Goal: Task Accomplishment & Management: Manage account settings

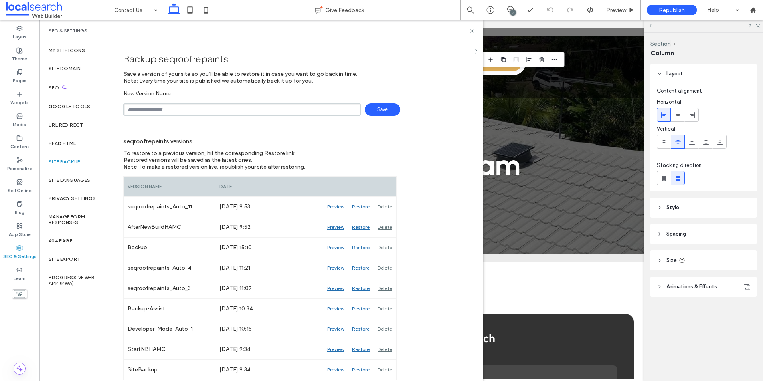
scroll to position [559, 0]
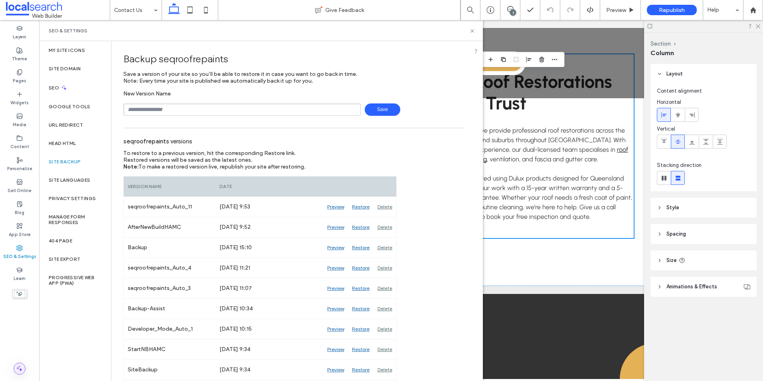
click at [20, 366] on use at bounding box center [20, 369] width 6 height 6
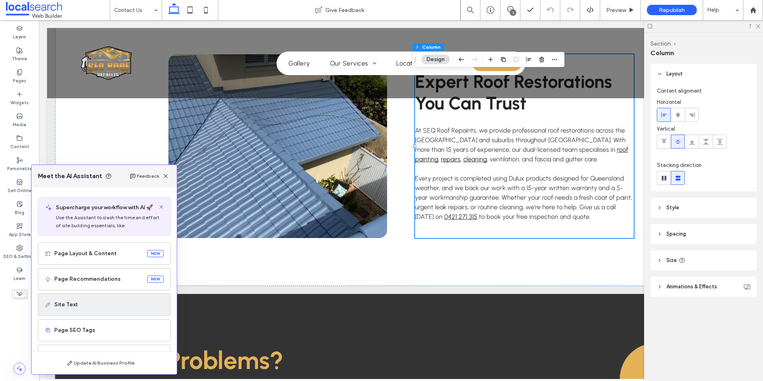
scroll to position [51, 0]
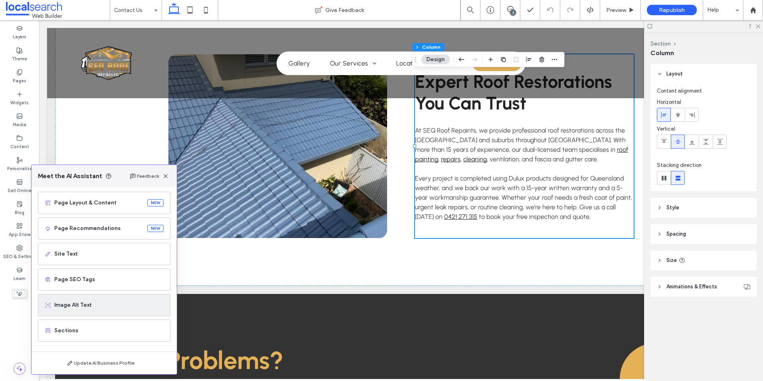
click at [99, 298] on div "Image Alt Text" at bounding box center [104, 305] width 133 height 22
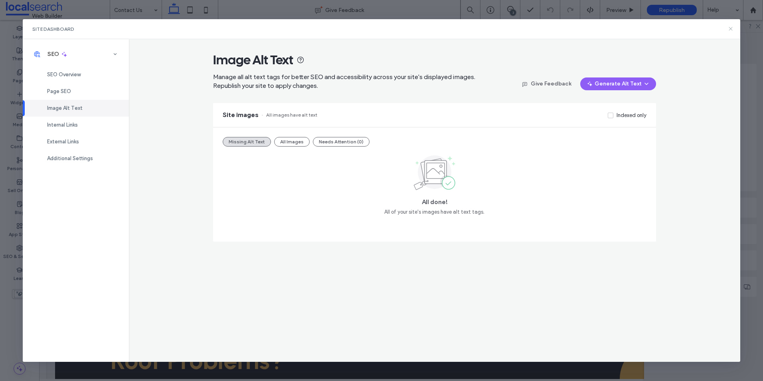
click at [732, 28] on use at bounding box center [731, 29] width 4 height 4
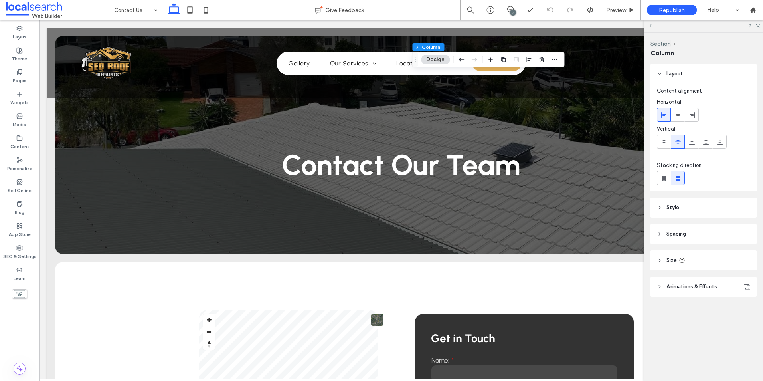
scroll to position [828, 0]
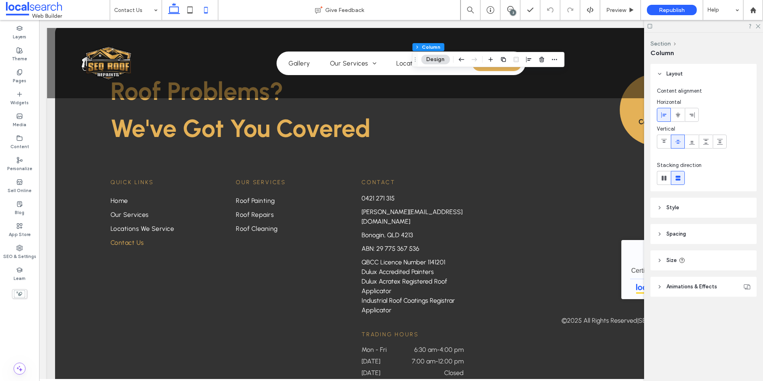
click at [205, 12] on use at bounding box center [206, 10] width 4 height 6
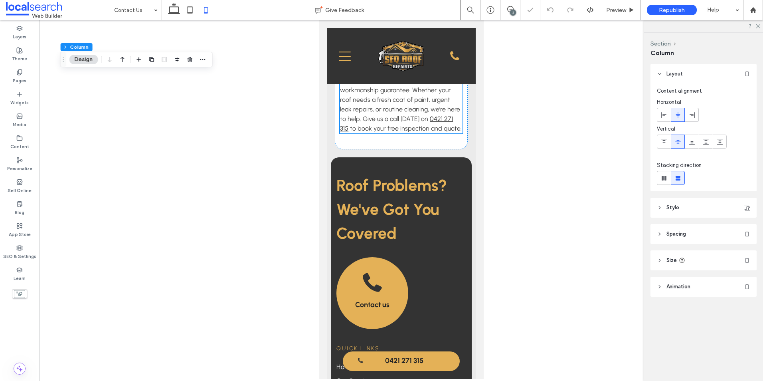
type input "**"
type input "****"
type input "***"
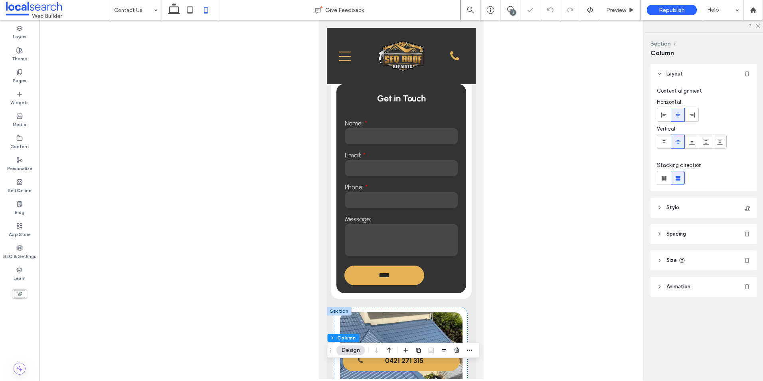
scroll to position [312, 0]
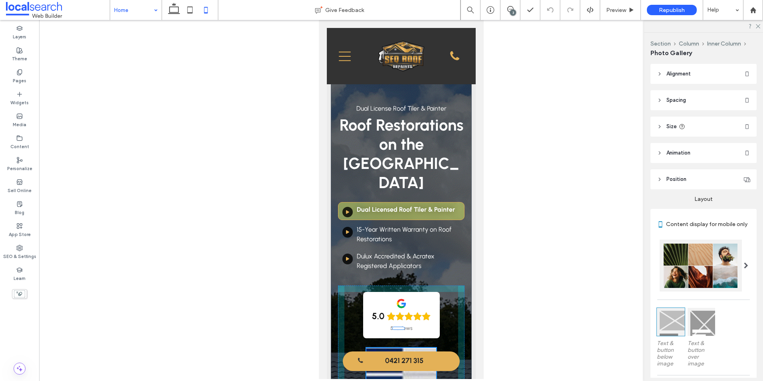
scroll to position [120, 0]
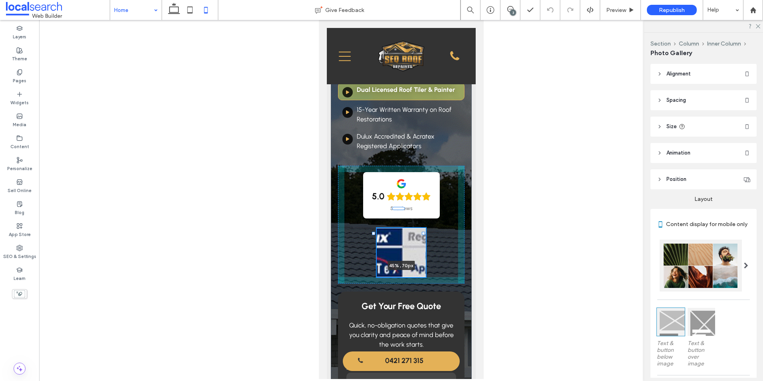
click at [423, 229] on div "Dual License Roof Tiler & Painter Roof Restorations on the Gold Coast Arrow Ico…" at bounding box center [401, 239] width 141 height 655
type input "**"
type input "****"
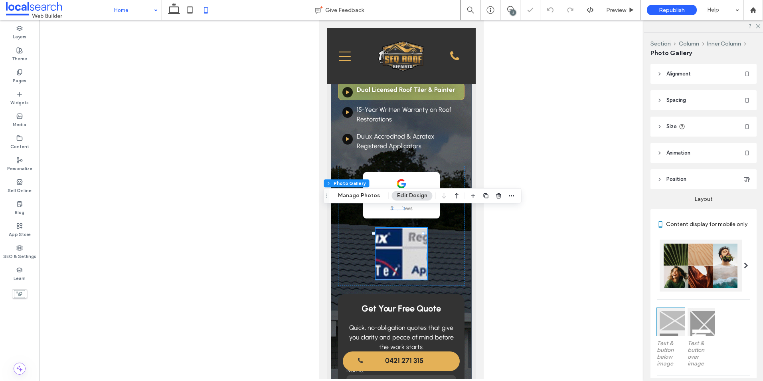
scroll to position [226, 0]
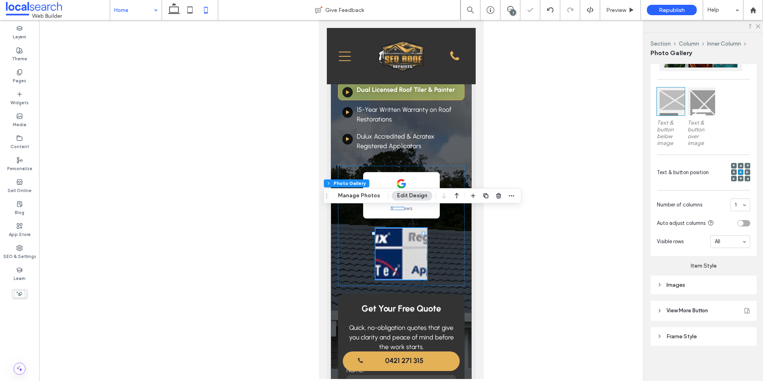
click at [672, 291] on div "Images" at bounding box center [704, 284] width 106 height 19
click at [684, 283] on div "Images" at bounding box center [703, 284] width 93 height 7
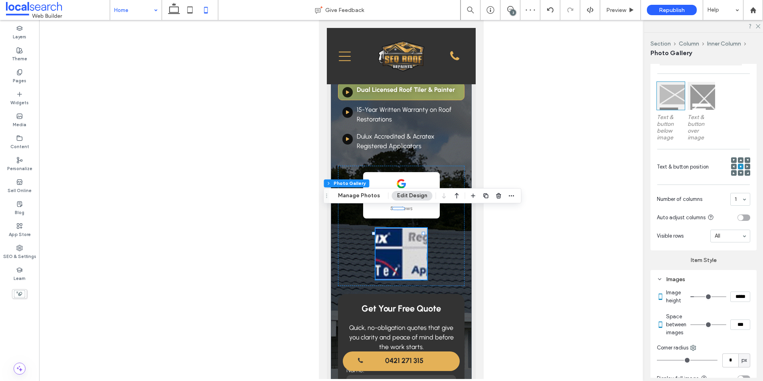
click at [733, 302] on input "*****" at bounding box center [741, 296] width 20 height 10
type input "*****"
type input "***"
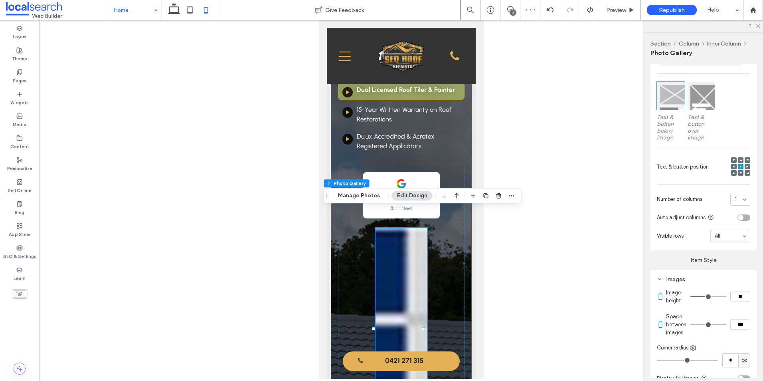
type input "****"
type input "**"
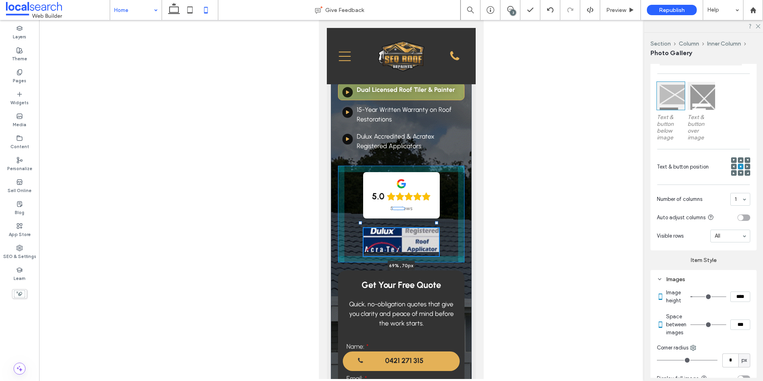
drag, startPoint x: 423, startPoint y: 223, endPoint x: 436, endPoint y: 223, distance: 13.2
click at [436, 223] on div at bounding box center [436, 222] width 3 height 3
type input "**"
type input "****"
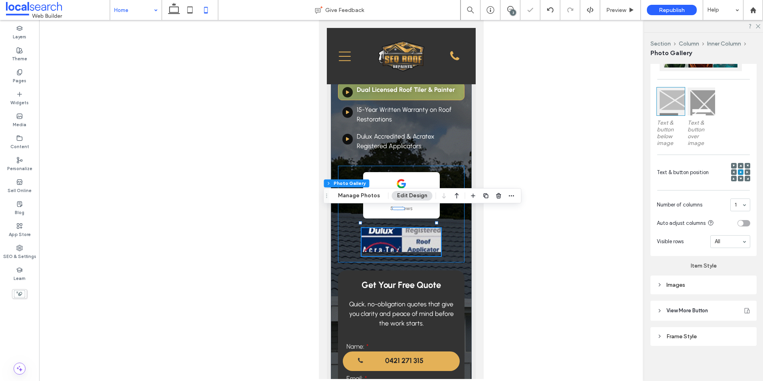
click at [348, 230] on div "5.0 5 reviews 69% , 70px" at bounding box center [401, 214] width 127 height 97
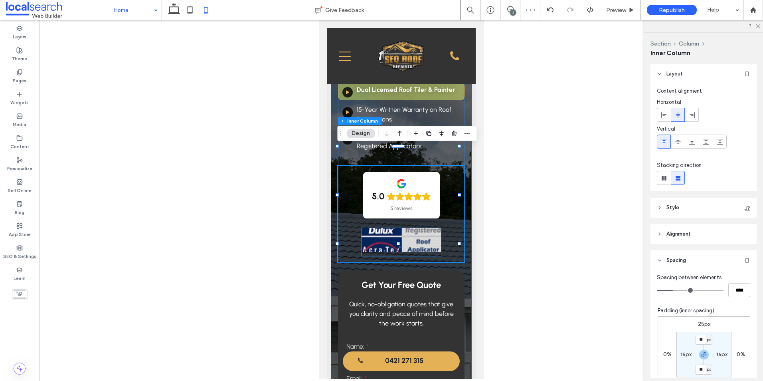
click at [383, 228] on link at bounding box center [400, 240] width 79 height 24
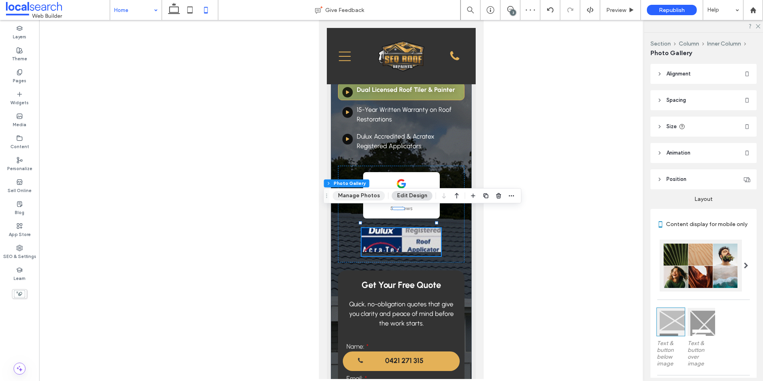
click at [351, 197] on button "Manage Photos" at bounding box center [359, 196] width 52 height 10
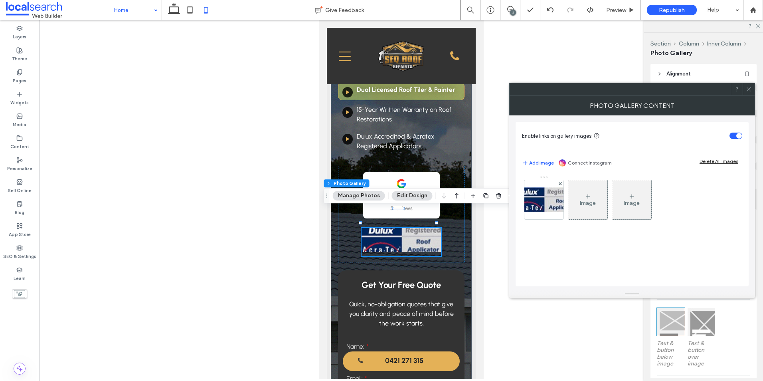
click at [748, 87] on icon at bounding box center [749, 89] width 6 height 6
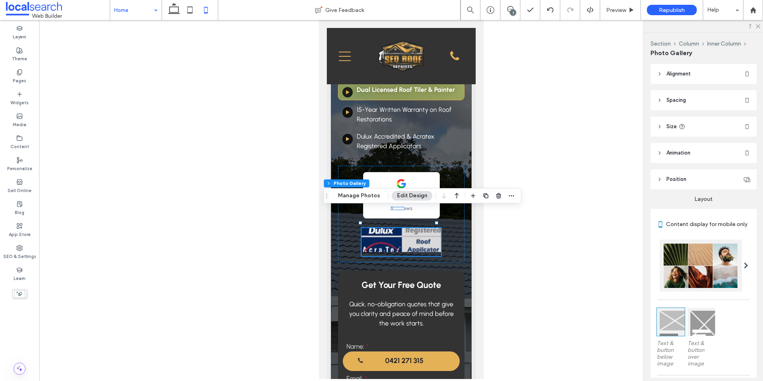
click at [402, 200] on button "Edit Design" at bounding box center [412, 196] width 41 height 10
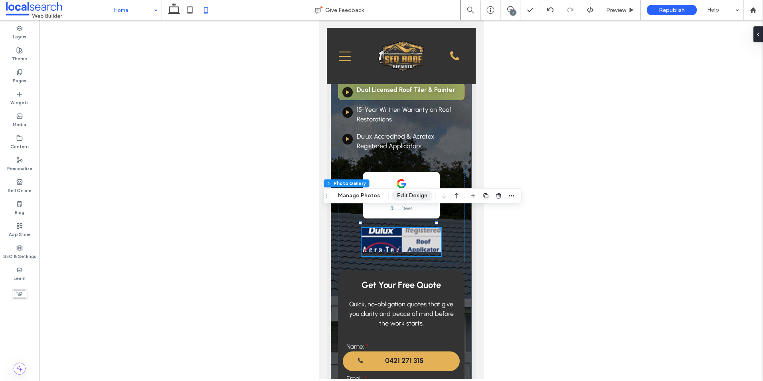
click at [402, 192] on button "Edit Design" at bounding box center [412, 196] width 41 height 10
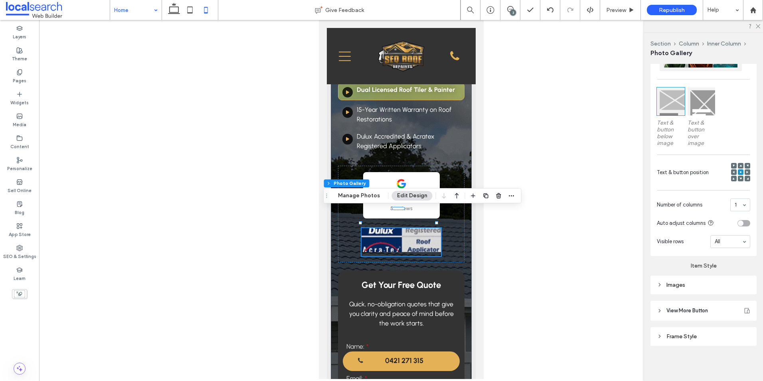
click at [687, 287] on div "Images" at bounding box center [703, 284] width 93 height 7
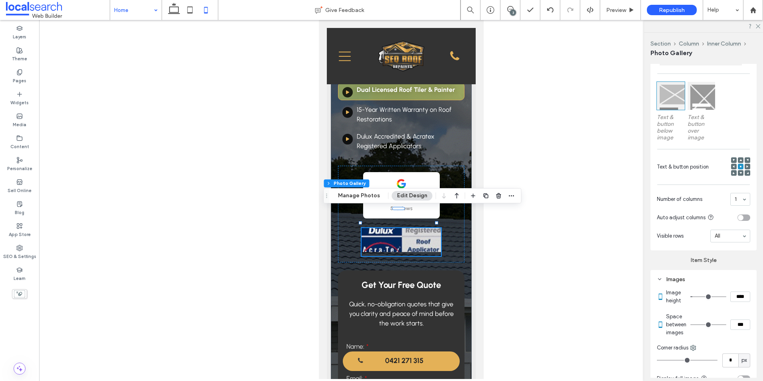
click at [735, 302] on input "****" at bounding box center [741, 296] width 20 height 10
type input "****"
type input "**"
type input "****"
type input "**"
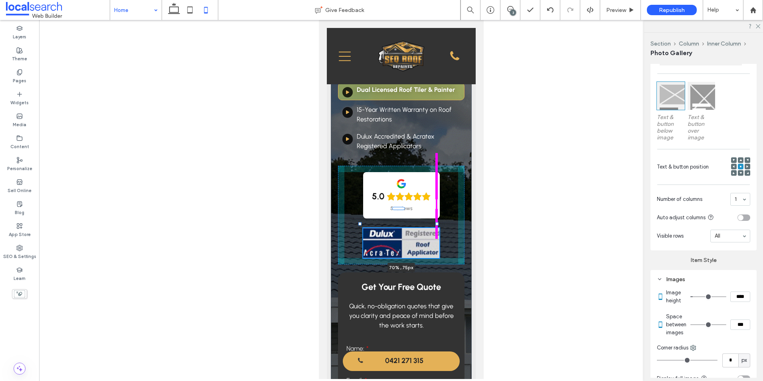
click at [436, 224] on div at bounding box center [436, 223] width 3 height 3
type input "**"
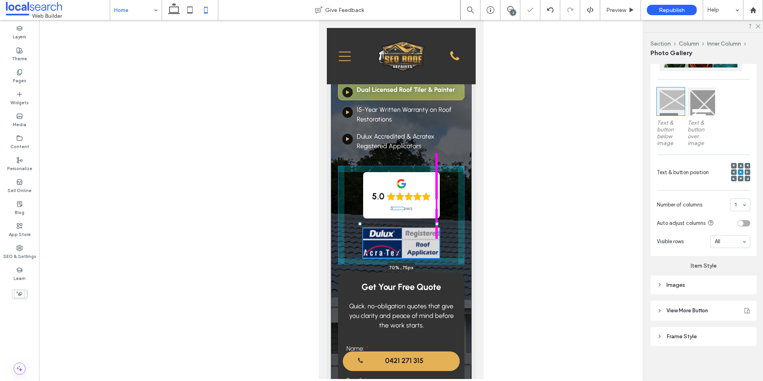
type input "****"
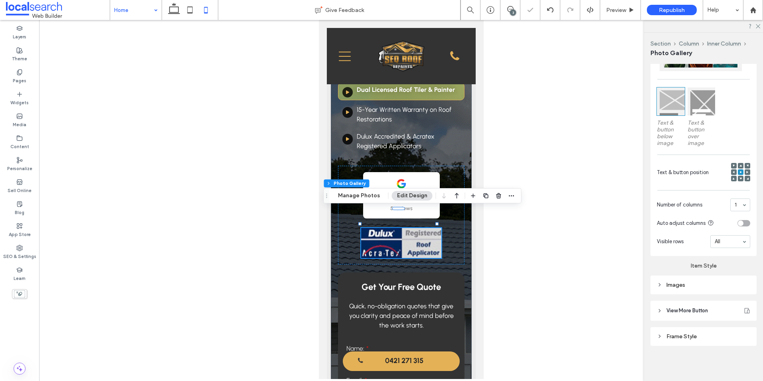
click at [687, 283] on div "Images" at bounding box center [703, 284] width 93 height 7
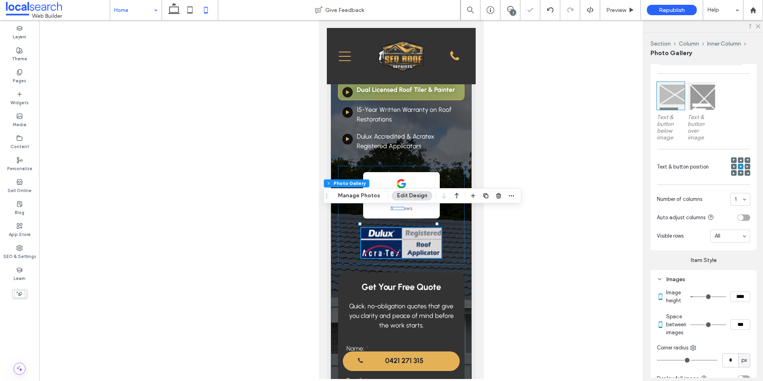
click at [731, 302] on input "****" at bounding box center [741, 296] width 20 height 10
type input "****"
type input "**"
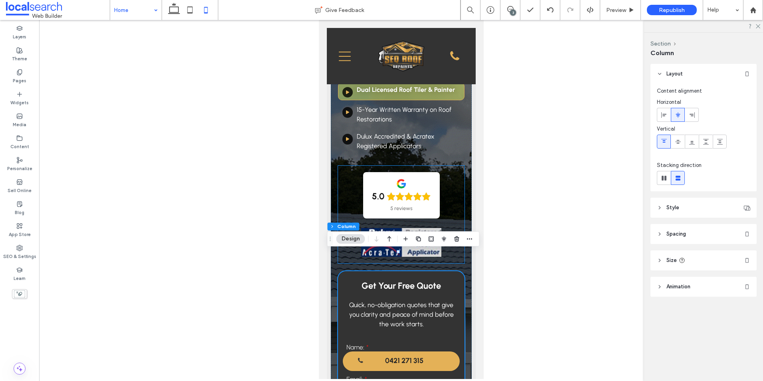
click at [415, 228] on link at bounding box center [401, 242] width 80 height 29
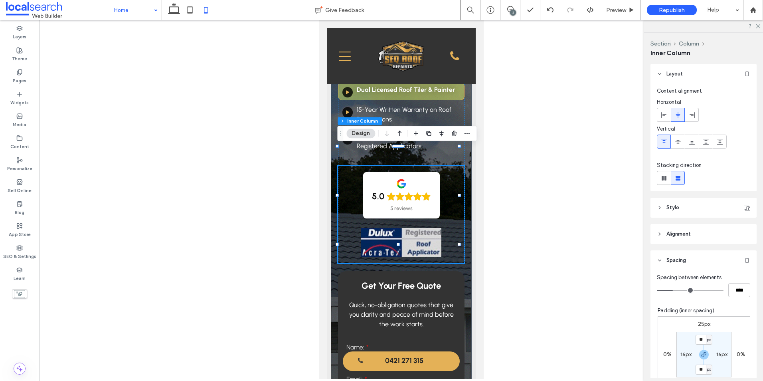
click at [431, 228] on link at bounding box center [401, 242] width 80 height 29
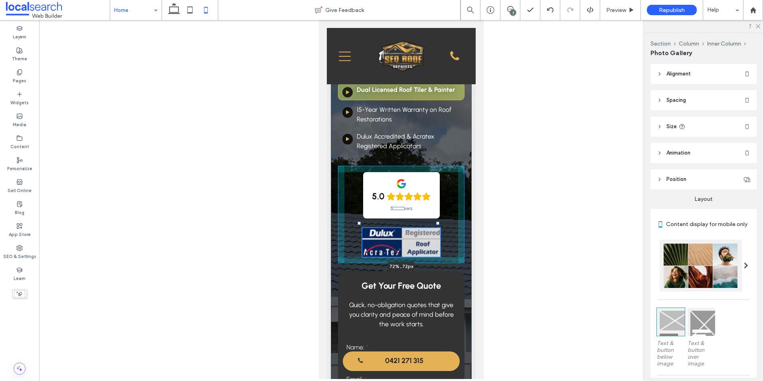
drag, startPoint x: 438, startPoint y: 224, endPoint x: 438, endPoint y: 229, distance: 4.8
click at [438, 229] on div "Dual License Roof Tiler & Painter Roof Restorations on the Gold Coast Arrow Ico…" at bounding box center [401, 229] width 141 height 635
type input "**"
type input "****"
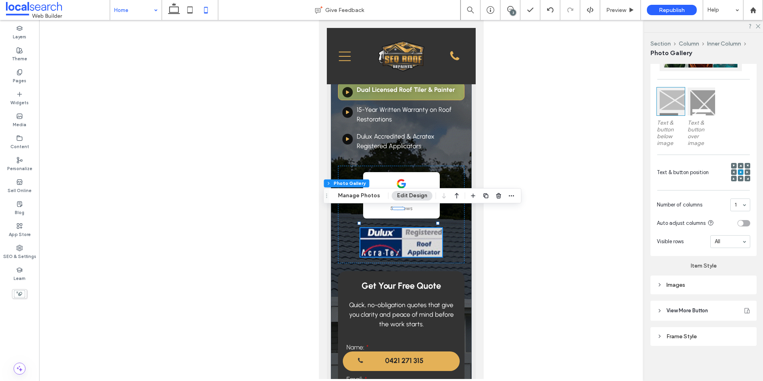
click at [706, 286] on div "Images" at bounding box center [703, 284] width 93 height 7
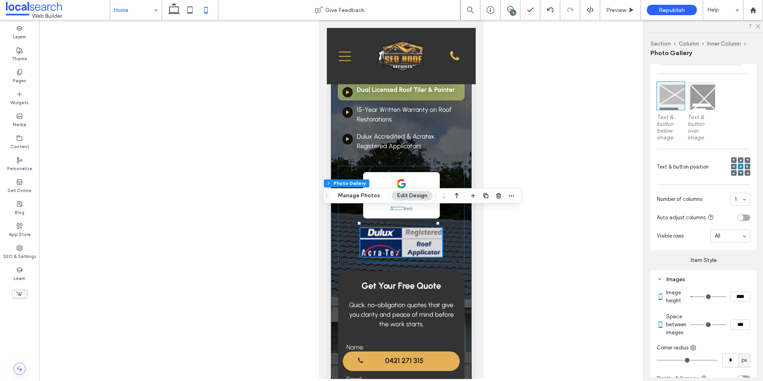
click at [731, 302] on input "****" at bounding box center [741, 296] width 20 height 10
type input "****"
type input "**"
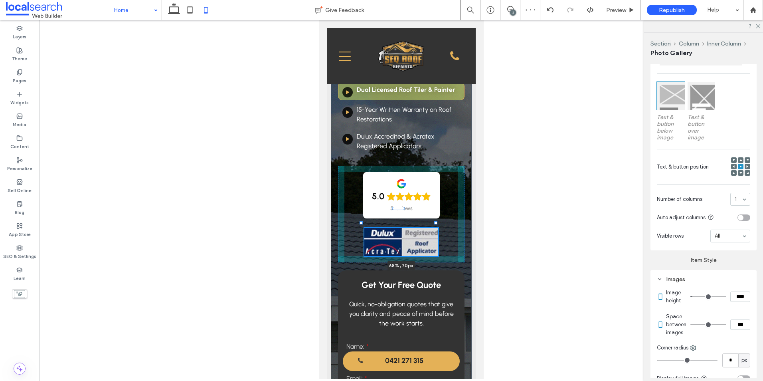
click at [434, 224] on div at bounding box center [435, 222] width 3 height 3
type input "**"
type input "****"
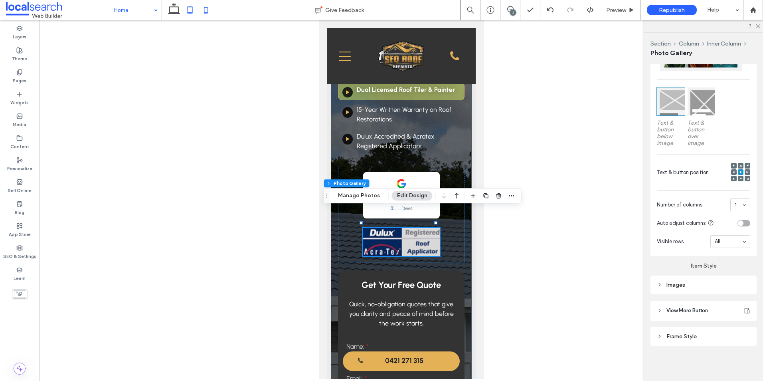
click at [188, 11] on icon at bounding box center [190, 10] width 16 height 16
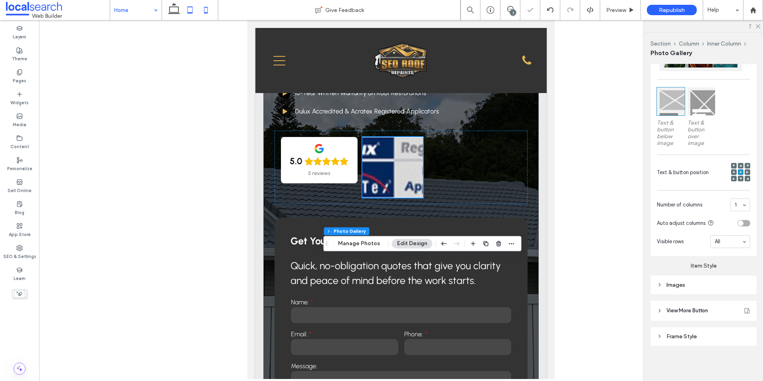
type input "**"
type input "****"
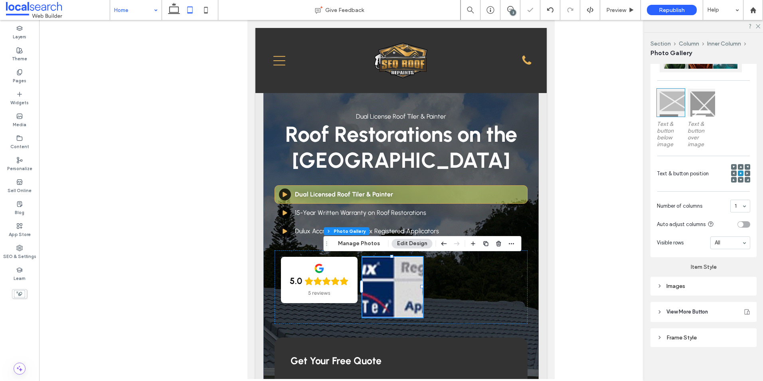
click at [701, 285] on div "Images" at bounding box center [703, 286] width 93 height 7
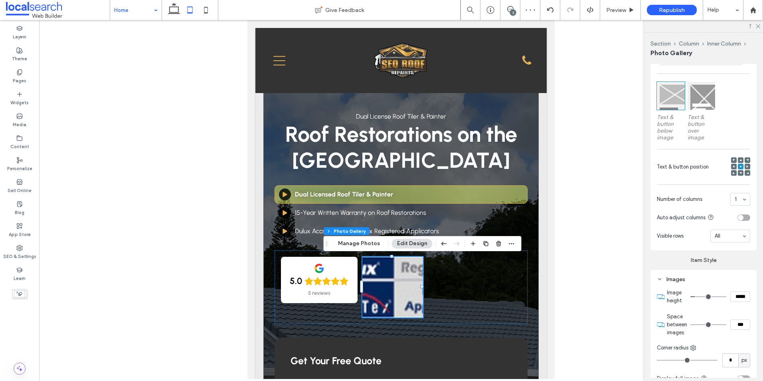
click at [731, 298] on input "*****" at bounding box center [741, 296] width 20 height 10
type input "****"
type input "**"
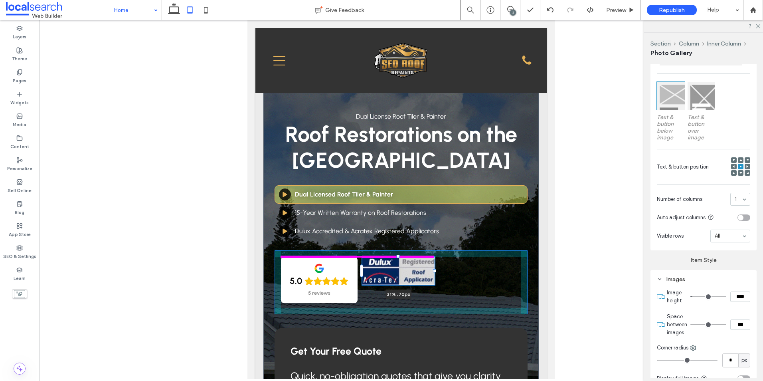
drag, startPoint x: 423, startPoint y: 271, endPoint x: 436, endPoint y: 277, distance: 14.1
click at [436, 277] on div "Dual License Roof Tiler & Painter Roof Restorations on the Gold Coast Arrow Ico…" at bounding box center [400, 303] width 275 height 542
type input "**"
type input "****"
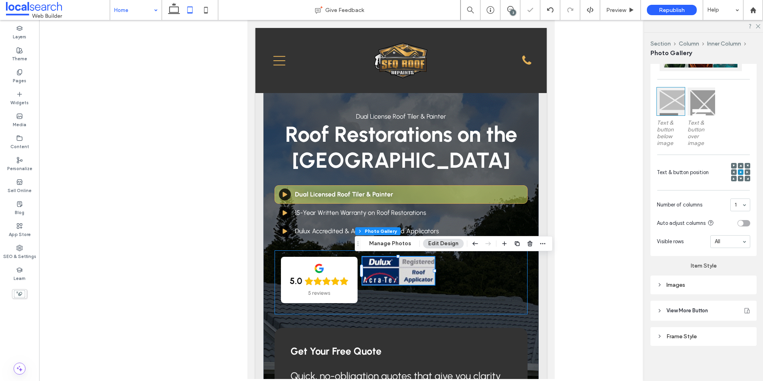
scroll to position [219, 0]
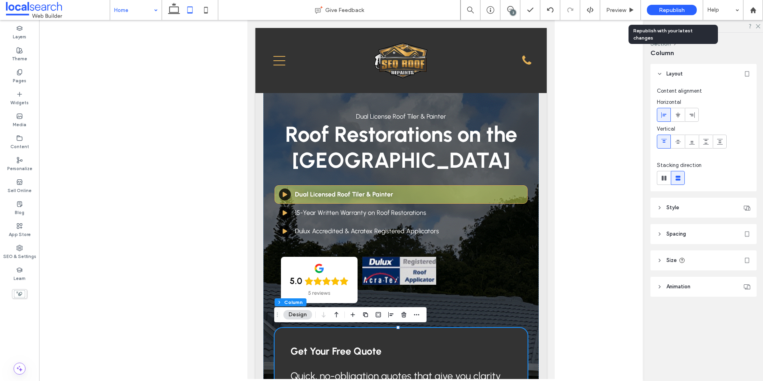
click at [655, 10] on div "Republish" at bounding box center [672, 10] width 50 height 10
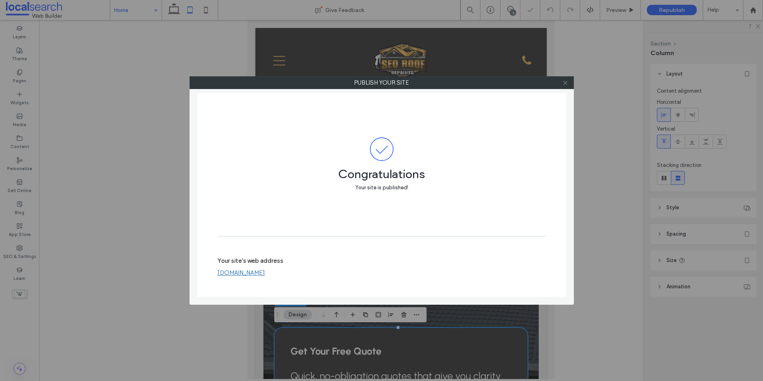
click at [564, 82] on icon at bounding box center [565, 83] width 6 height 6
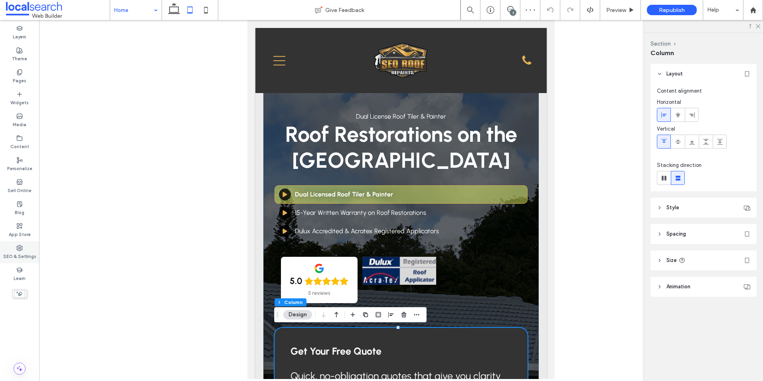
click at [21, 250] on icon at bounding box center [19, 248] width 6 height 6
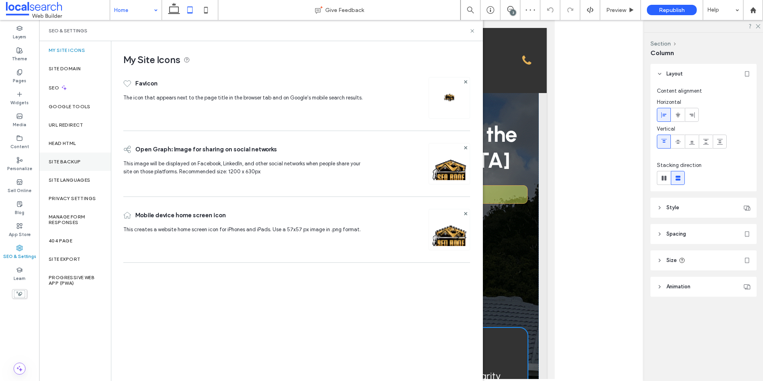
click at [64, 163] on label "Site Backup" at bounding box center [65, 162] width 32 height 6
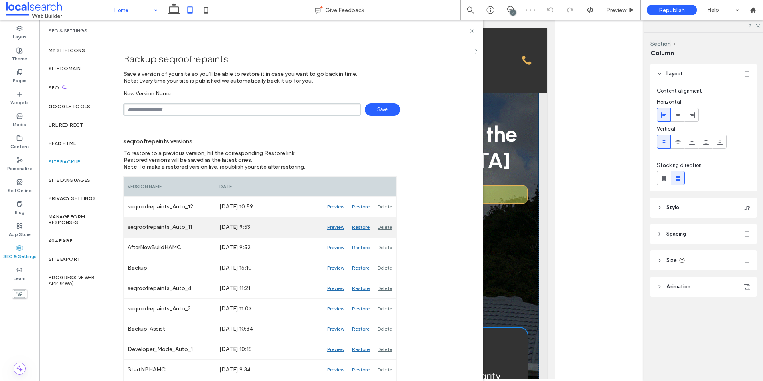
click at [383, 223] on div "Delete" at bounding box center [385, 227] width 23 height 20
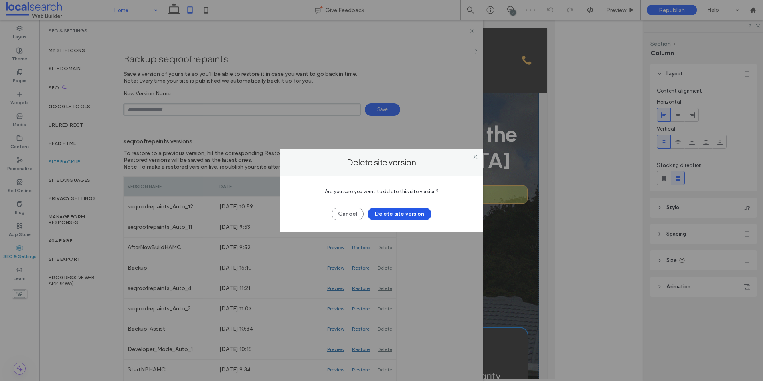
click at [391, 209] on button "Delete site version" at bounding box center [400, 214] width 64 height 13
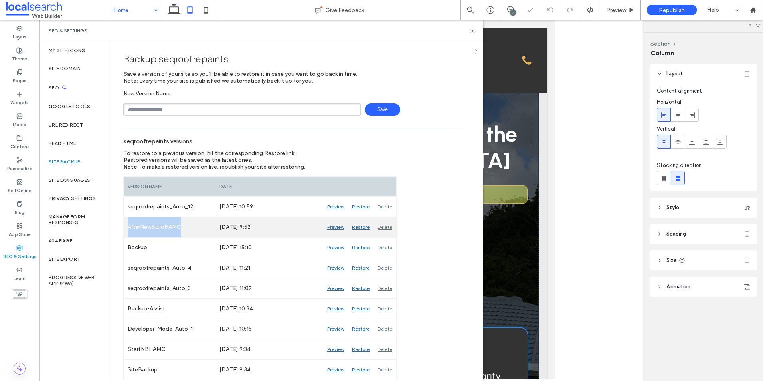
drag, startPoint x: 193, startPoint y: 229, endPoint x: 127, endPoint y: 230, distance: 66.3
click at [127, 230] on div "AfterNewBuildHAMC" at bounding box center [170, 227] width 92 height 20
copy div "AfterNewBuildHAMC"
click at [386, 226] on div "Delete" at bounding box center [385, 227] width 23 height 20
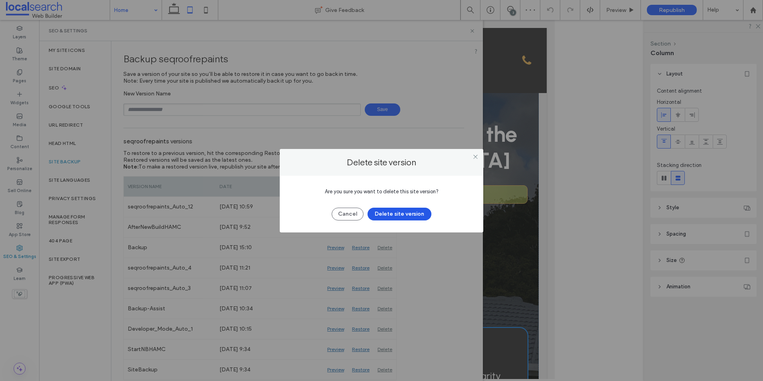
click at [390, 212] on button "Delete site version" at bounding box center [400, 214] width 64 height 13
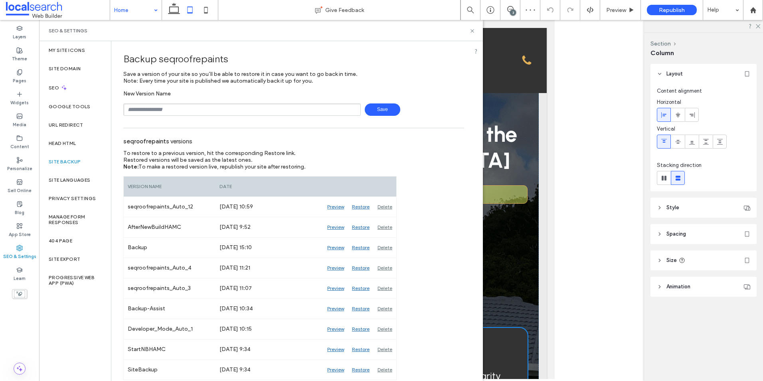
click at [229, 104] on input "text" at bounding box center [242, 109] width 238 height 12
paste input "**********"
type input "**********"
click at [378, 113] on span "Save" at bounding box center [383, 109] width 36 height 12
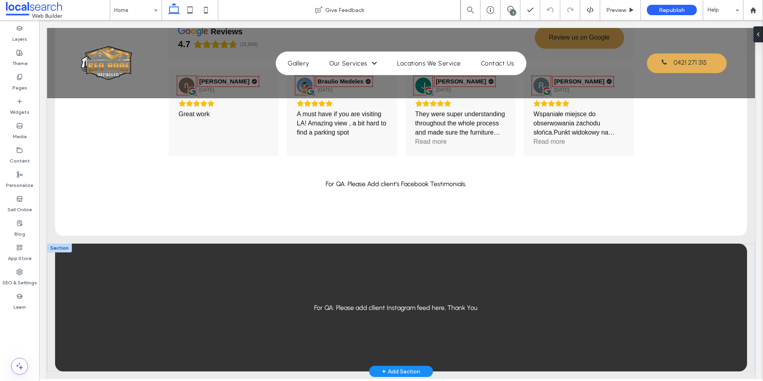
scroll to position [1158, 0]
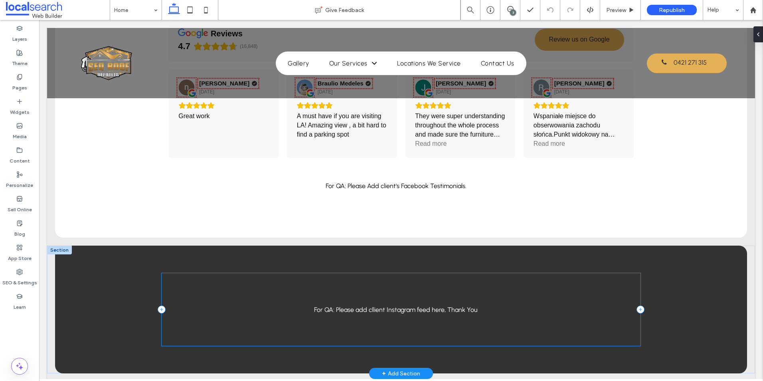
click at [188, 281] on div "For QA: Please add cllient Instagram feed here, Thank You" at bounding box center [401, 309] width 479 height 72
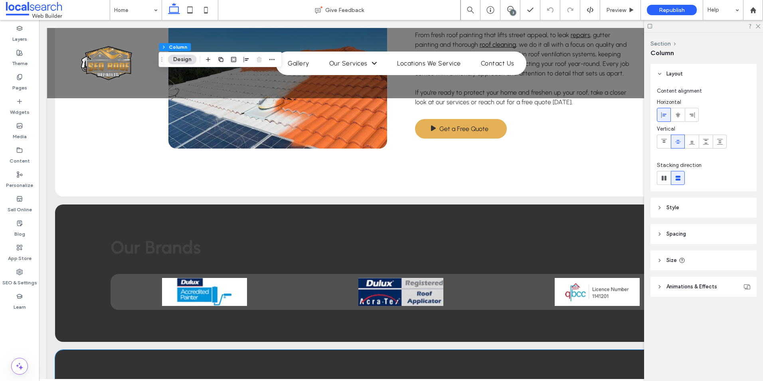
scroll to position [1716, 0]
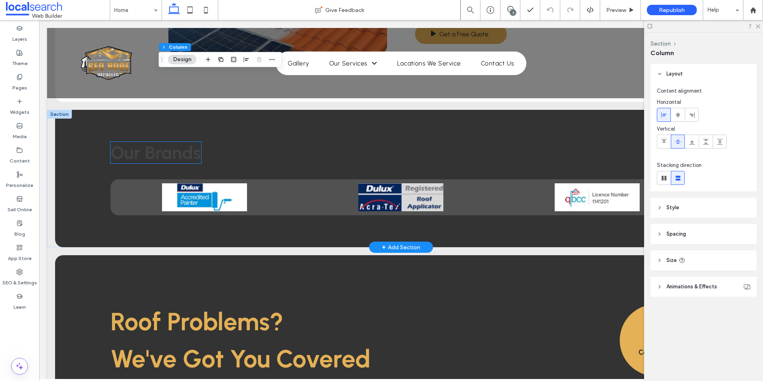
click at [170, 145] on span "Our Brands" at bounding box center [156, 153] width 91 height 22
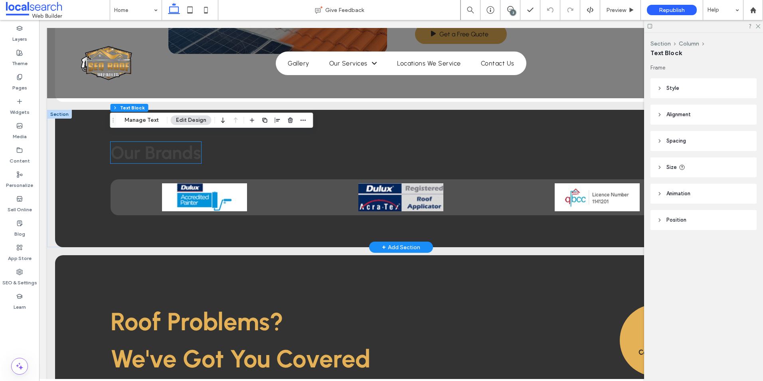
click at [170, 145] on div "Our Brands" at bounding box center [156, 153] width 91 height 22
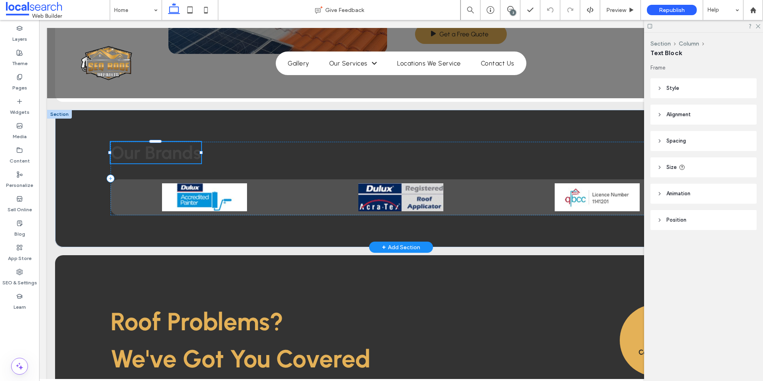
type input "********"
type input "**"
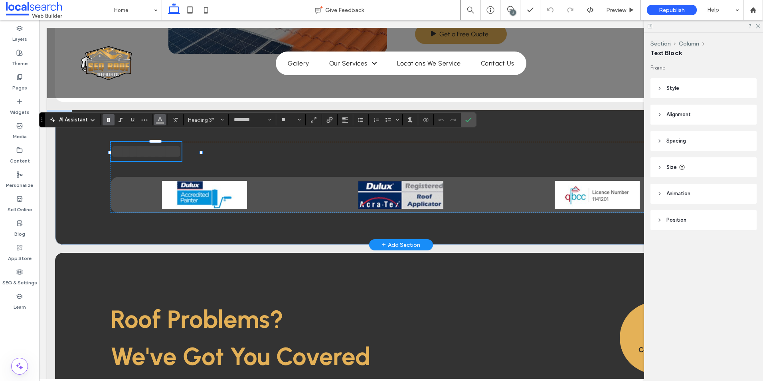
click at [162, 118] on icon "Color" at bounding box center [160, 119] width 6 height 6
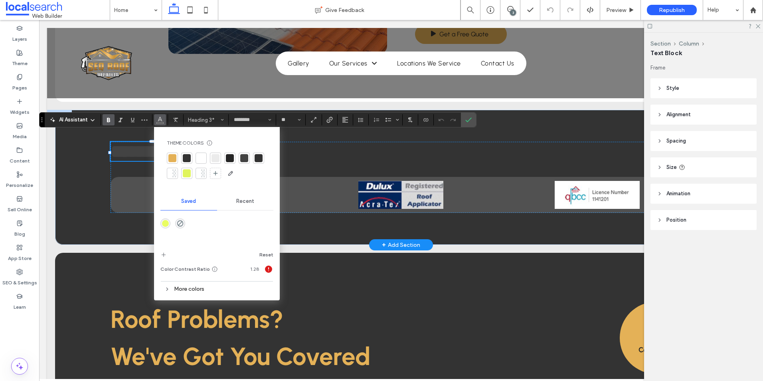
click at [203, 160] on div at bounding box center [201, 158] width 8 height 8
click at [469, 116] on span "Confirm" at bounding box center [468, 120] width 6 height 14
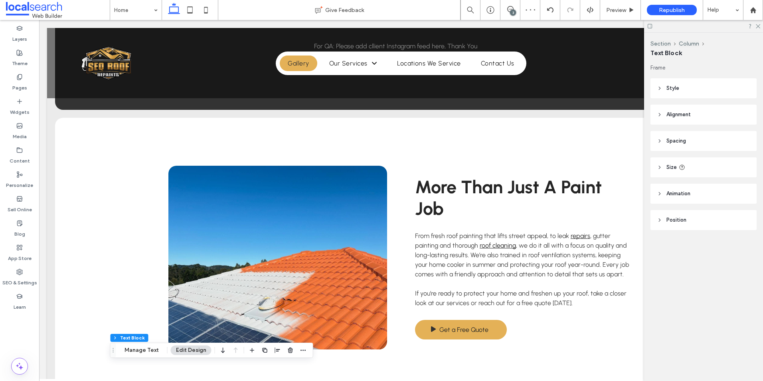
scroll to position [1416, 0]
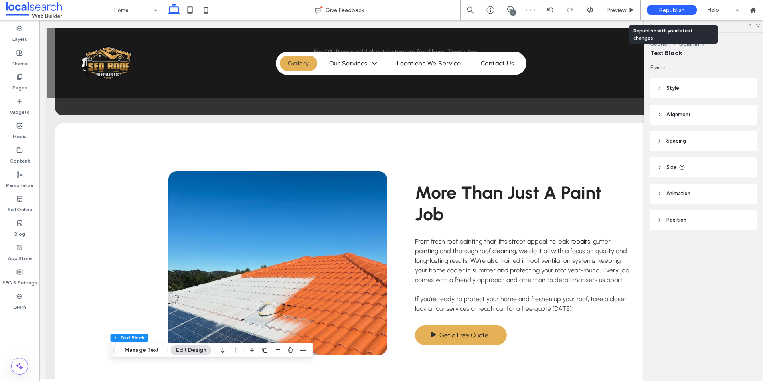
click at [662, 11] on span "Republish" at bounding box center [672, 10] width 26 height 7
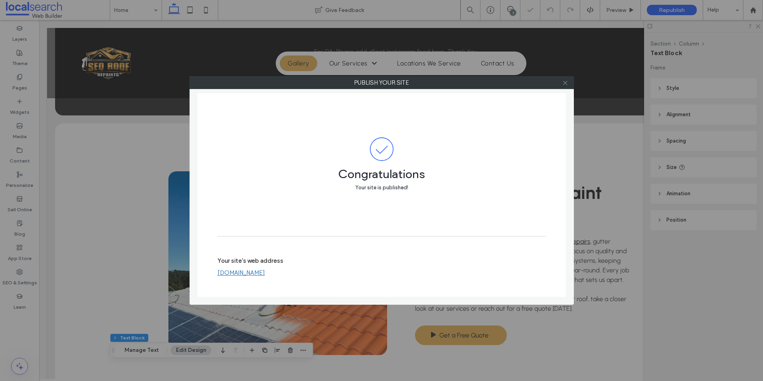
click at [568, 82] on icon at bounding box center [565, 83] width 6 height 6
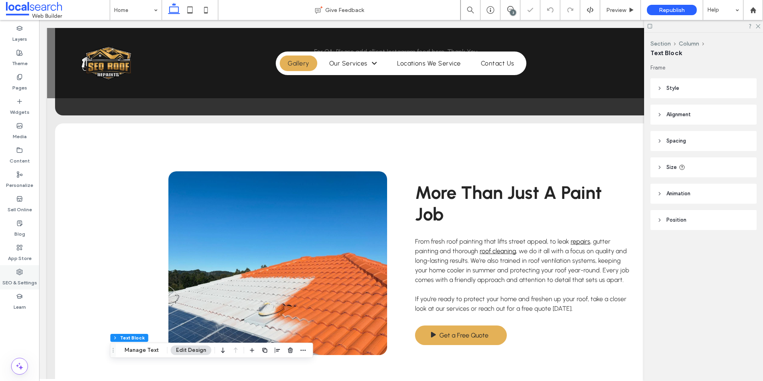
click at [21, 275] on label "SEO & Settings" at bounding box center [19, 280] width 35 height 11
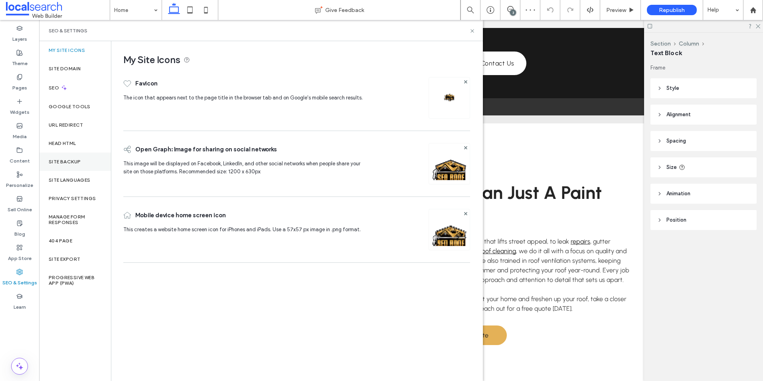
click at [79, 158] on div "Site Backup" at bounding box center [75, 161] width 72 height 18
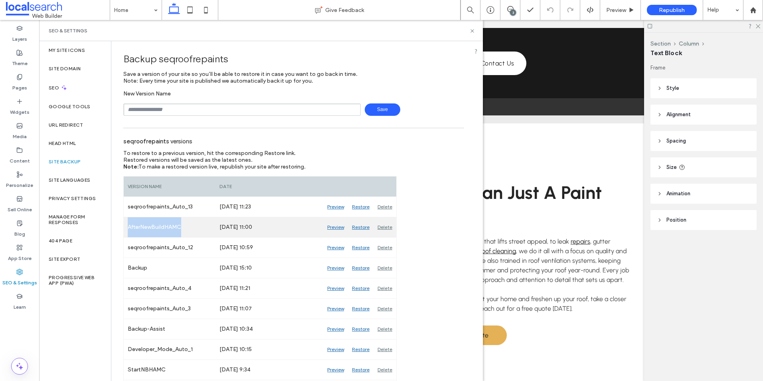
drag, startPoint x: 195, startPoint y: 226, endPoint x: 127, endPoint y: 227, distance: 67.9
click at [127, 227] on div "AfterNewBuildHAMC" at bounding box center [170, 227] width 92 height 20
copy div "AfterNewBuildHAMC"
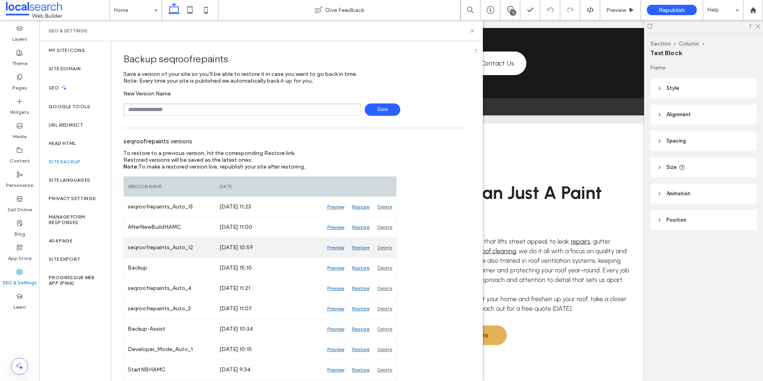
click at [388, 249] on div "Delete" at bounding box center [385, 248] width 23 height 20
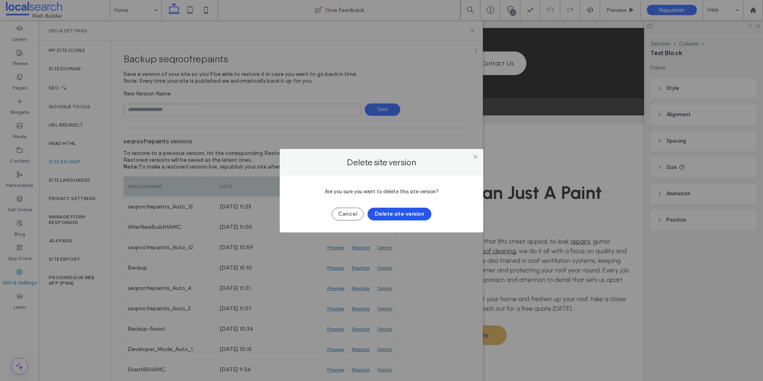
click at [396, 216] on button "Delete site version" at bounding box center [400, 214] width 64 height 13
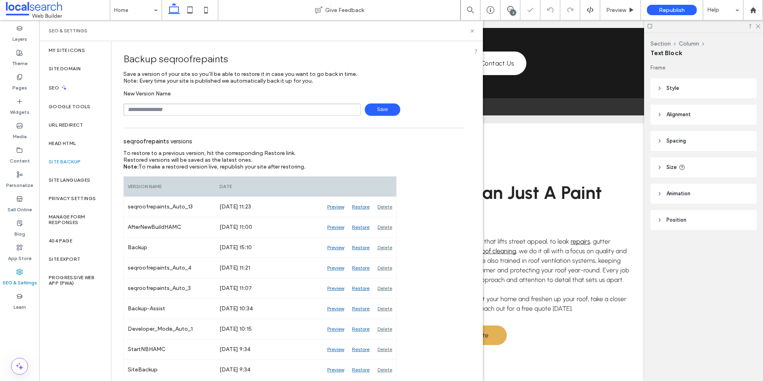
click at [260, 105] on input "text" at bounding box center [242, 109] width 238 height 12
paste input "**********"
type input "**********"
click at [392, 109] on span "Save" at bounding box center [383, 109] width 36 height 12
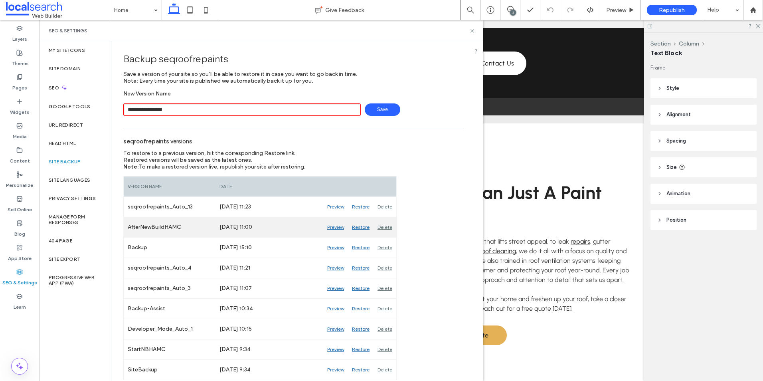
click at [381, 224] on div "Delete" at bounding box center [385, 227] width 23 height 20
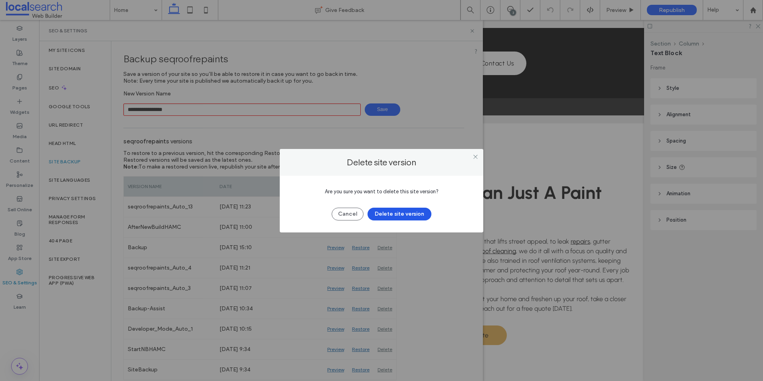
click at [381, 211] on button "Delete site version" at bounding box center [400, 214] width 64 height 13
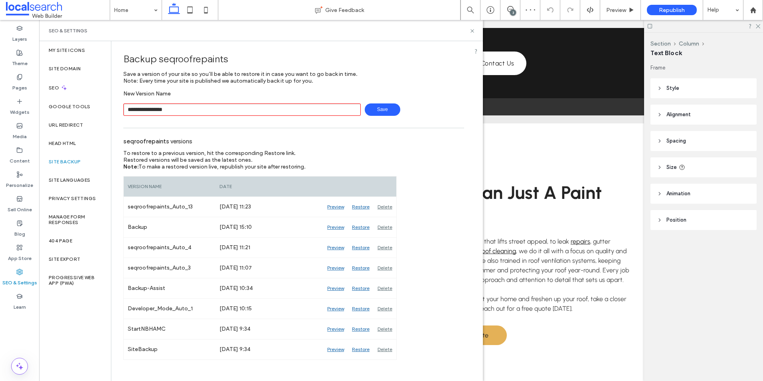
click at [376, 108] on span "Save" at bounding box center [383, 109] width 36 height 12
drag, startPoint x: 434, startPoint y: 9, endPoint x: 473, endPoint y: 28, distance: 43.6
click at [473, 28] on icon at bounding box center [472, 31] width 6 height 6
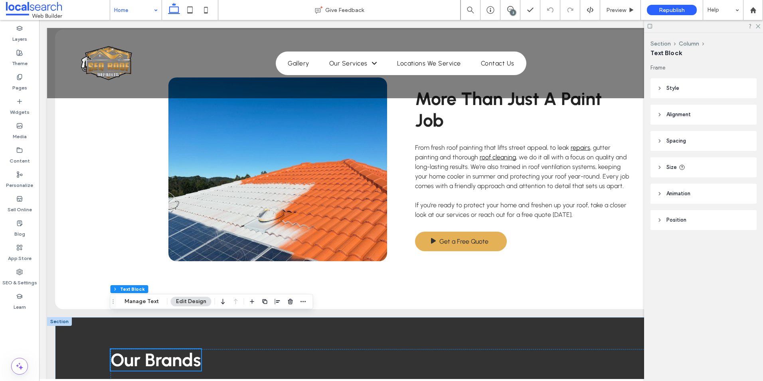
scroll to position [1495, 0]
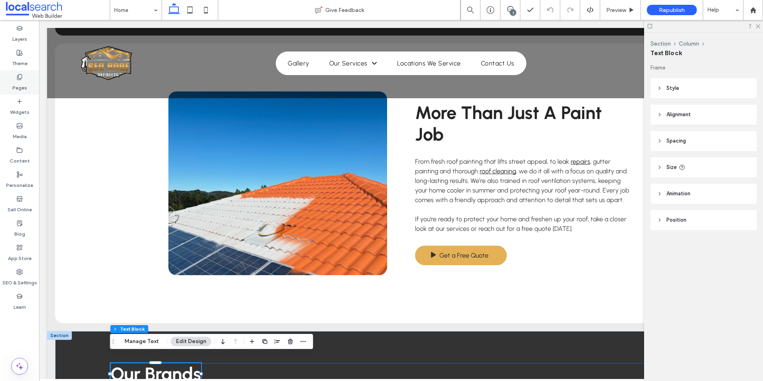
click at [14, 73] on div "Pages" at bounding box center [19, 82] width 39 height 24
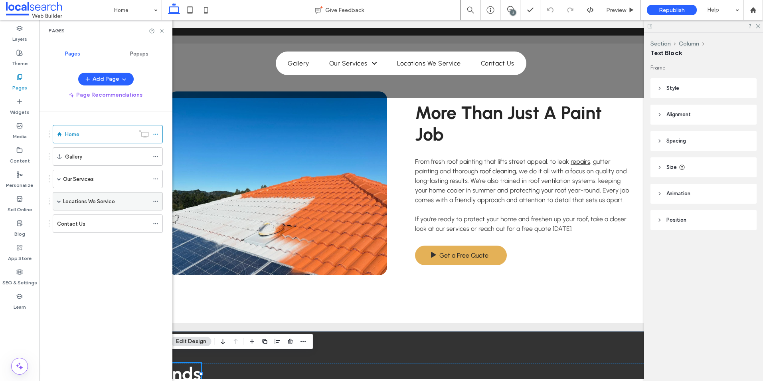
click at [58, 200] on span at bounding box center [59, 201] width 4 height 4
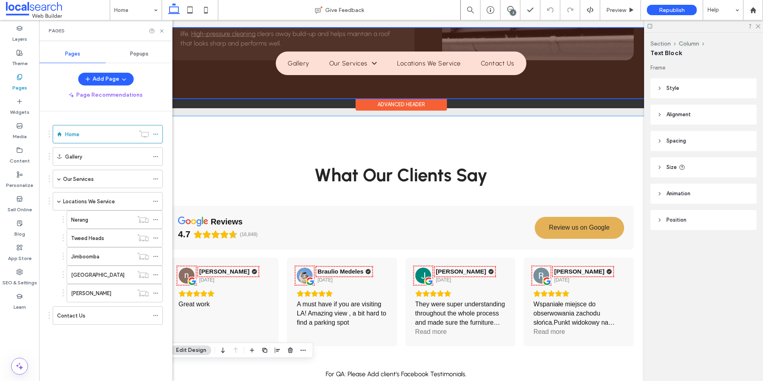
scroll to position [976, 0]
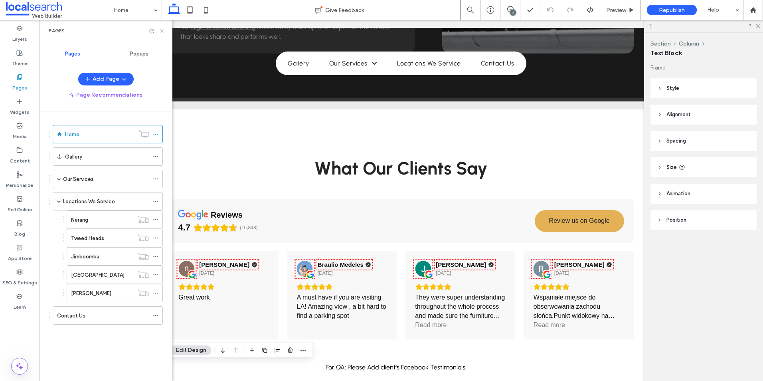
click at [160, 32] on icon at bounding box center [162, 31] width 6 height 6
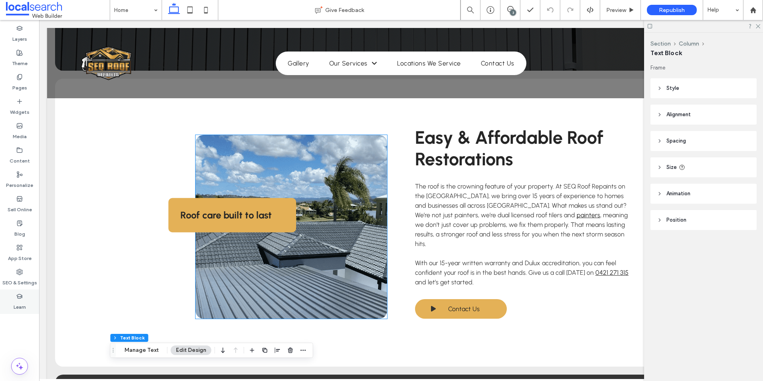
scroll to position [338, 0]
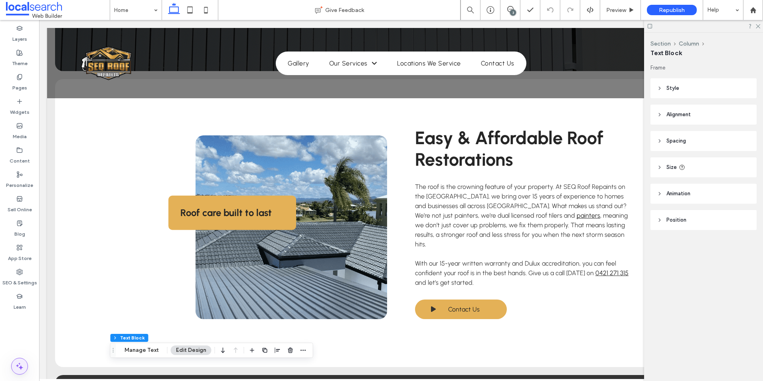
click at [16, 365] on icon at bounding box center [20, 366] width 10 height 10
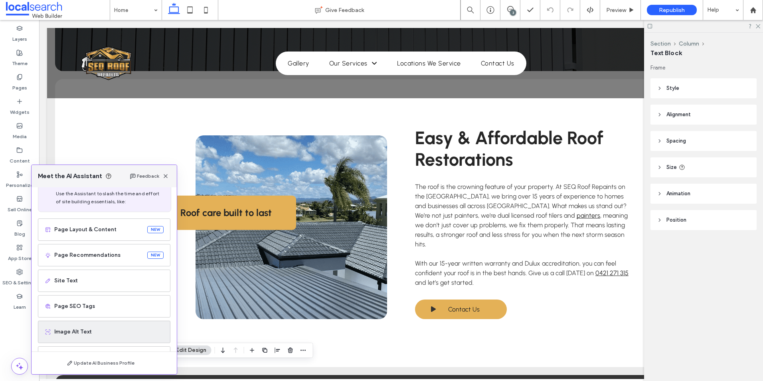
scroll to position [51, 0]
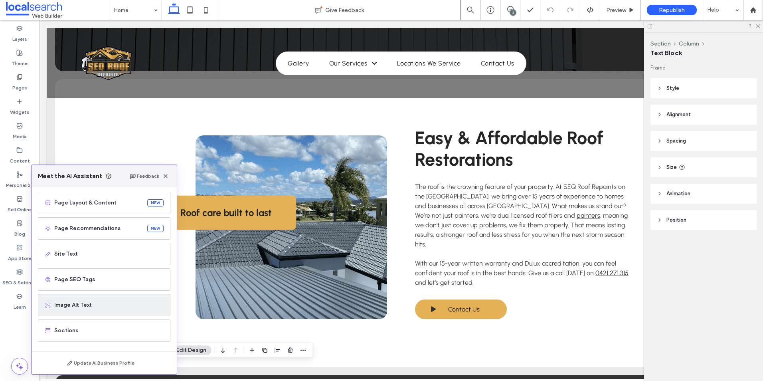
click at [82, 309] on span "Image Alt Text" at bounding box center [108, 305] width 109 height 8
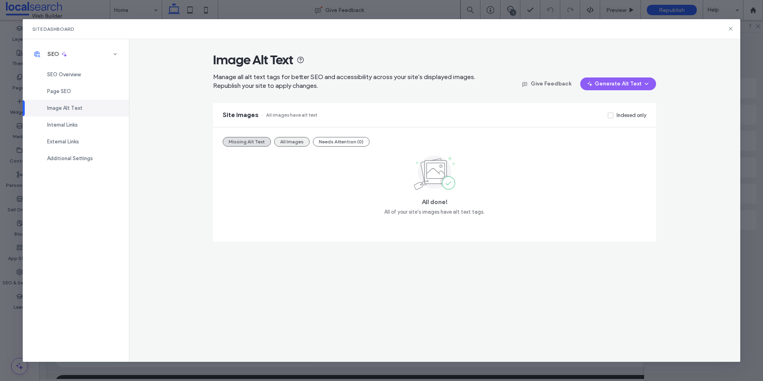
click at [298, 141] on button "All Images" at bounding box center [292, 142] width 36 height 10
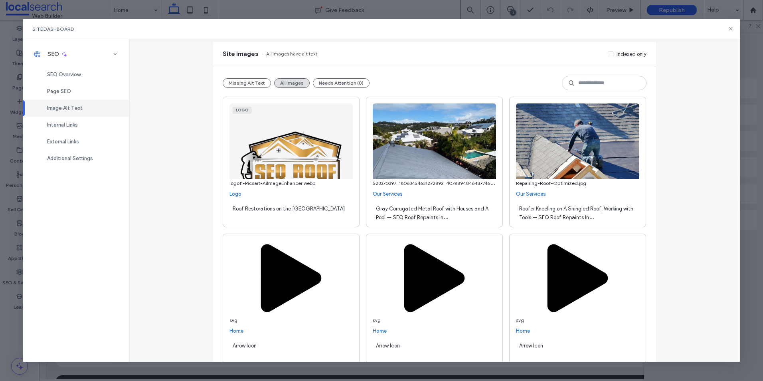
scroll to position [80, 0]
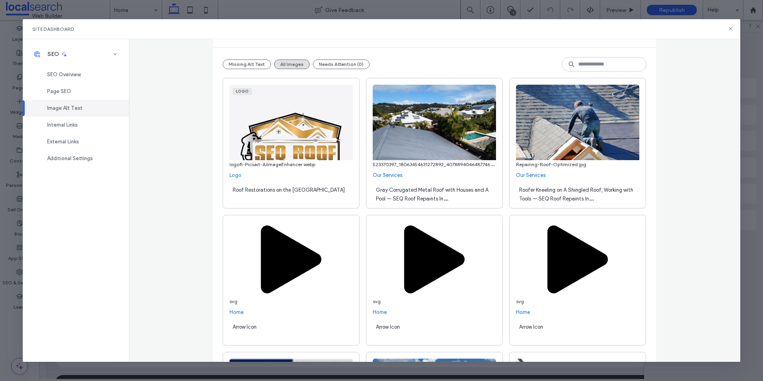
click at [382, 163] on span "523370397_18063454631272892_4078894046487746282_.jpg" at bounding box center [441, 164] width 137 height 8
copy span "523370397_18063454631272892_4078894046487746282_"
click at [585, 65] on input at bounding box center [604, 64] width 85 height 14
paste input "**********"
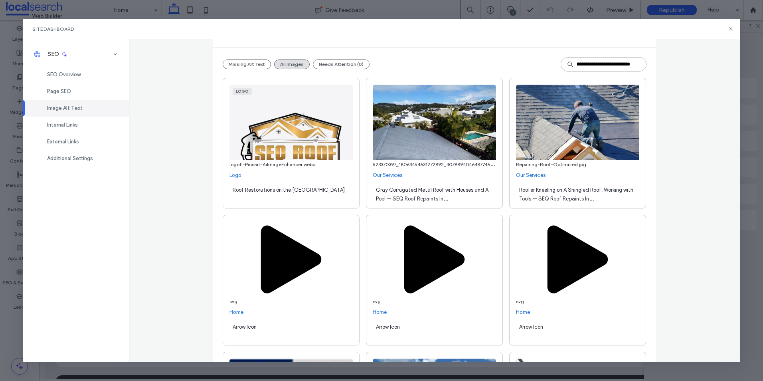
scroll to position [0, 0]
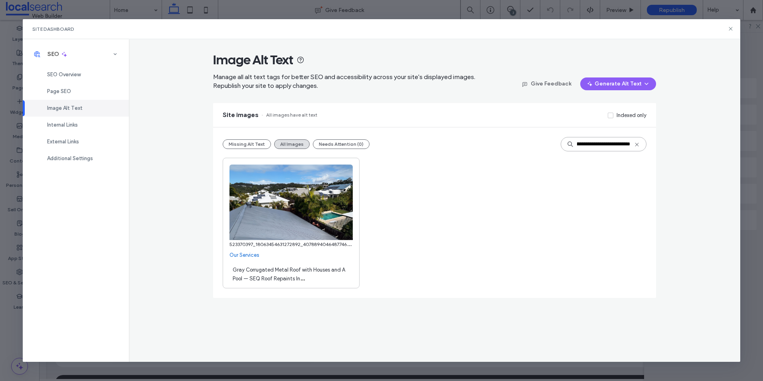
type input "**********"
click at [637, 143] on icon at bounding box center [637, 144] width 6 height 6
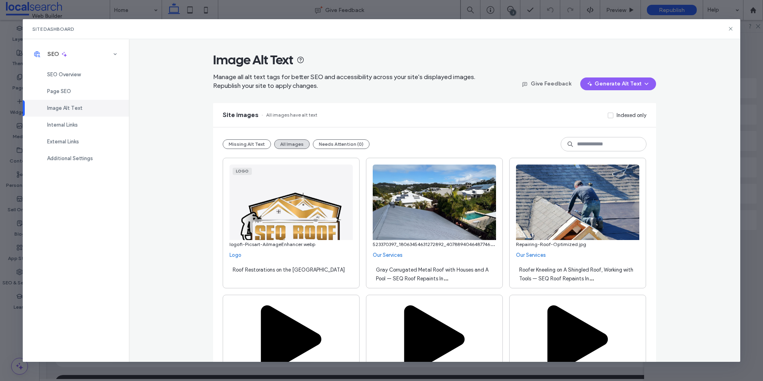
click at [521, 245] on span "Repairing-Roof-Optimized.jpg" at bounding box center [551, 244] width 70 height 6
copy span "Repairing"
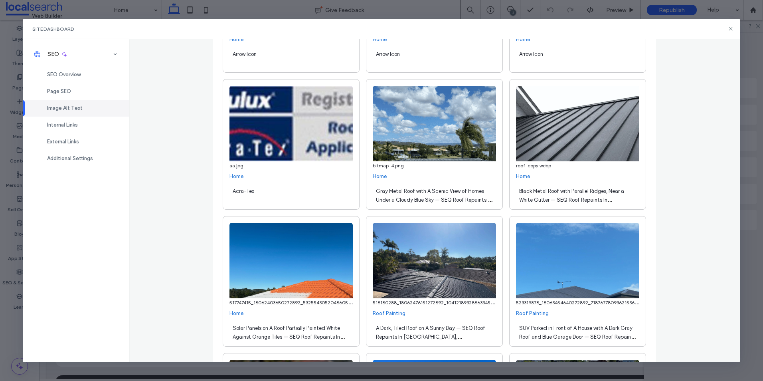
scroll to position [359, 0]
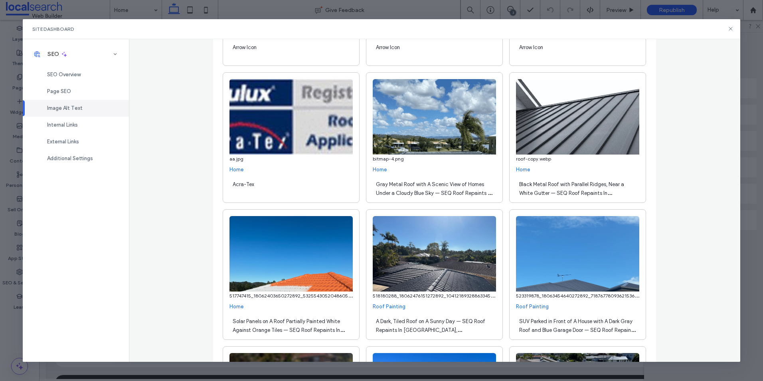
click at [376, 159] on span "bitmap-4.png" at bounding box center [388, 159] width 31 height 6
copy span "bitmap"
drag, startPoint x: 513, startPoint y: 159, endPoint x: 535, endPoint y: 160, distance: 21.6
click at [535, 160] on span "roof-copy.webp" at bounding box center [533, 159] width 35 height 6
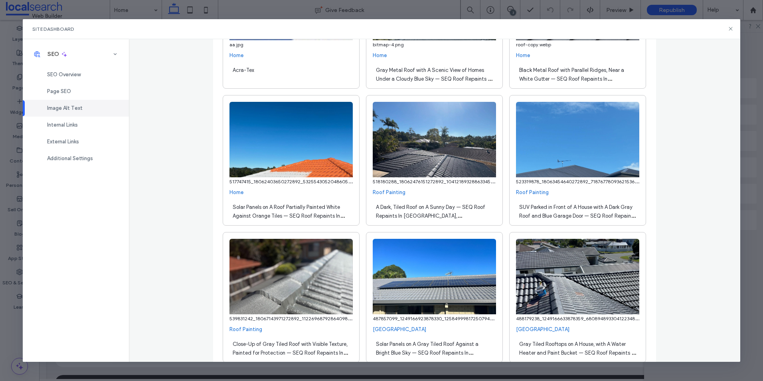
scroll to position [519, 0]
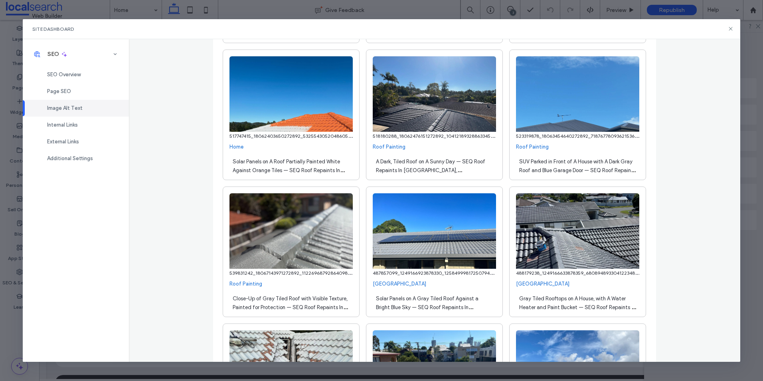
click at [237, 136] on span "517747415_18062403650272892_5325543052048605165_n.jpg" at bounding box center [300, 136] width 140 height 8
copy span "517747415_18062403650272892_5325543052048605165_n"
click at [415, 135] on span "518180288_18062476151272892_1041218932886334529_n.jpg" at bounding box center [441, 136] width 137 height 8
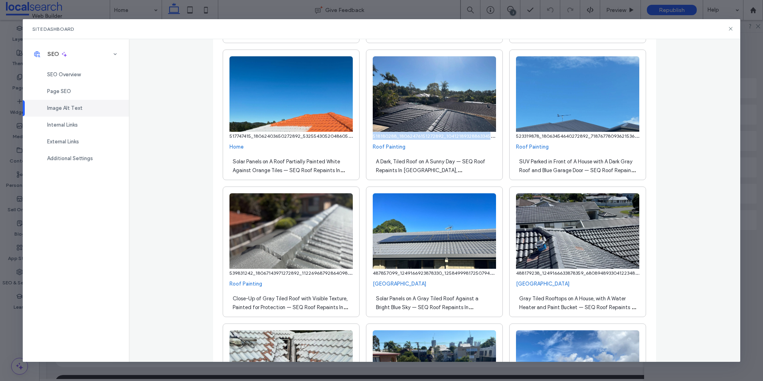
copy span "518180288_18062476151272892_1041218932886334529_n"
click at [568, 136] on span "523319878_18063454640272892_7187677809362153669_n.jpg" at bounding box center [585, 136] width 138 height 8
click at [566, 136] on span "523319878_18063454640272892_7187677809362153669_n.jpg" at bounding box center [585, 136] width 138 height 8
copy span "523319878_18063454640272892_7187677809362153669_n"
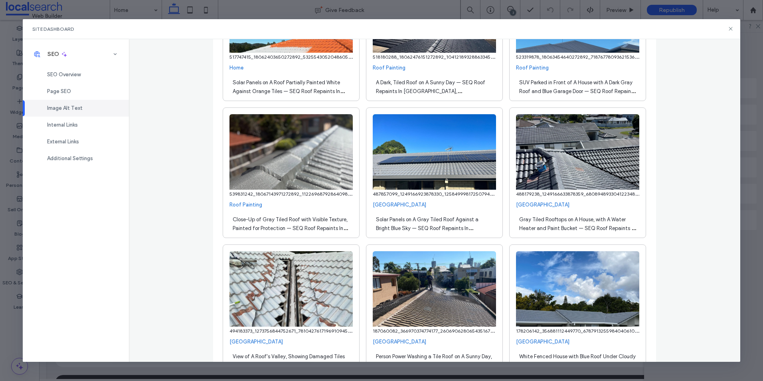
scroll to position [599, 0]
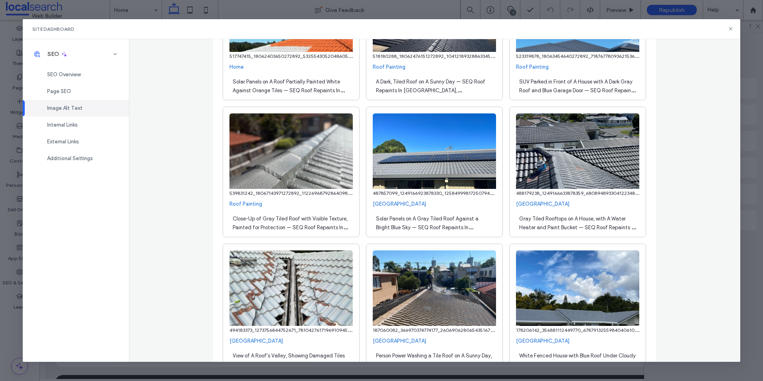
click at [245, 190] on span "539831242_18067143971272892_1122696879286409864_n.jpg" at bounding box center [298, 193] width 137 height 8
copy span "539831242_18067143971272892_1122696879286409864_n"
click at [387, 196] on span "487857099_1249166923878330_1258499981725079430_n.jpg" at bounding box center [441, 193] width 136 height 8
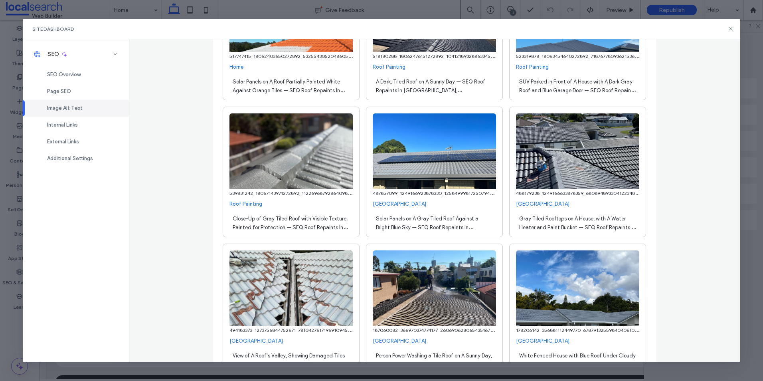
click at [377, 192] on span "487857099_1249166923878330_1258499981725079430_n.jpg" at bounding box center [441, 193] width 136 height 8
copy span "487857099_1249166923878330_1258499981725079430_n"
click at [522, 192] on span "488179238_1249166633878359_6808948933041223487_n.jpg" at bounding box center [583, 193] width 135 height 8
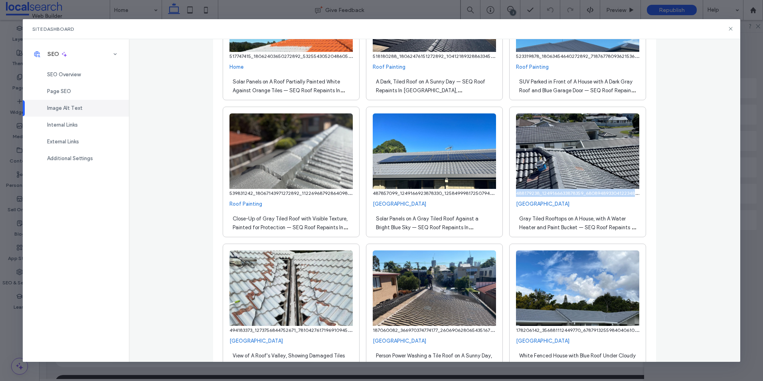
copy span "488179238_1249166633878359_6808948933041223487_n"
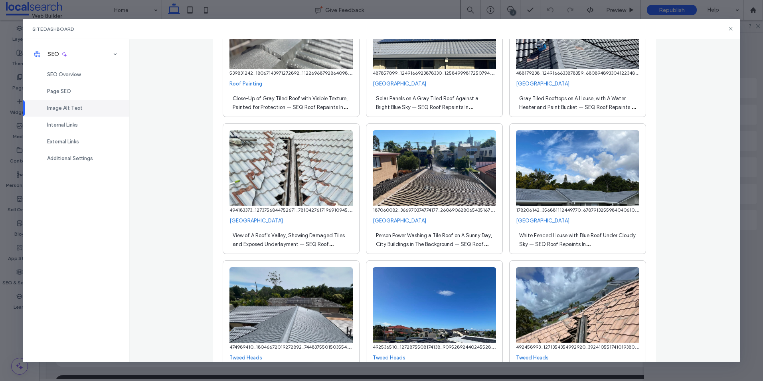
scroll to position [758, 0]
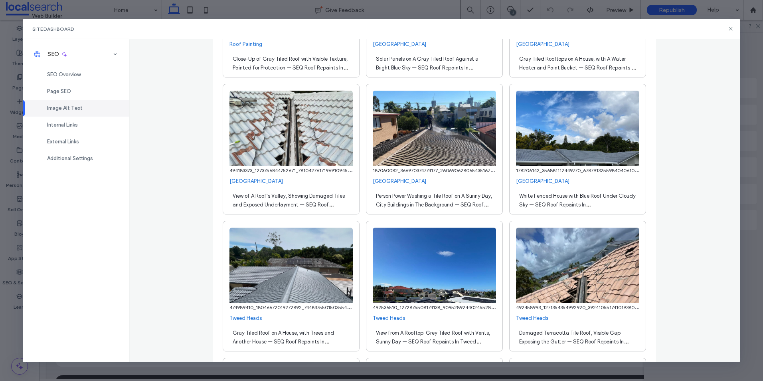
click at [251, 169] on span "494183373_1273756844752671_7810427617196910945_n.jpg" at bounding box center [296, 170] width 132 height 8
click at [413, 168] on span "187060082_366970374774177_2606906280654351675_n.jpg" at bounding box center [440, 170] width 134 height 8
click at [532, 170] on span "178206142_356881112449770_6787913255984040610_n.jpg" at bounding box center [582, 170] width 132 height 8
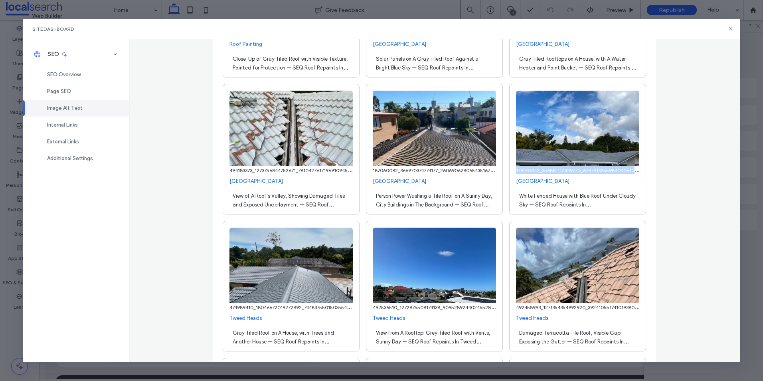
click at [532, 170] on span "178206142_356881112449770_6787913255984040610_n.jpg" at bounding box center [582, 170] width 132 height 8
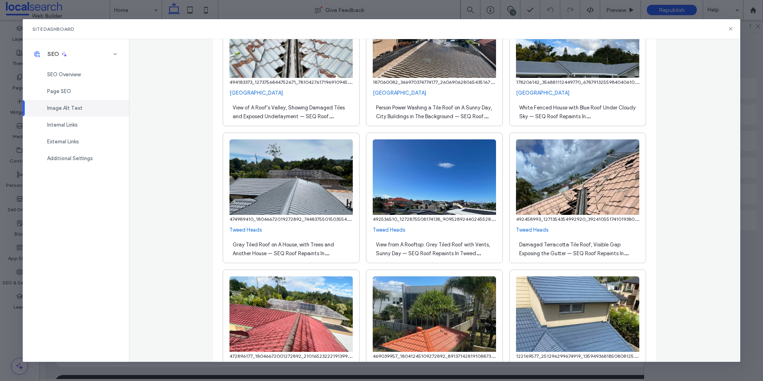
scroll to position [878, 0]
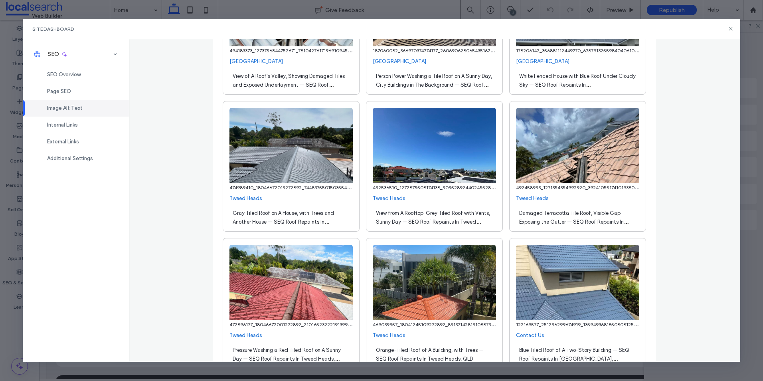
click at [259, 187] on span "474989410_18046672019272892_7448375501503554361_n.jpg" at bounding box center [299, 187] width 138 height 8
click at [403, 186] on span "492536510_1272875508174138_9095289244024552820_n.jpg" at bounding box center [442, 187] width 138 height 8
click at [529, 183] on div "492458993_1271354354992920_392410551741019380_n.jpg" at bounding box center [577, 187] width 123 height 8
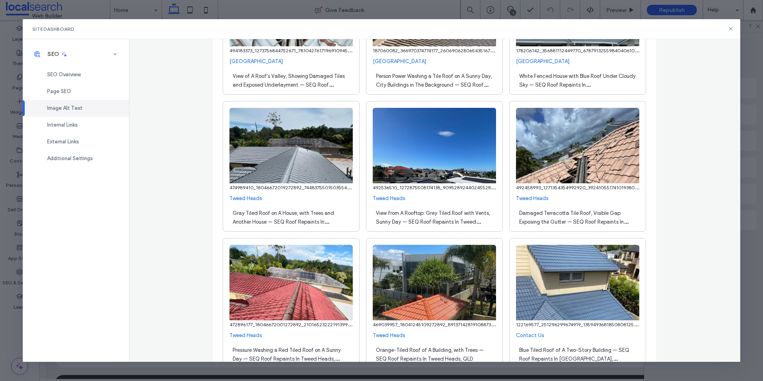
click at [528, 187] on span "492458993_1271354354992920_392410551741019380_n.jpg" at bounding box center [582, 187] width 132 height 8
click at [495, 23] on div "Site Dashboard" at bounding box center [381, 29] width 717 height 20
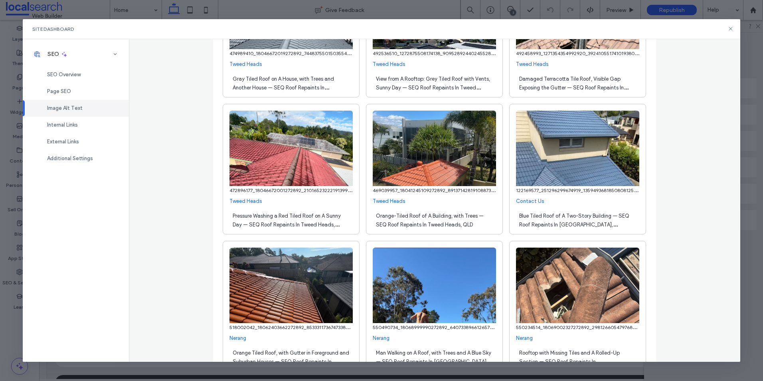
scroll to position [1038, 0]
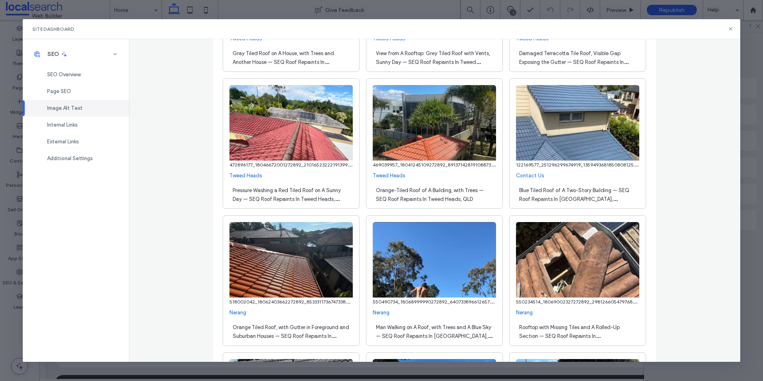
click at [271, 164] on span "472896177_18046672001272892_2101652322219139909_n.jpg" at bounding box center [299, 164] width 138 height 8
drag, startPoint x: 271, startPoint y: 164, endPoint x: 288, endPoint y: 155, distance: 19.5
click at [271, 164] on span "472896177_18046672001272892_2101652322219139909_n.jpg" at bounding box center [299, 164] width 138 height 8
click at [391, 163] on span "469039957_18041245109272892_8913714281910887352_n.jpg" at bounding box center [441, 164] width 137 height 8
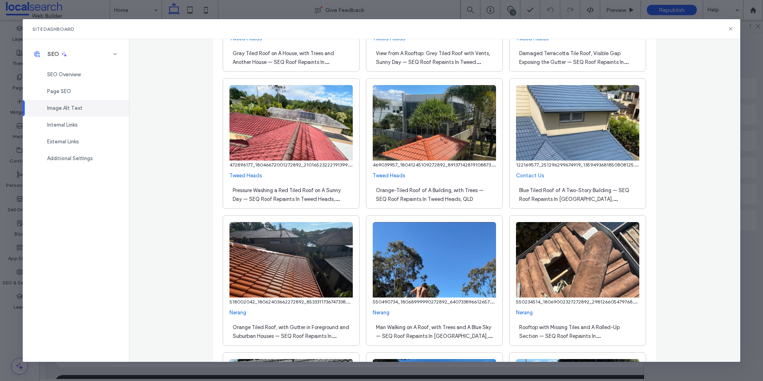
click at [552, 164] on span "122169577_251296299674919_1359493681850808125_n.jpg" at bounding box center [581, 164] width 131 height 8
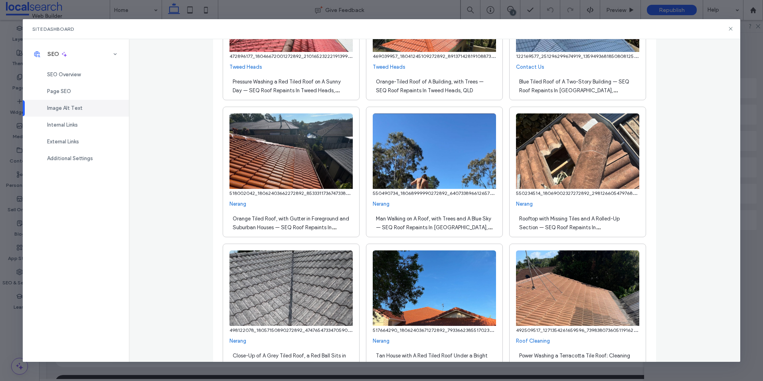
scroll to position [1158, 0]
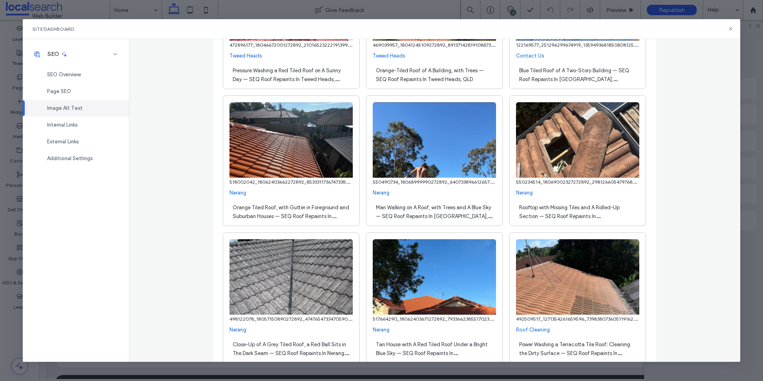
click at [278, 182] on span "518002042_18062403662272892_853331173674733805_n.jpg" at bounding box center [298, 182] width 136 height 8
click at [408, 181] on span "550490734_18068999990272892_6407338966126570653_n.jpg" at bounding box center [444, 182] width 142 height 8
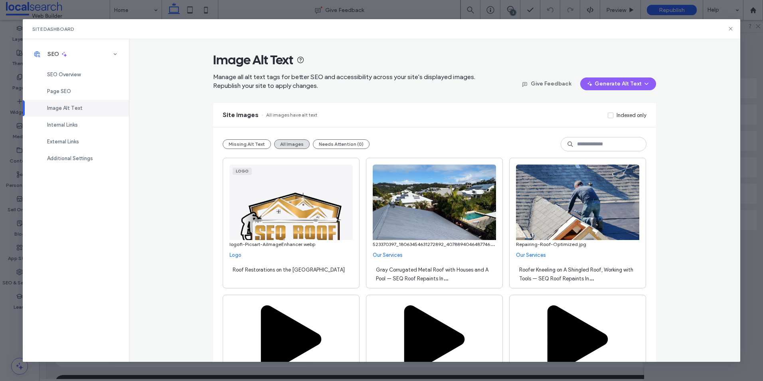
scroll to position [1150, 0]
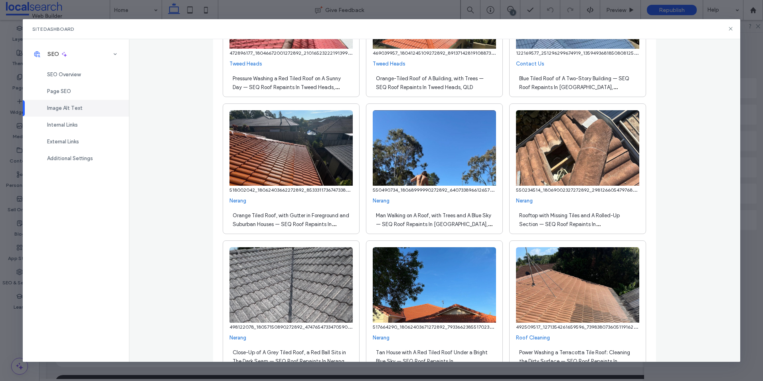
click at [545, 189] on span "550234514_18069002327272892_2981266054797688668_n.jpg" at bounding box center [586, 190] width 141 height 8
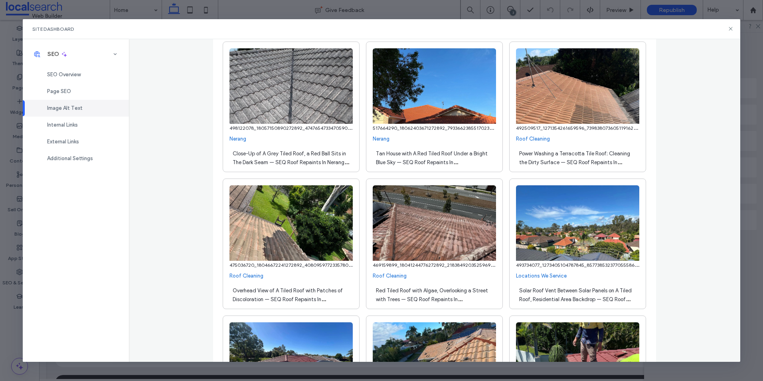
scroll to position [1349, 0]
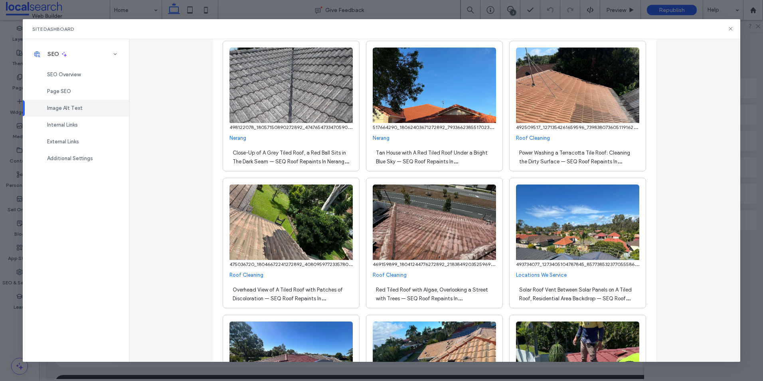
click at [263, 127] on span "498122078_18057150890272892_4747654733470590191_n.jpg" at bounding box center [299, 127] width 139 height 8
click at [401, 130] on span "517664290_18062403671272892_7933662385517023597_n.jpg" at bounding box center [442, 127] width 138 height 8
click at [548, 129] on span "492509517_1271354261659596_739838073605119162_n.jpg" at bounding box center [581, 127] width 131 height 8
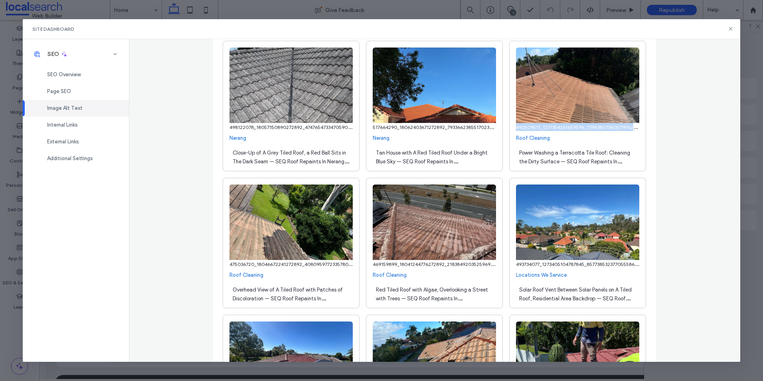
click at [548, 129] on span "492509517_1271354261659596_739838073605119162_n.jpg" at bounding box center [581, 127] width 131 height 8
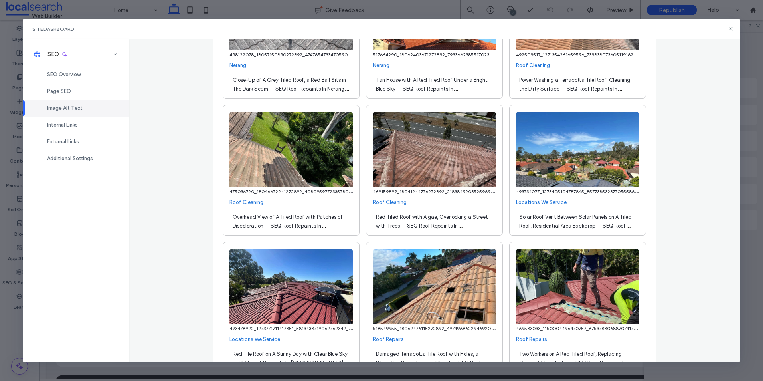
scroll to position [1429, 0]
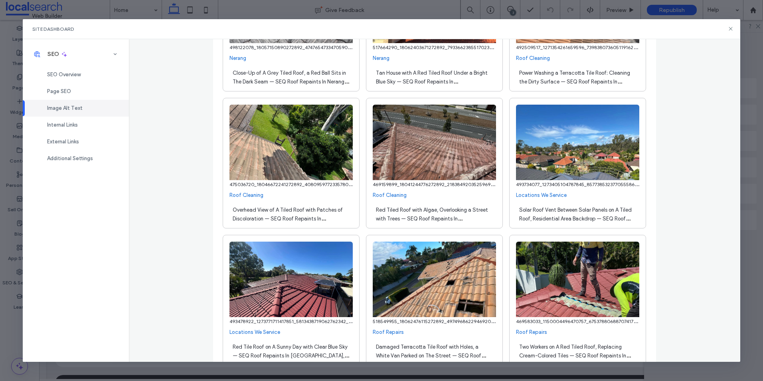
click at [258, 180] on img at bounding box center [291, 142] width 123 height 75
click at [257, 185] on span "475036720_18046672241272892_4080959772335780534_n.jpg" at bounding box center [300, 184] width 141 height 8
click at [418, 184] on span "469159899_18041244776272892_2183849203525969826_n.jpg" at bounding box center [443, 184] width 140 height 8
click at [418, 183] on span "469159899_18041244776272892_2183849203525969826_n.jpg" at bounding box center [443, 184] width 140 height 8
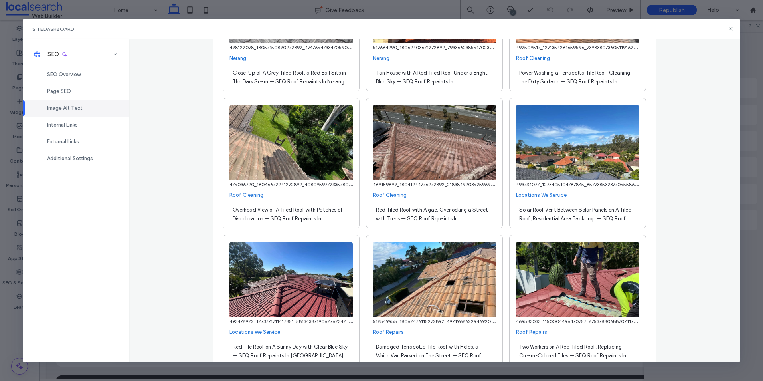
click at [546, 181] on span "493734077_1273405104787845_857738532377055586_n.jpg" at bounding box center [582, 184] width 132 height 8
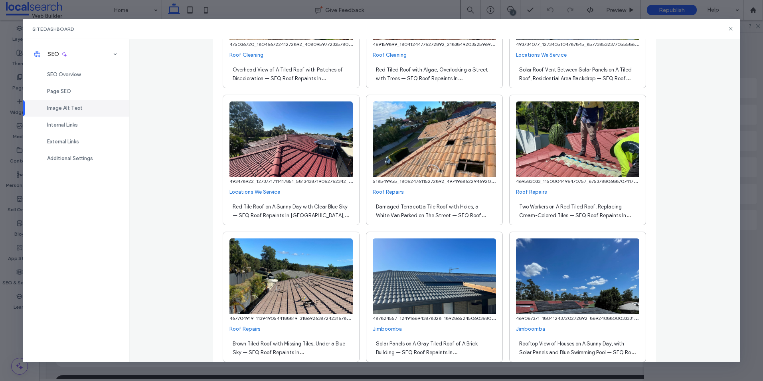
scroll to position [1589, 0]
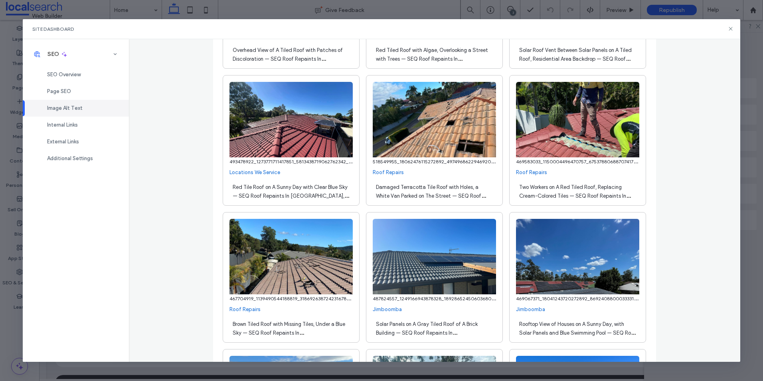
click at [288, 162] on span "493478922_1273771711417851_5813438719062762342_n.jpg" at bounding box center [295, 161] width 130 height 8
click at [424, 163] on span "518549955_18062476115272892_4974968622946920426_n.jpg" at bounding box center [443, 161] width 140 height 8
click at [580, 160] on span "469583033_1150004496470757_6753788068870741797_n.jpg" at bounding box center [584, 161] width 136 height 8
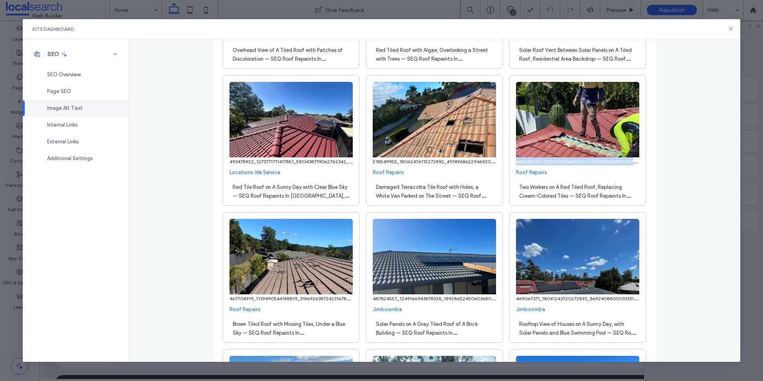
click at [580, 160] on span "469583033_1150004496470757_6753788068870741797_n.jpg" at bounding box center [584, 161] width 136 height 8
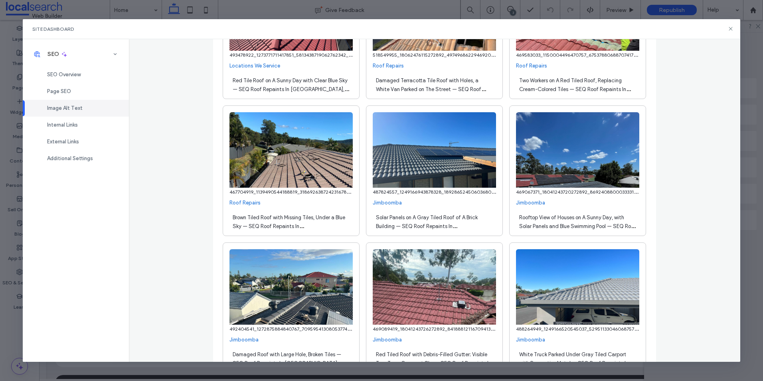
scroll to position [1709, 0]
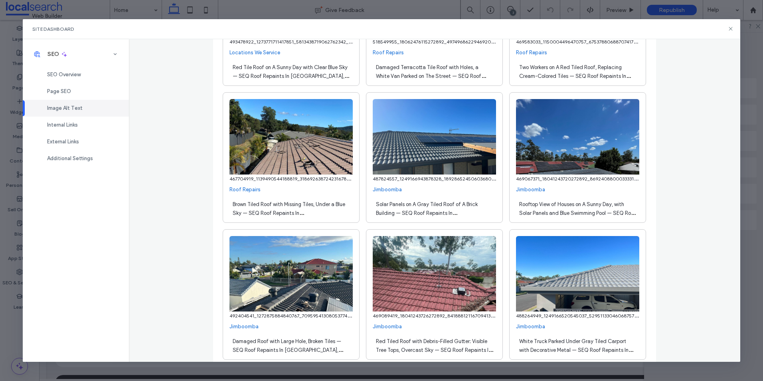
click at [287, 180] on span "467704919_1139490544188819_3186926387242316782_n.jpg" at bounding box center [296, 178] width 133 height 8
click at [417, 177] on span "487824557_1249166943878328_1892865245060368039_n.jpg" at bounding box center [441, 178] width 137 height 8
click at [560, 178] on span "469067371_18041243720272892_8692408800033331243_n+%281%29.jpg" at bounding box center [597, 178] width 163 height 8
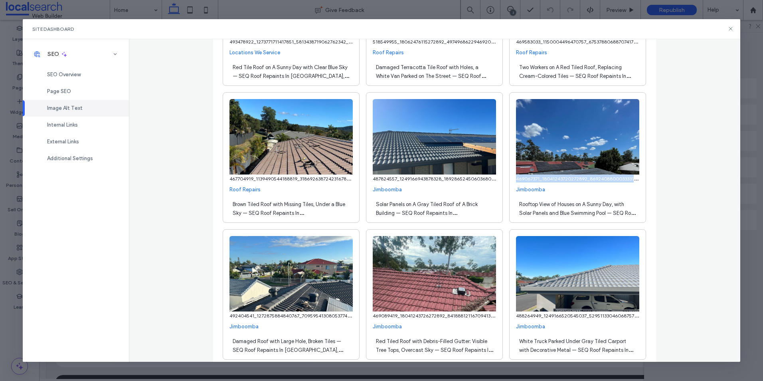
click at [560, 178] on span "469067371_18041243720272892_8692408800033331243_n+%281%29.jpg" at bounding box center [597, 178] width 163 height 8
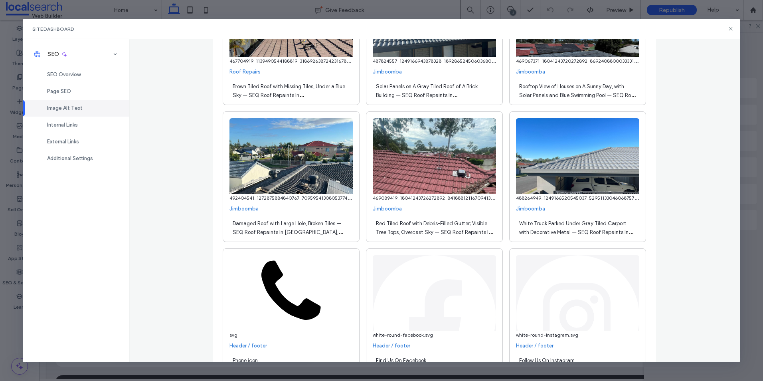
scroll to position [1868, 0]
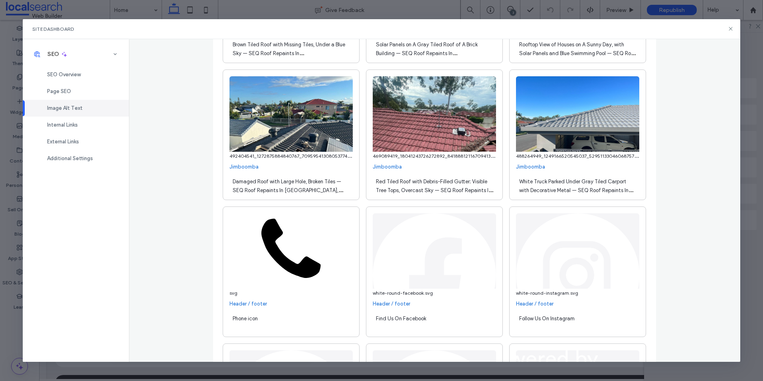
click at [263, 157] on span "492404541_1272875884840767_7095954130805377495_n.jpg" at bounding box center [298, 156] width 137 height 8
click at [411, 158] on span "469089419_18041243726272892_841888121167094136_n.jpg" at bounding box center [440, 156] width 134 height 8
click at [570, 153] on span "488264949_1249166520545037_5295113304606875725_n.jpg" at bounding box center [584, 156] width 137 height 8
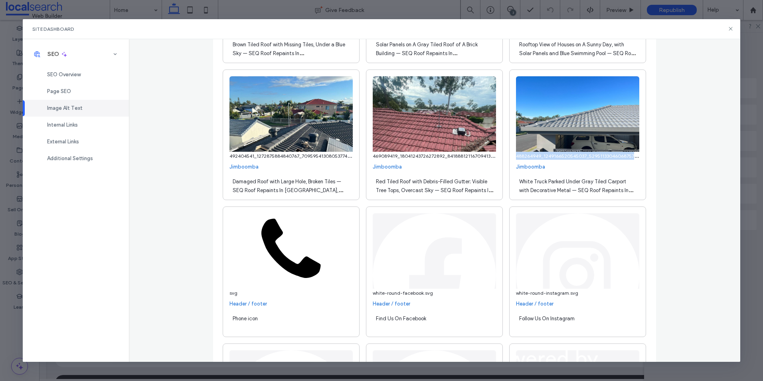
click at [570, 153] on span "488264949_1249166520545037_5295113304606875725_n.jpg" at bounding box center [584, 156] width 137 height 8
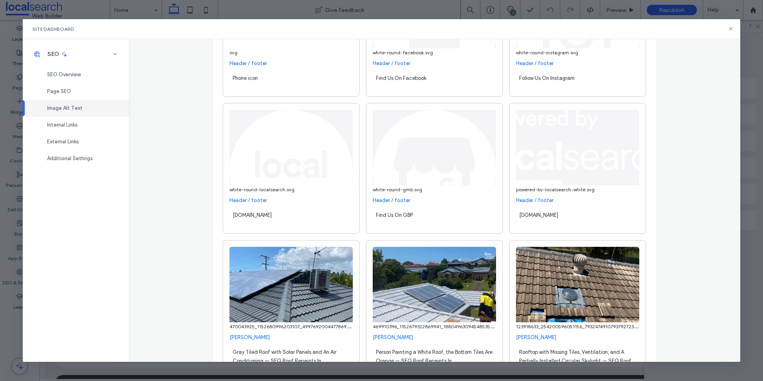
scroll to position [2263, 0]
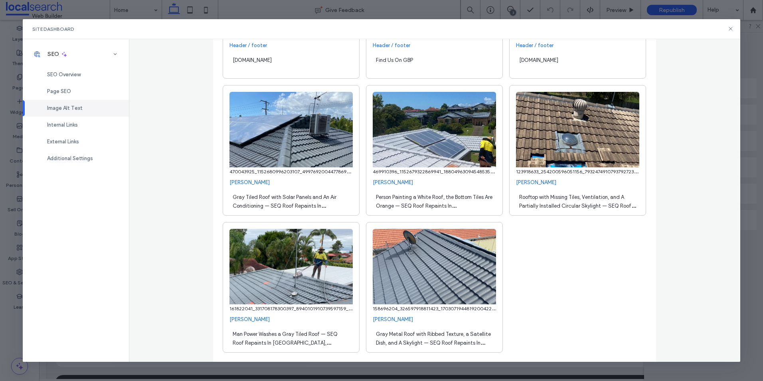
click at [255, 171] on span "470043925_1152680996203107_4997692004477869544_n.jpg" at bounding box center [299, 171] width 139 height 8
click at [417, 173] on span "469910396_1152679322869941_1880496309454853501_n.jpg" at bounding box center [441, 171] width 136 height 8
click at [553, 171] on span "123918633_254200596051156_7932474910793792723_n.jpg" at bounding box center [581, 171] width 131 height 8
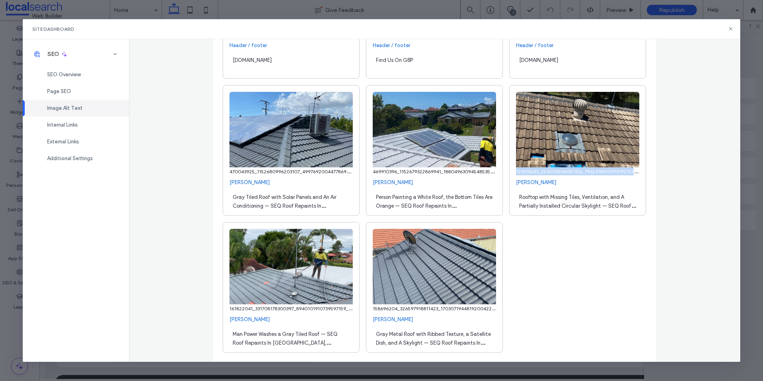
click at [553, 170] on span "123918633_254200596051156_7932474910793792723_n.jpg" at bounding box center [581, 171] width 131 height 8
click at [276, 308] on span "161822041_331708178300397_8940101910739597159_n.jpg" at bounding box center [295, 308] width 130 height 8
click at [442, 308] on span "158696204_326597918811423_1703071944819200422_n.jpg" at bounding box center [439, 308] width 133 height 8
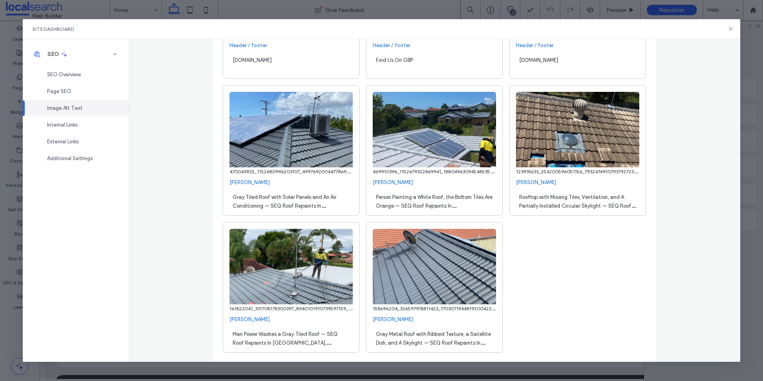
click at [284, 170] on span "470043925_1152680996203107_4997692004477869544_n.jpg" at bounding box center [299, 171] width 139 height 8
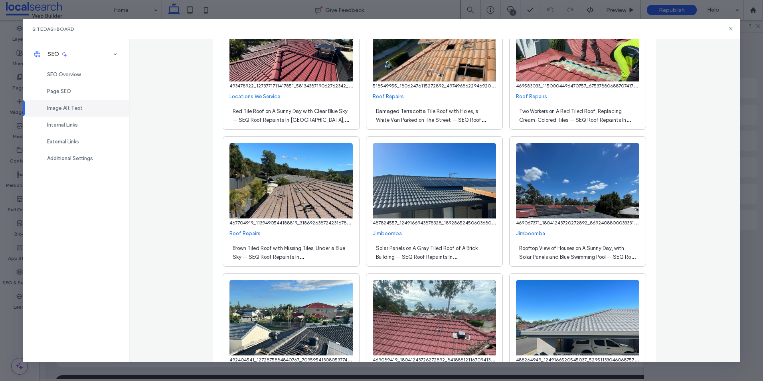
scroll to position [1545, 0]
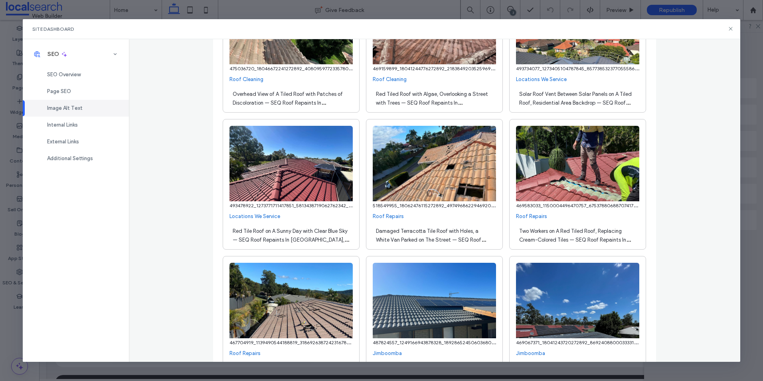
click at [442, 205] on span "518549955_18062476115272892_4974968622946920426_n.jpg" at bounding box center [443, 205] width 140 height 8
click at [548, 207] on span "469583033_1150004496470757_6753788068870741797_n.jpg" at bounding box center [584, 205] width 136 height 8
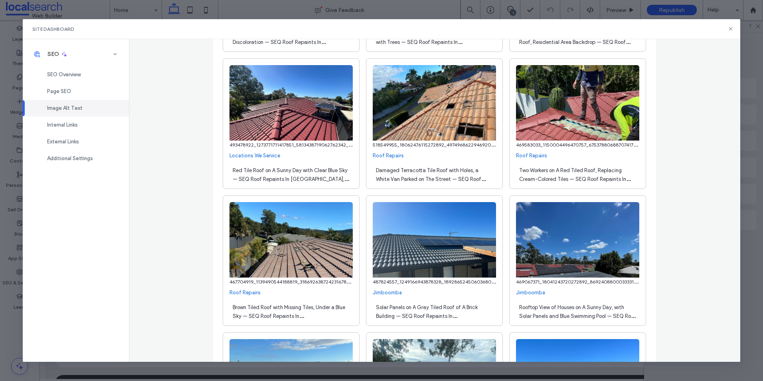
scroll to position [1716, 0]
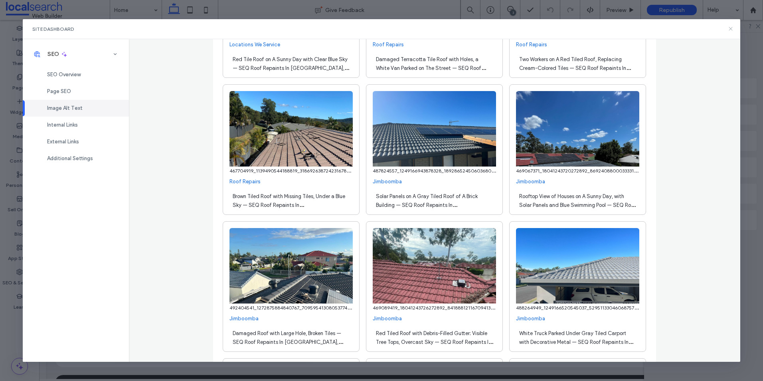
click at [730, 30] on icon at bounding box center [731, 29] width 6 height 6
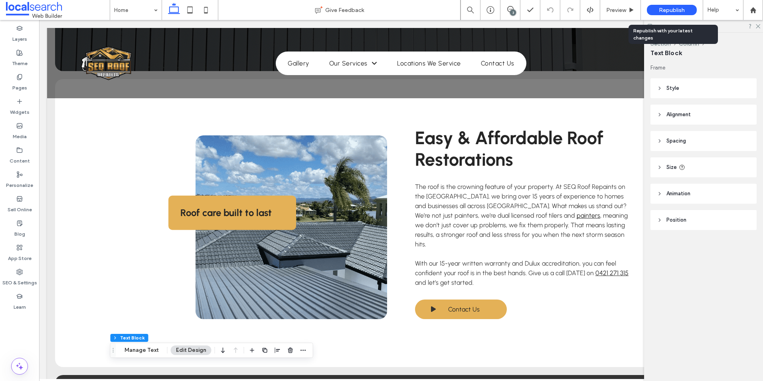
click at [670, 11] on span "Republish" at bounding box center [672, 10] width 26 height 7
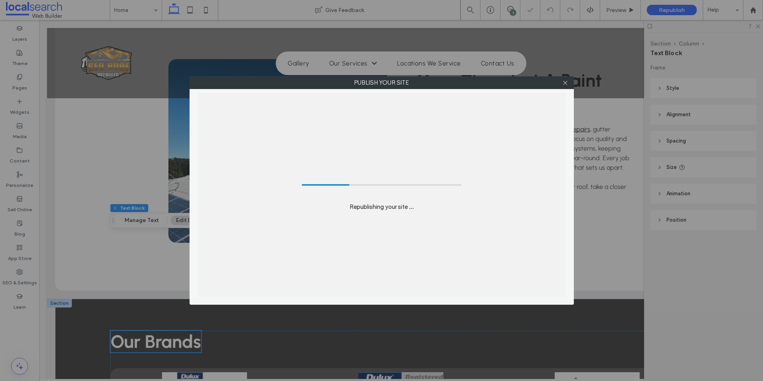
scroll to position [1616, 0]
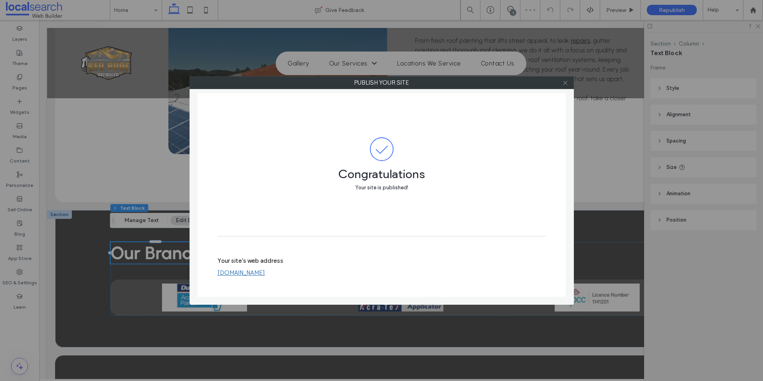
click at [564, 82] on icon at bounding box center [565, 83] width 6 height 6
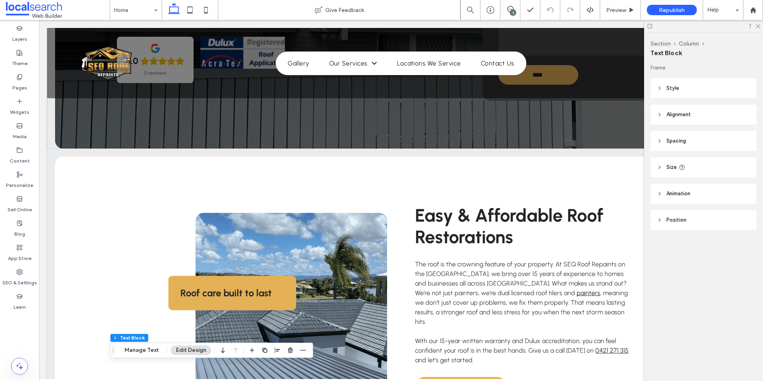
scroll to position [98, 0]
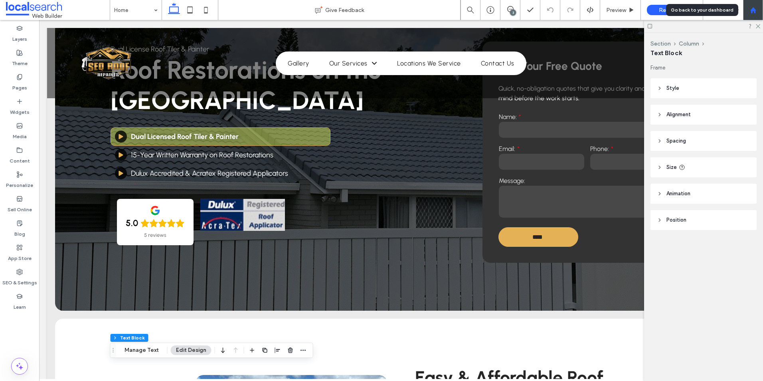
click at [755, 9] on use at bounding box center [753, 10] width 6 height 6
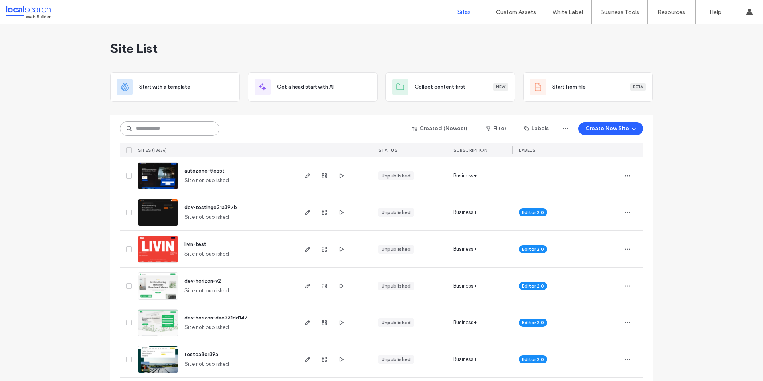
click at [156, 124] on input at bounding box center [170, 128] width 100 height 14
paste input "********"
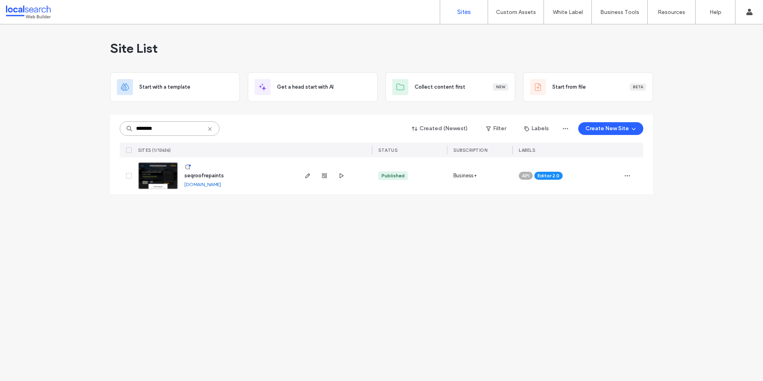
type input "********"
click at [159, 181] on img at bounding box center [158, 189] width 39 height 54
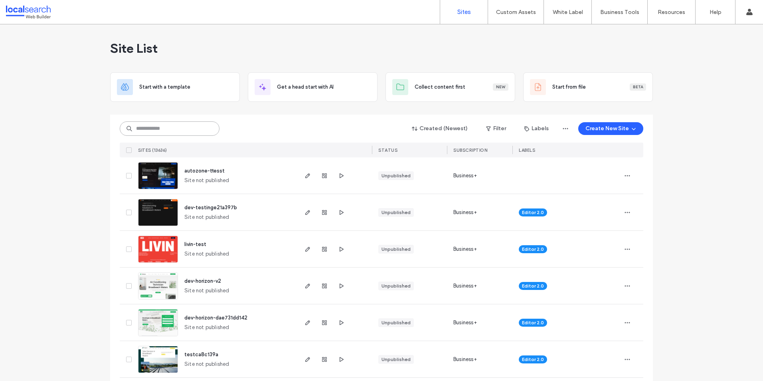
click at [160, 126] on input at bounding box center [170, 128] width 100 height 14
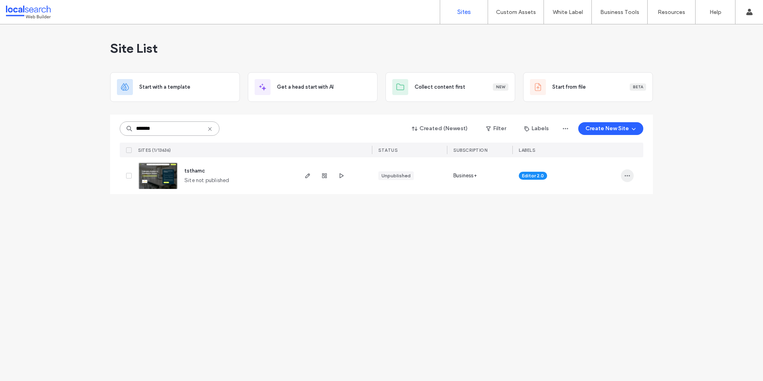
type input "*******"
click at [632, 176] on span "button" at bounding box center [627, 175] width 13 height 13
click at [585, 275] on span "Delete Site" at bounding box center [591, 277] width 26 height 8
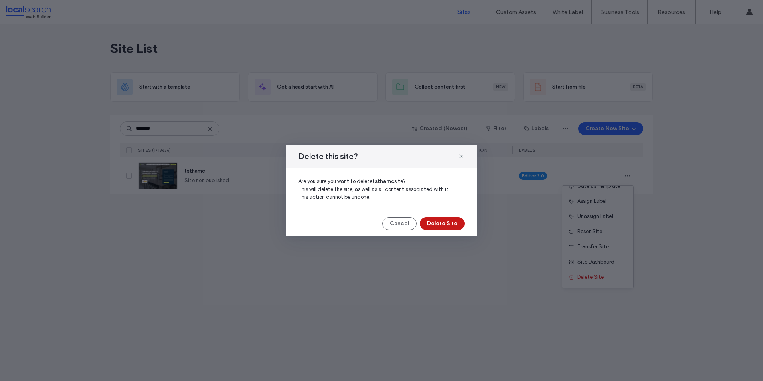
click at [455, 220] on button "Delete Site" at bounding box center [442, 223] width 45 height 13
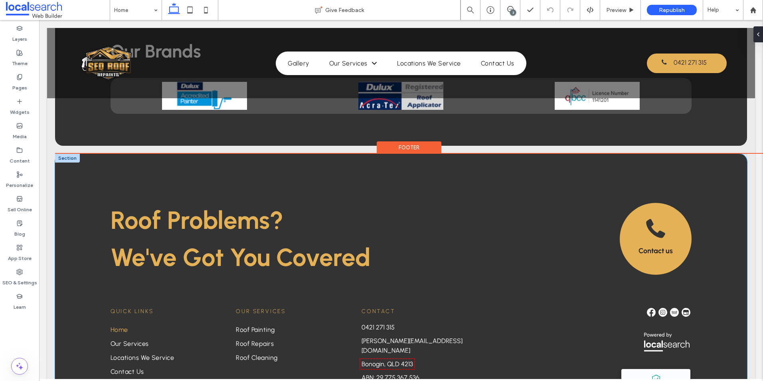
scroll to position [1968, 0]
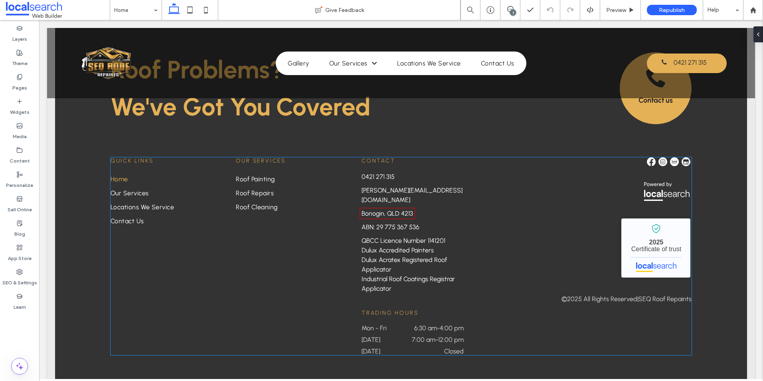
click at [430, 336] on dd "7:00 am - 12:00 pm" at bounding box center [434, 340] width 60 height 8
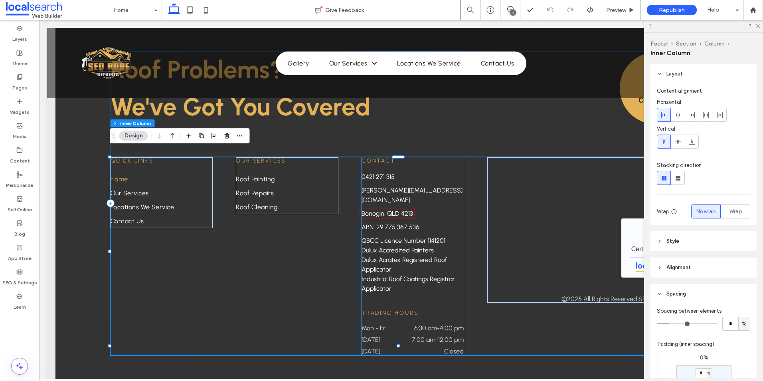
click at [430, 324] on div "Mon - Fri 6:30 am - 4:00 pm" at bounding box center [413, 330] width 102 height 12
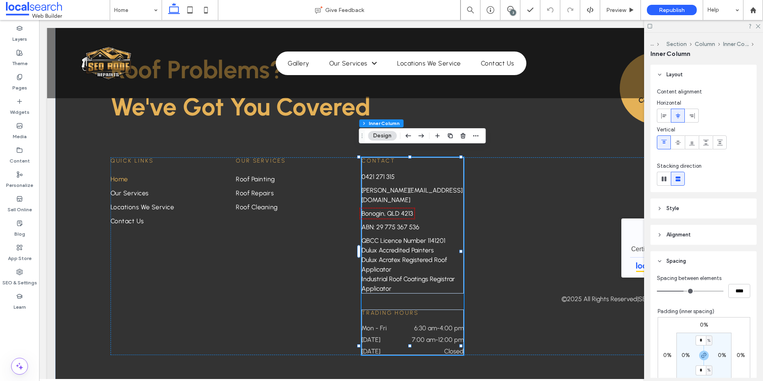
click at [457, 283] on div "Contact [PHONE_NUMBER] [PERSON_NAME][EMAIL_ADDRESS][DOMAIN_NAME] Bonogin, QLD 4…" at bounding box center [413, 256] width 102 height 198
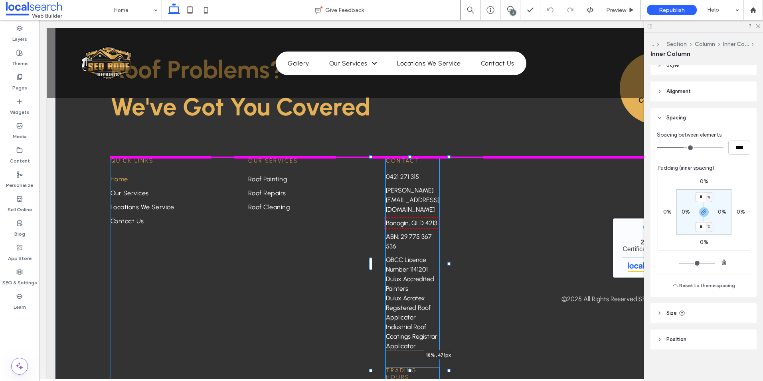
click at [465, 241] on div "Roof Problems? ﻿ We've Got You Covered Contact us Quick Links Home Our Services…" at bounding box center [401, 234] width 692 height 463
type input "**"
type input "****"
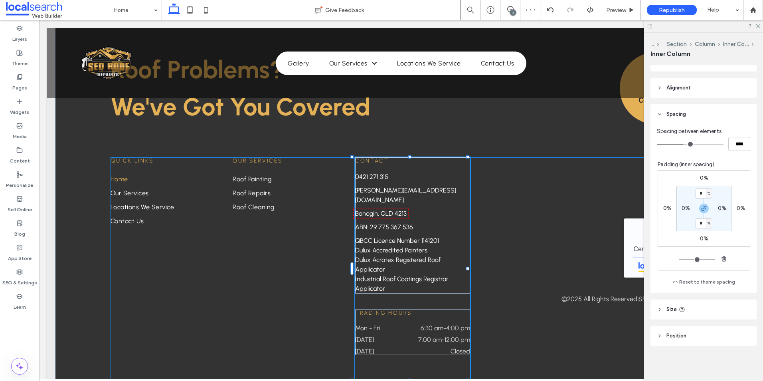
drag, startPoint x: 449, startPoint y: 260, endPoint x: 498, endPoint y: 260, distance: 48.7
click at [498, 260] on div "Roof Problems? ﻿ We've Got You Covered Contact us Quick Links Home Our Services…" at bounding box center [401, 207] width 692 height 408
type input "**"
type input "****"
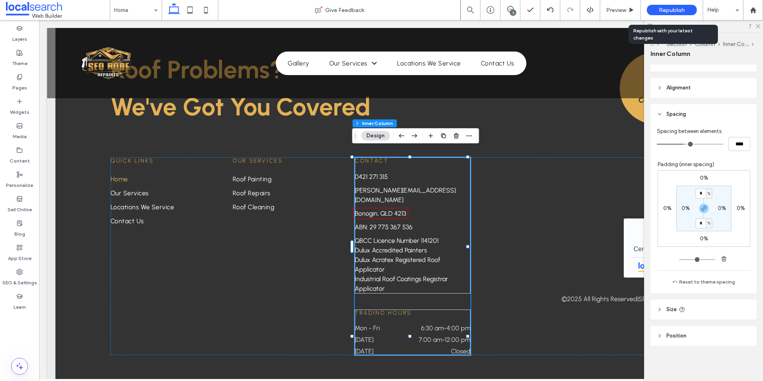
click at [677, 8] on span "Republish" at bounding box center [672, 10] width 26 height 7
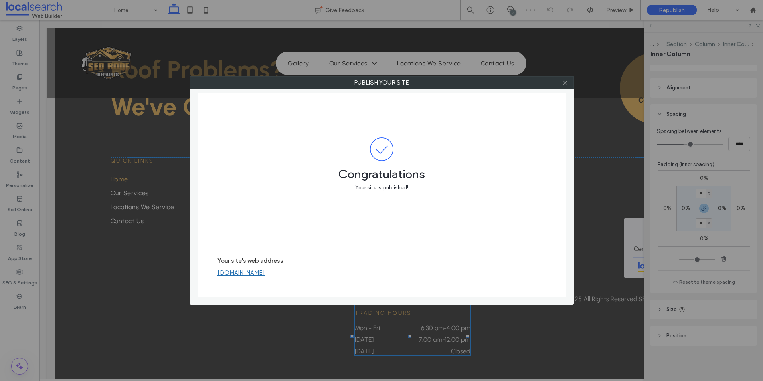
click at [566, 83] on icon at bounding box center [565, 83] width 6 height 6
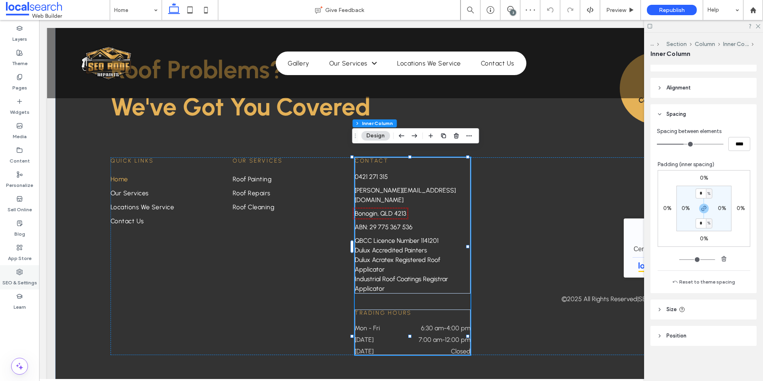
click at [18, 272] on icon at bounding box center [19, 272] width 6 height 6
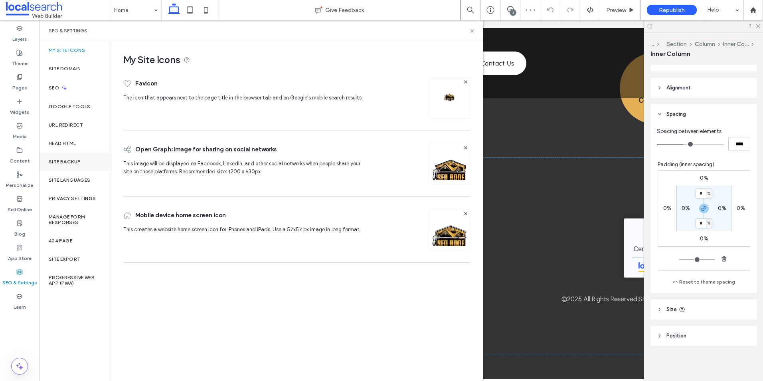
click at [79, 160] on label "Site Backup" at bounding box center [65, 162] width 32 height 6
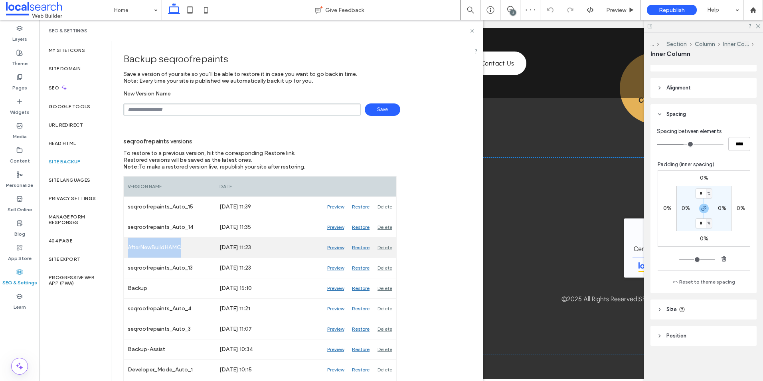
drag, startPoint x: 178, startPoint y: 249, endPoint x: 128, endPoint y: 243, distance: 49.8
click at [128, 243] on div "AfterNewBuildHAMC" at bounding box center [170, 248] width 92 height 20
copy div "AfterNewBuildHAMC"
click at [383, 244] on div "Delete" at bounding box center [385, 248] width 23 height 20
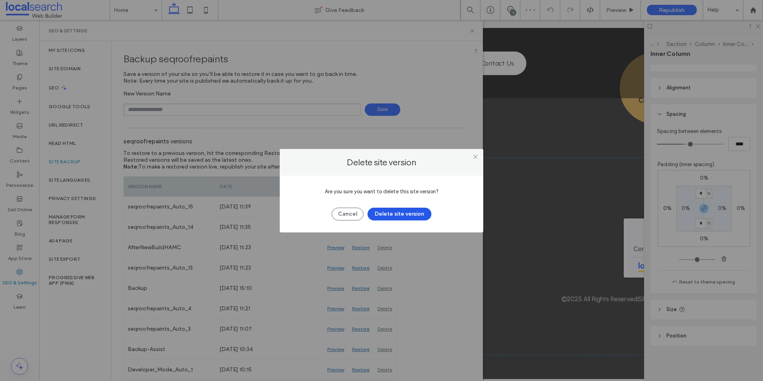
click at [388, 208] on button "Delete site version" at bounding box center [400, 214] width 64 height 13
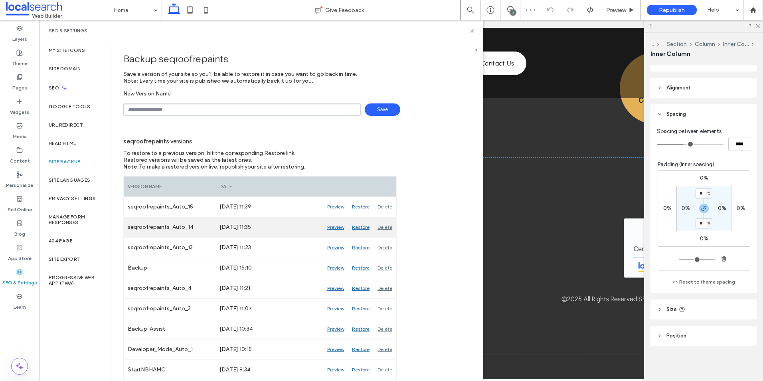
click at [384, 227] on div "Delete" at bounding box center [385, 227] width 23 height 20
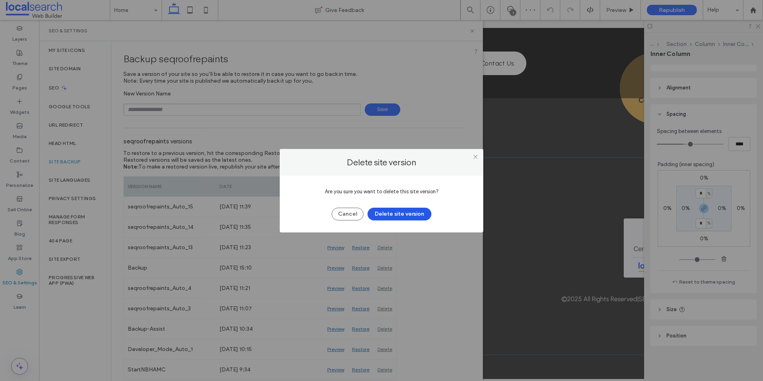
click at [385, 211] on button "Delete site version" at bounding box center [400, 214] width 64 height 13
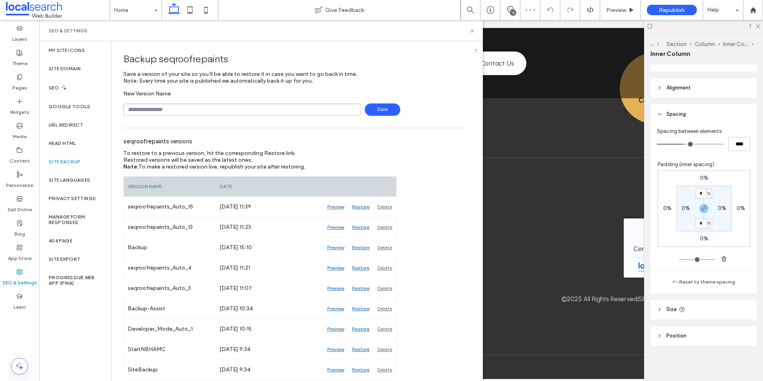
click at [196, 113] on input "text" at bounding box center [242, 109] width 238 height 12
type input "*"
paste input "**********"
type input "**********"
click at [380, 109] on span "Save" at bounding box center [383, 109] width 36 height 12
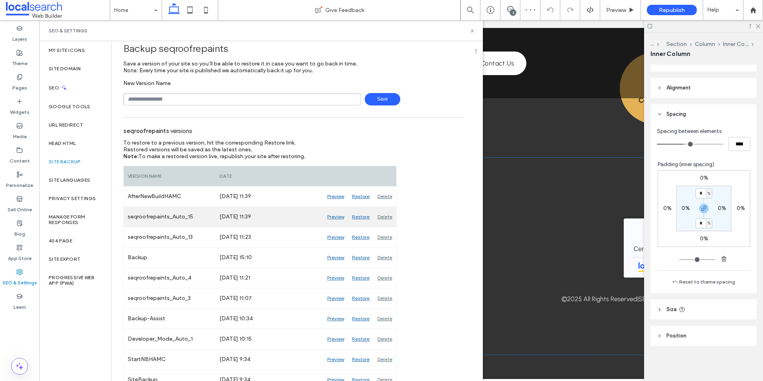
scroll to position [20, 0]
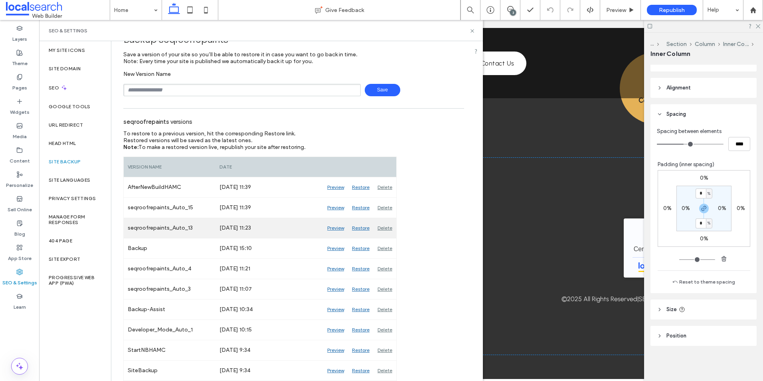
click at [385, 225] on div "Delete" at bounding box center [385, 228] width 23 height 20
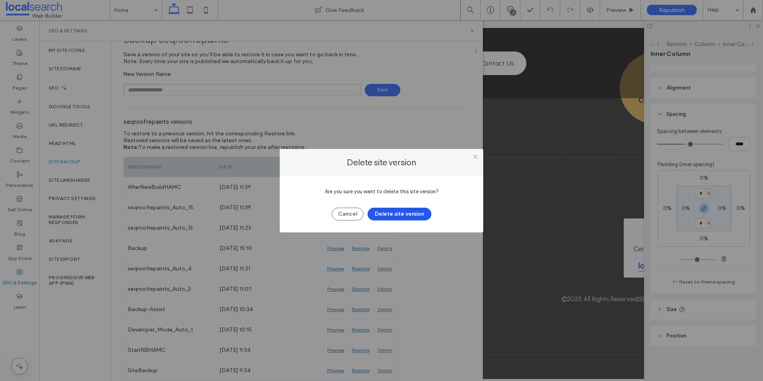
click at [391, 212] on button "Delete site version" at bounding box center [400, 214] width 64 height 13
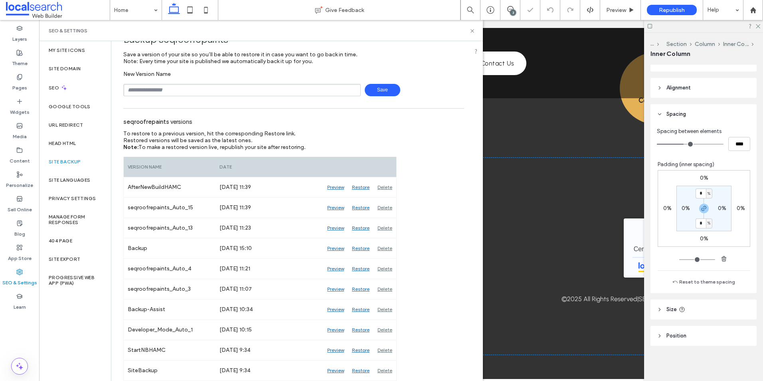
scroll to position [0, 0]
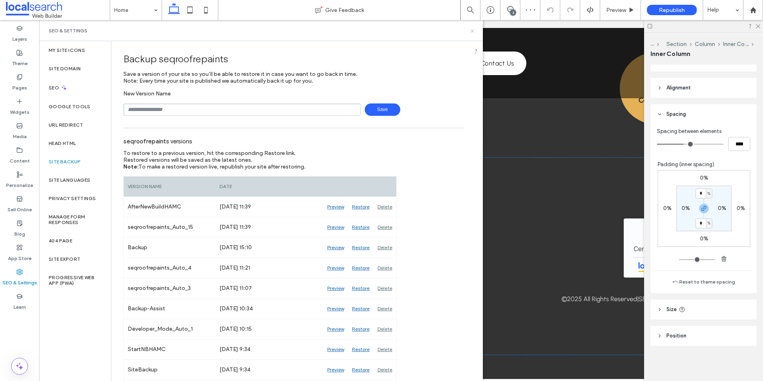
drag, startPoint x: 474, startPoint y: 32, endPoint x: 455, endPoint y: 0, distance: 36.9
click at [474, 32] on icon at bounding box center [472, 31] width 6 height 6
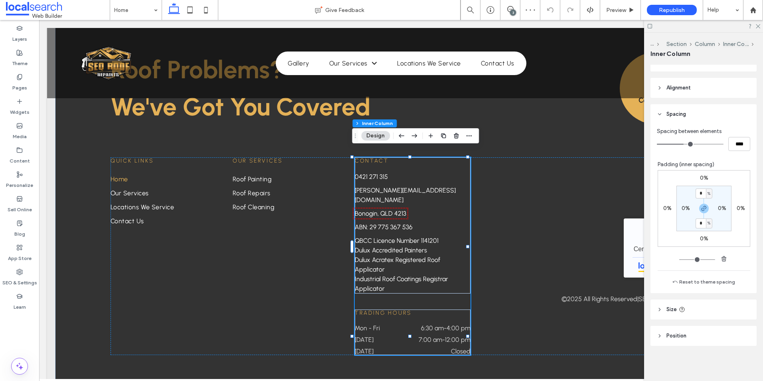
click at [513, 12] on div "3" at bounding box center [513, 13] width 6 height 6
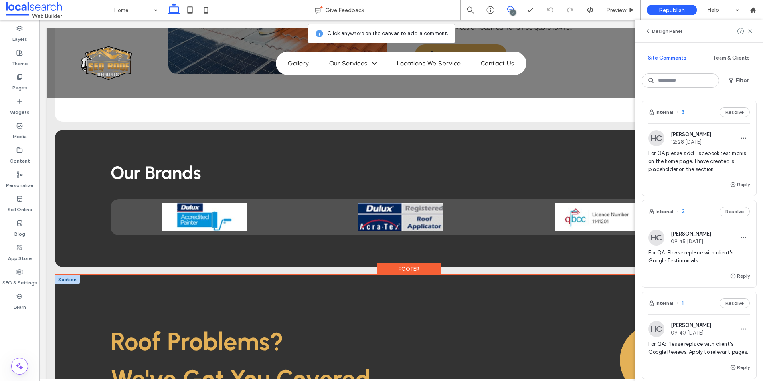
scroll to position [1526, 0]
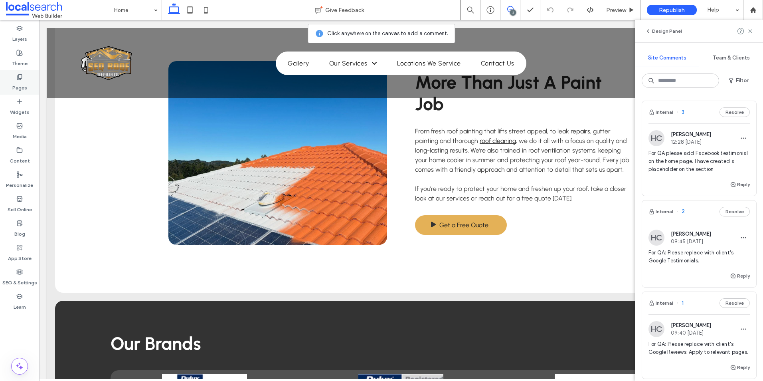
click at [26, 78] on div "Pages" at bounding box center [19, 82] width 39 height 24
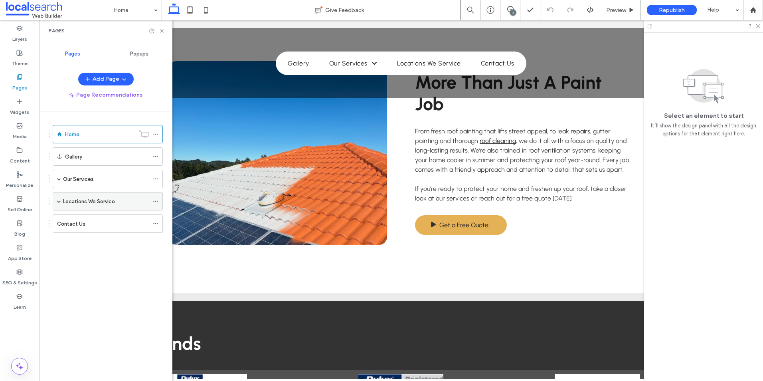
click at [59, 200] on span at bounding box center [59, 201] width 4 height 4
click at [83, 220] on label "Nerang" at bounding box center [79, 220] width 17 height 14
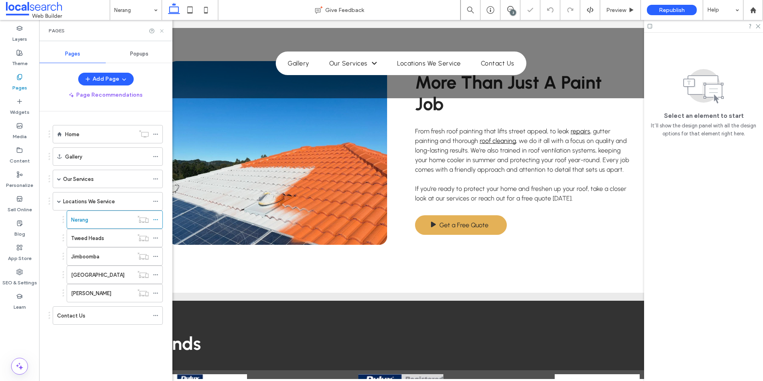
click at [163, 31] on icon at bounding box center [162, 31] width 6 height 6
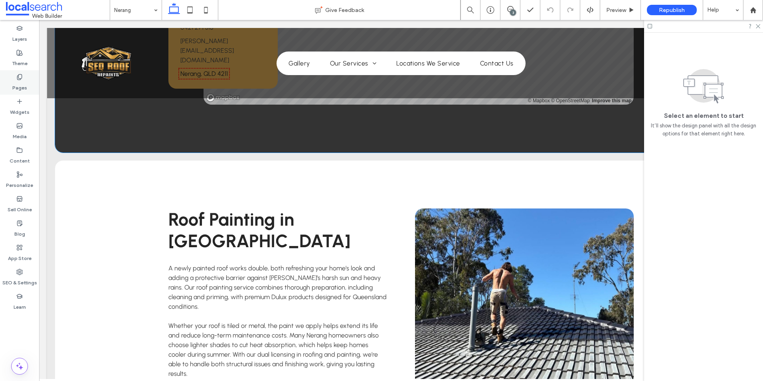
scroll to position [878, 0]
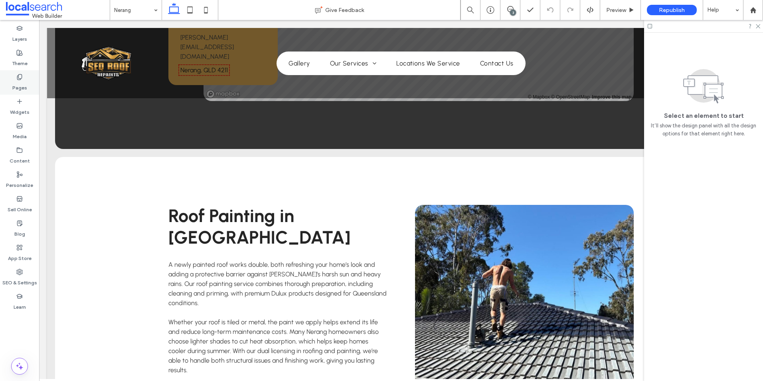
click at [24, 83] on label "Pages" at bounding box center [19, 85] width 15 height 11
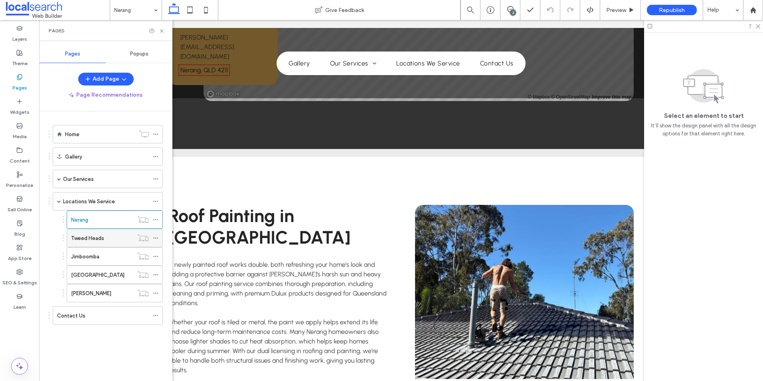
click at [89, 235] on label "Tweed Heads" at bounding box center [87, 238] width 33 height 14
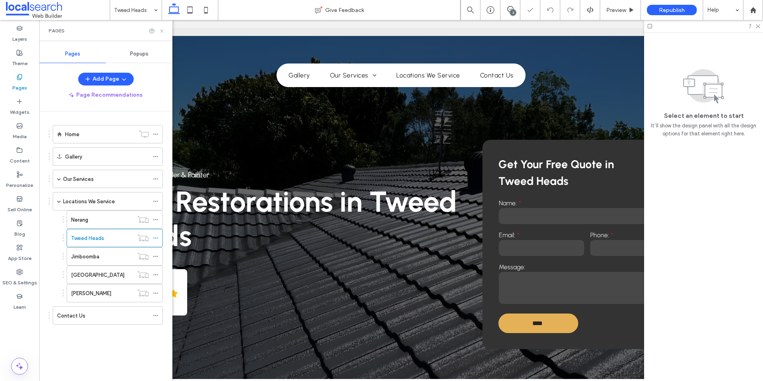
click at [162, 31] on use at bounding box center [161, 30] width 3 height 3
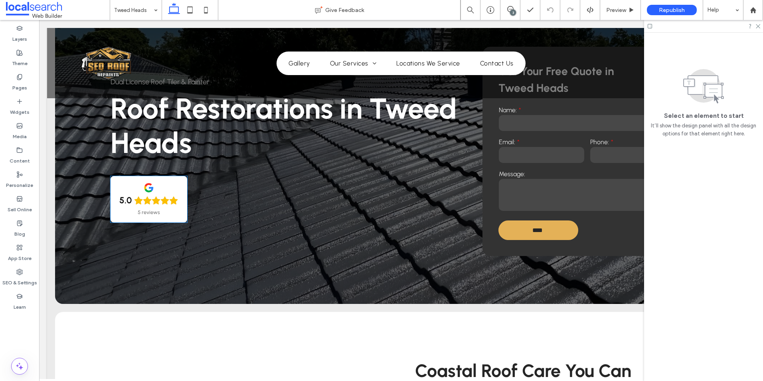
scroll to position [80, 0]
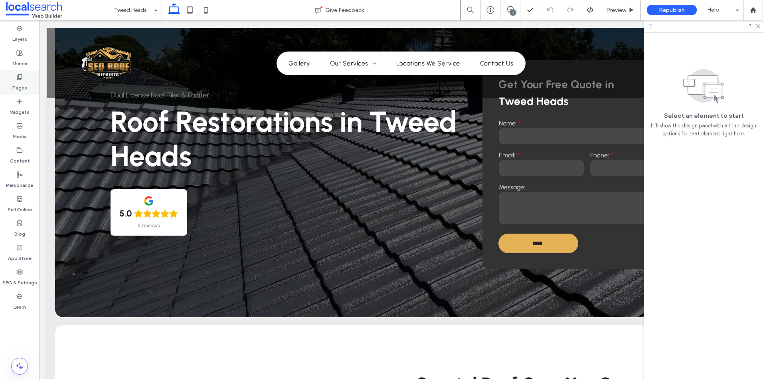
click at [14, 75] on div "Pages" at bounding box center [19, 82] width 39 height 24
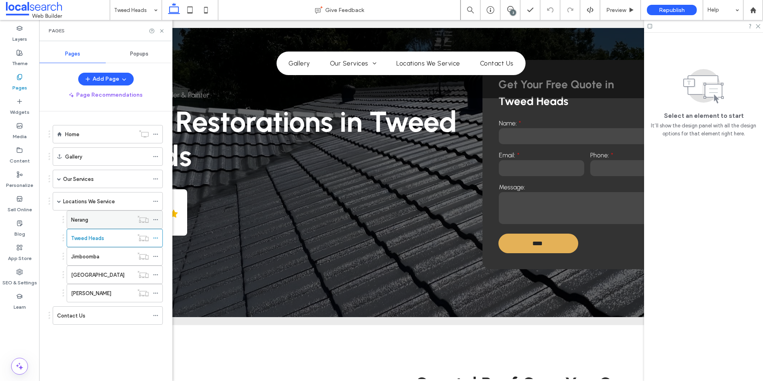
click at [102, 216] on div "Nerang" at bounding box center [102, 220] width 62 height 8
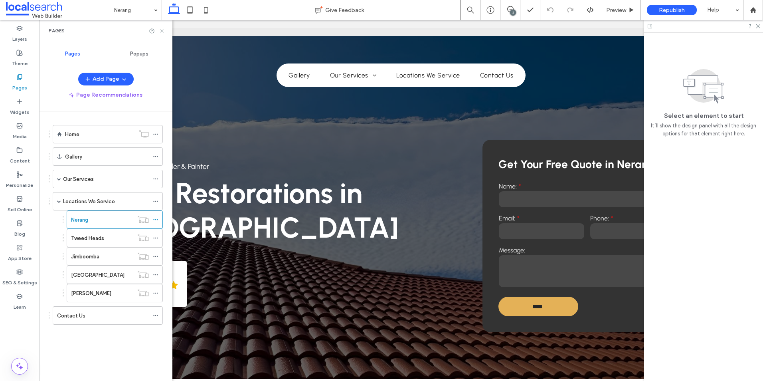
click at [160, 29] on icon at bounding box center [162, 31] width 6 height 6
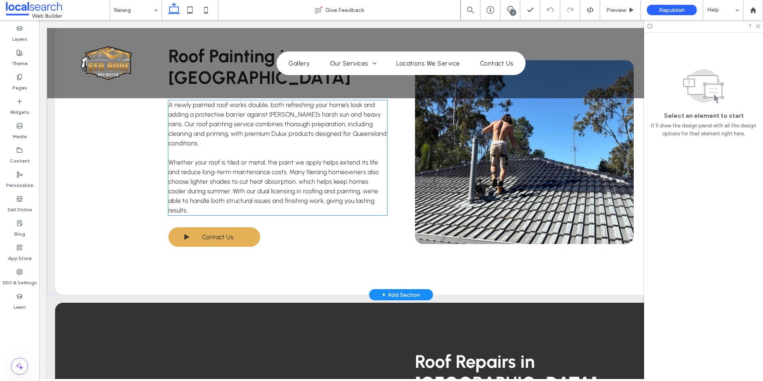
scroll to position [758, 0]
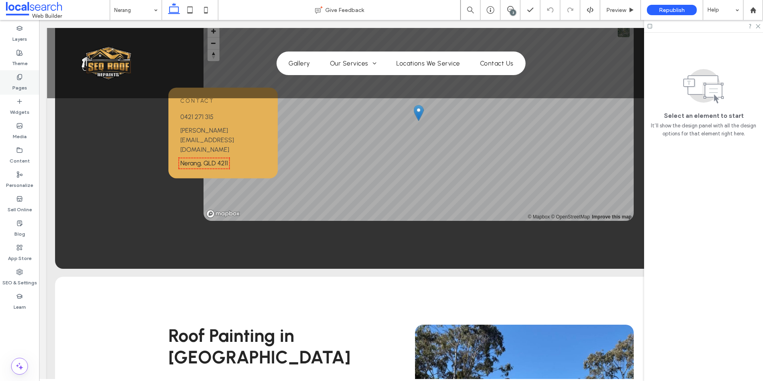
click at [20, 78] on icon at bounding box center [19, 77] width 6 height 6
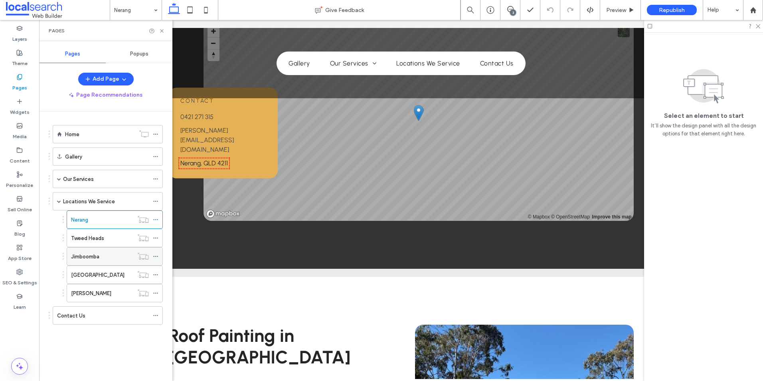
click at [92, 253] on label "Jimboomba" at bounding box center [85, 256] width 28 height 14
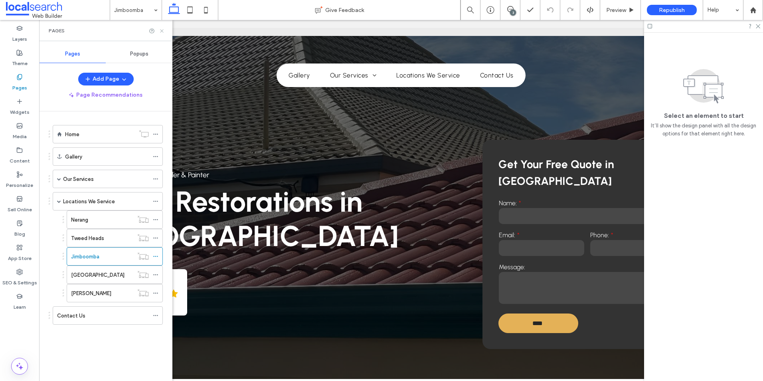
click at [161, 30] on use at bounding box center [161, 30] width 3 height 3
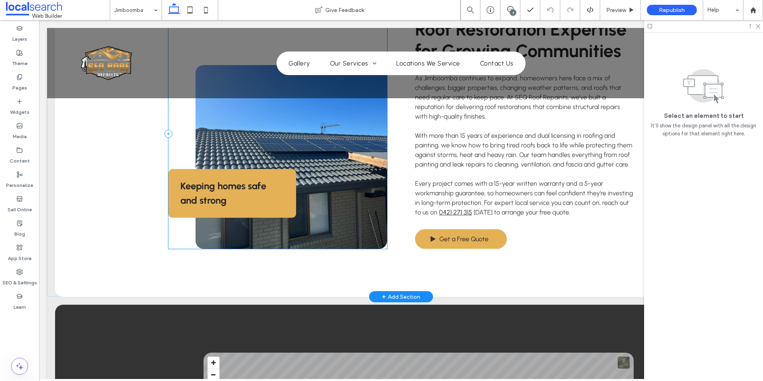
scroll to position [599, 0]
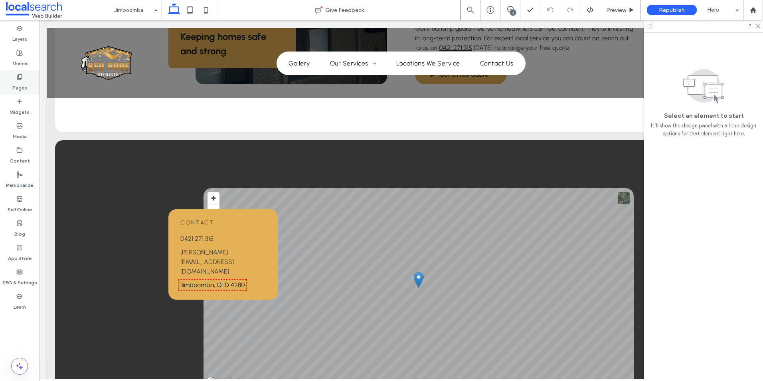
click at [21, 82] on label "Pages" at bounding box center [19, 85] width 15 height 11
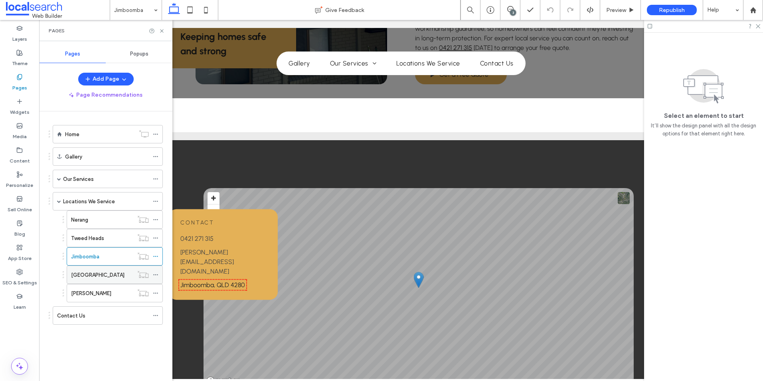
click at [81, 272] on label "[GEOGRAPHIC_DATA]" at bounding box center [97, 275] width 53 height 14
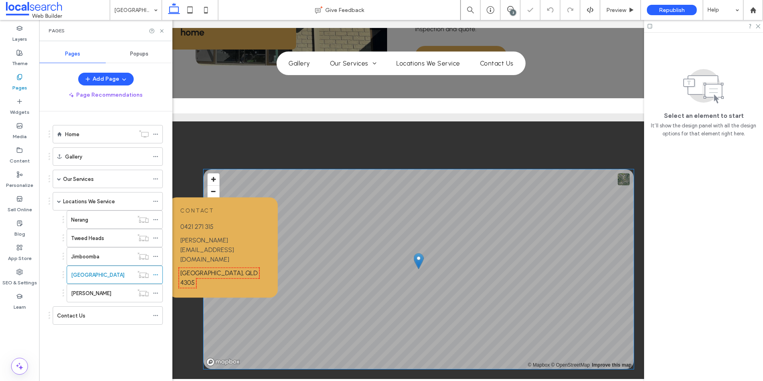
scroll to position [639, 0]
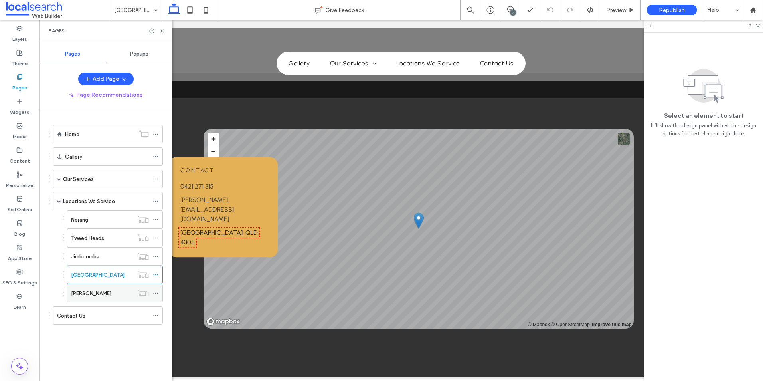
click at [103, 293] on div "[PERSON_NAME]" at bounding box center [102, 293] width 62 height 8
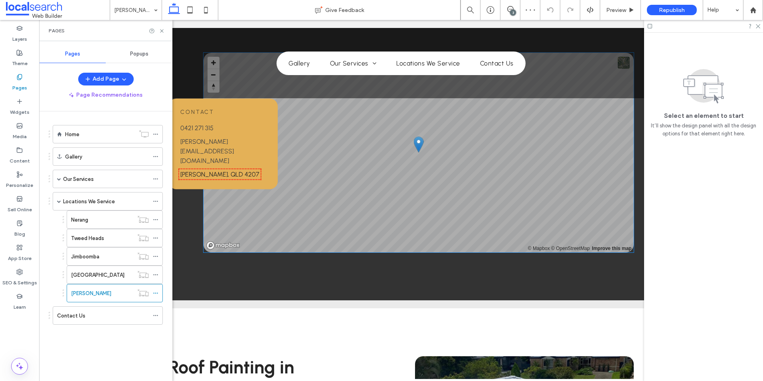
scroll to position [719, 0]
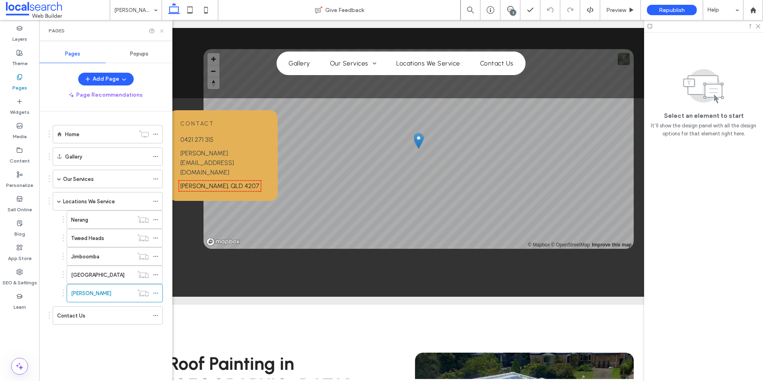
click at [162, 30] on icon at bounding box center [162, 31] width 6 height 6
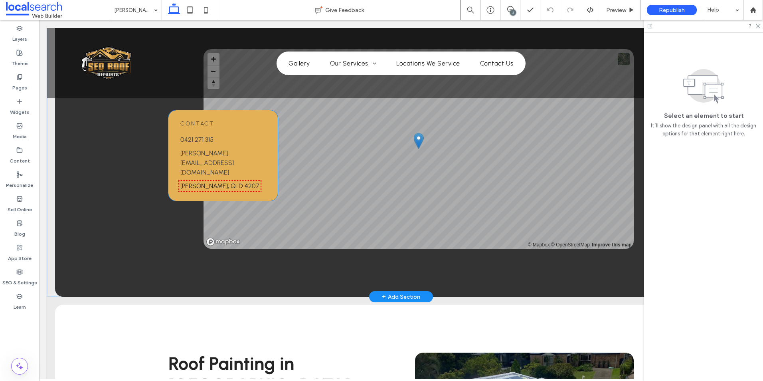
click at [207, 182] on link "Logan, QLD 4207 ﻿" at bounding box center [219, 186] width 79 height 8
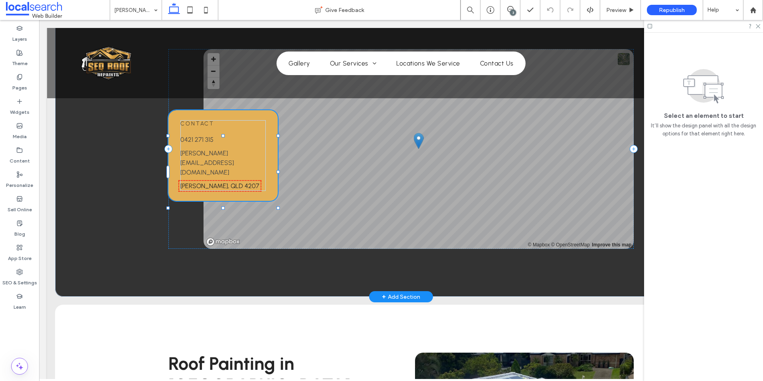
click at [207, 182] on link "Logan, QLD 4207 ﻿" at bounding box center [219, 186] width 79 height 8
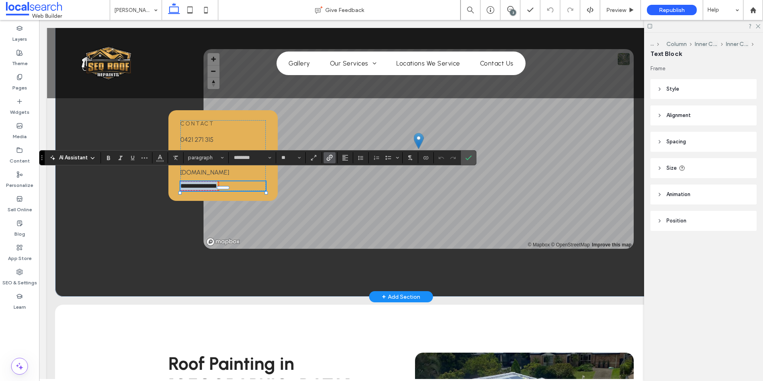
click at [214, 183] on link "**********" at bounding box center [198, 186] width 37 height 6
drag, startPoint x: 212, startPoint y: 175, endPoint x: 226, endPoint y: 176, distance: 13.2
click at [226, 181] on p "**********" at bounding box center [222, 186] width 85 height 10
click at [465, 158] on icon "Confirm" at bounding box center [468, 157] width 6 height 6
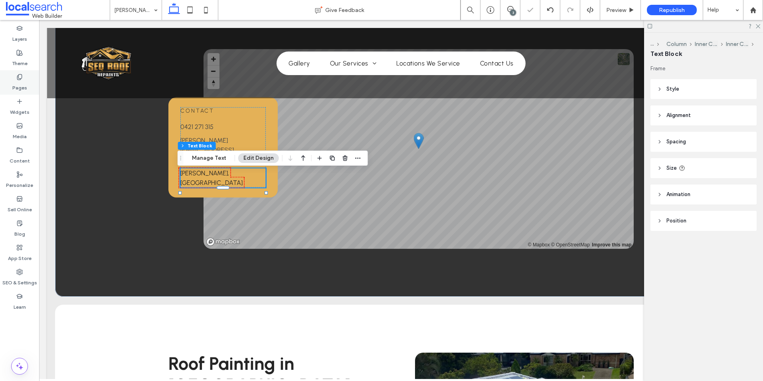
click at [22, 78] on icon at bounding box center [19, 77] width 6 height 6
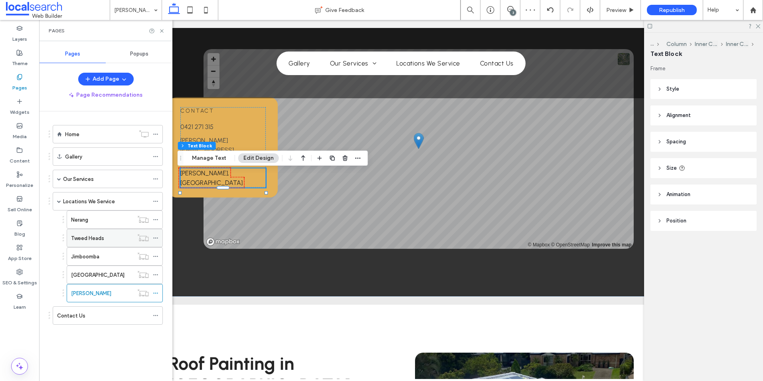
click at [93, 238] on label "Tweed Heads" at bounding box center [87, 238] width 33 height 14
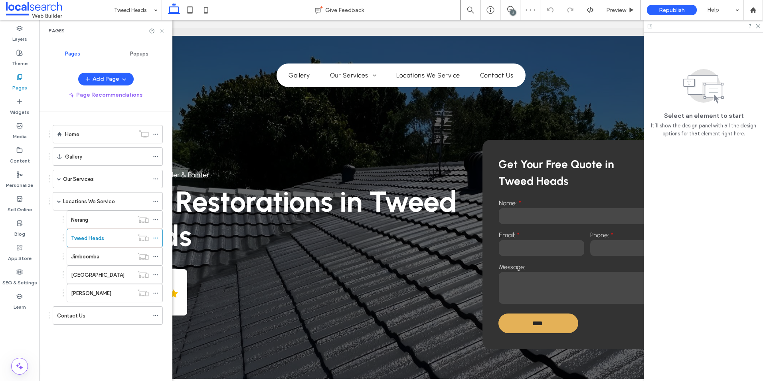
click at [162, 30] on use at bounding box center [161, 30] width 3 height 3
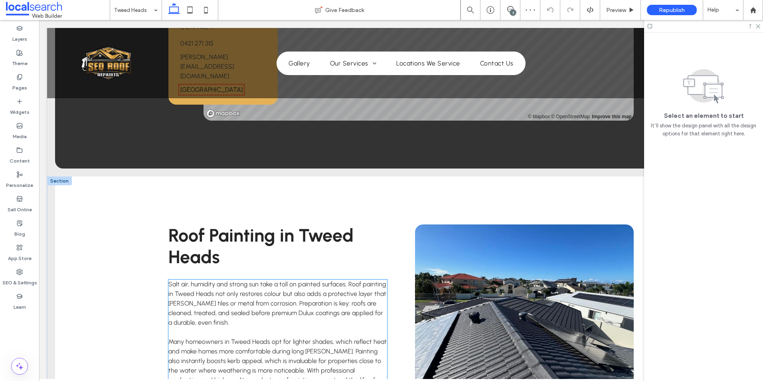
scroll to position [758, 0]
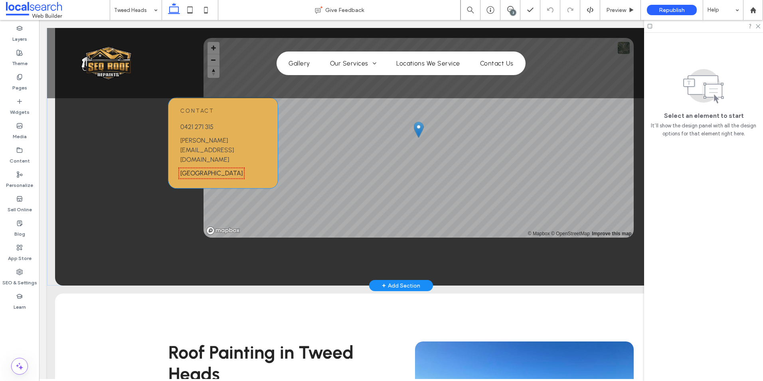
click at [234, 177] on link "Tweed Heads, NSW 2485" at bounding box center [211, 173] width 62 height 8
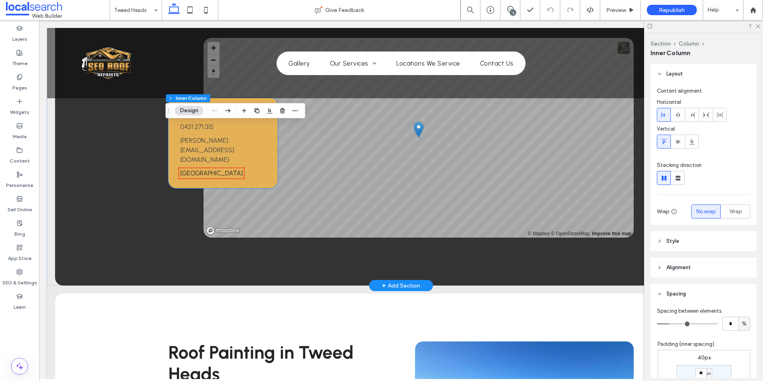
type input "**"
type input "****"
click at [234, 177] on link "Tweed Heads, NSW 2485" at bounding box center [211, 173] width 62 height 8
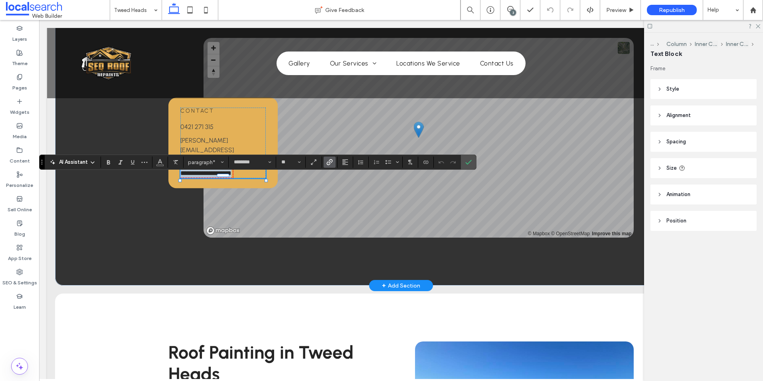
click at [232, 176] on link "**********" at bounding box center [205, 173] width 51 height 6
drag, startPoint x: 232, startPoint y: 179, endPoint x: 260, endPoint y: 182, distance: 28.1
click at [260, 178] on p "**********" at bounding box center [222, 173] width 85 height 10
click at [469, 161] on icon "Confirm" at bounding box center [468, 162] width 6 height 6
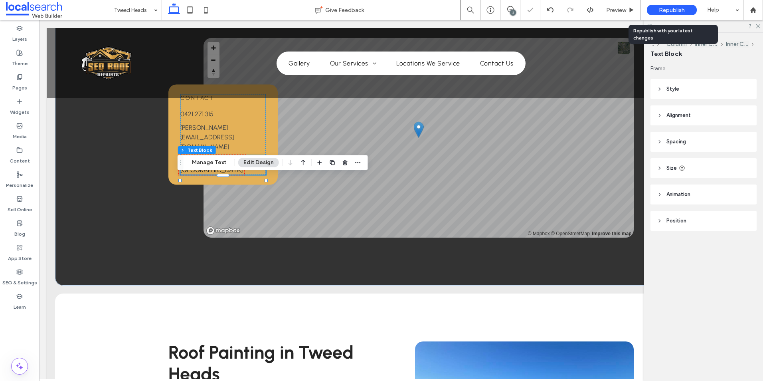
click at [673, 10] on span "Republish" at bounding box center [672, 10] width 26 height 7
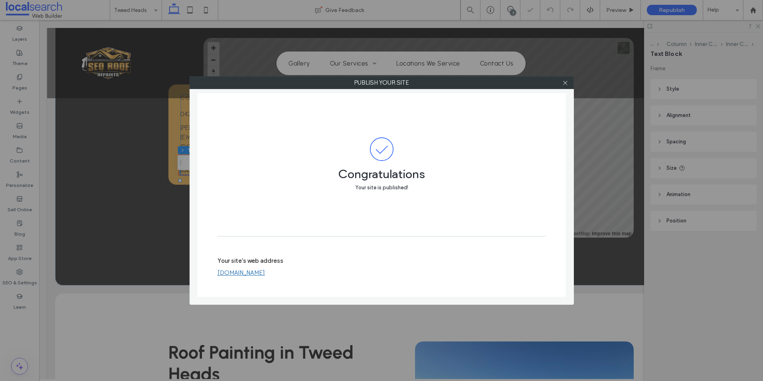
click at [566, 80] on icon at bounding box center [565, 83] width 6 height 6
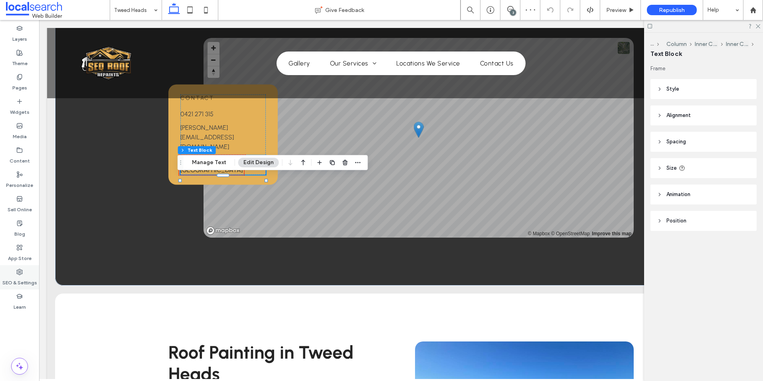
click at [27, 264] on div "App Store" at bounding box center [19, 253] width 39 height 24
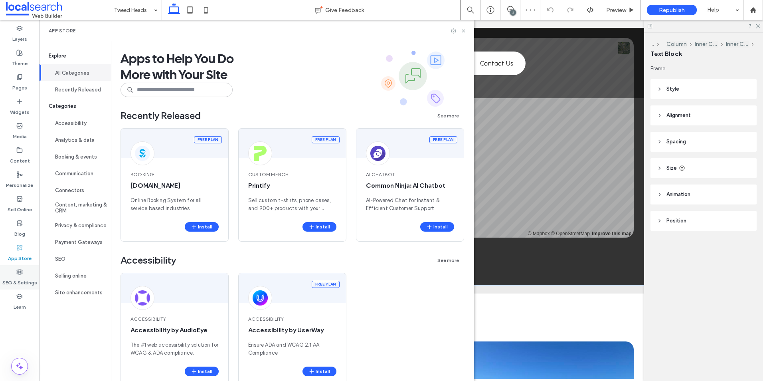
click at [21, 274] on icon at bounding box center [19, 272] width 6 height 6
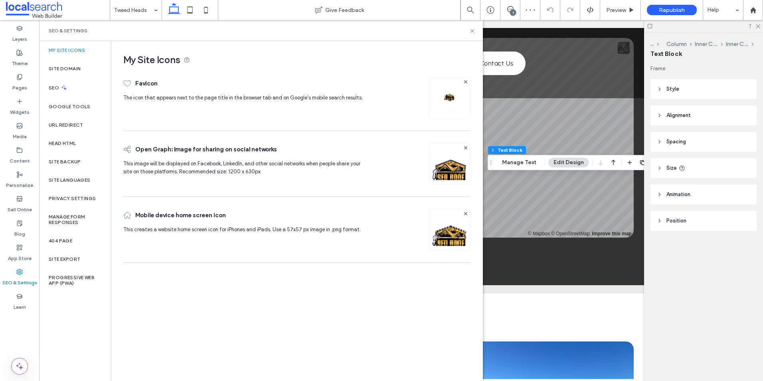
click at [79, 150] on div "Head HTML" at bounding box center [75, 143] width 72 height 18
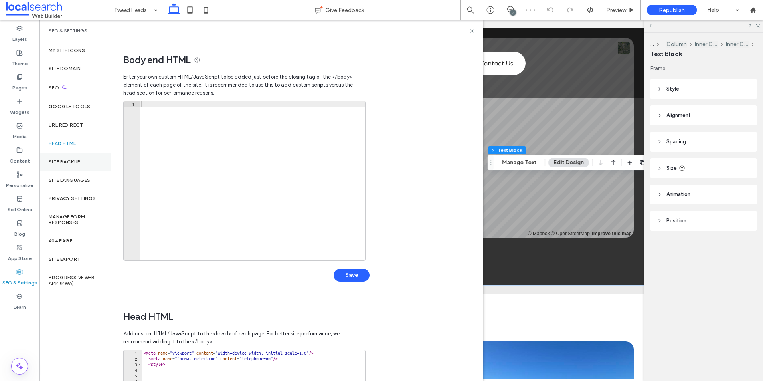
click at [75, 163] on label "Site Backup" at bounding box center [65, 162] width 32 height 6
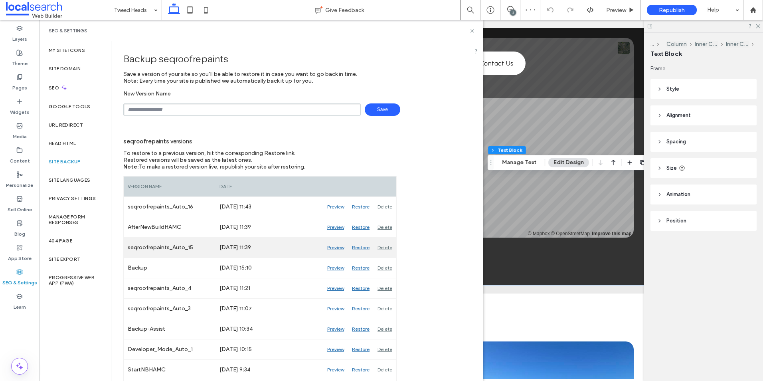
click at [387, 244] on div "Delete" at bounding box center [385, 248] width 23 height 20
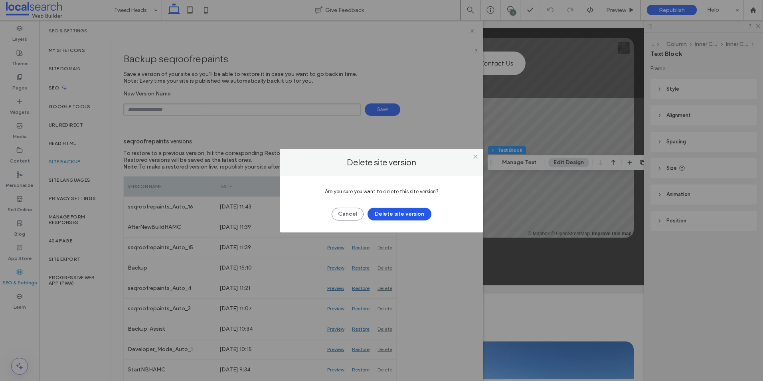
click at [397, 209] on button "Delete site version" at bounding box center [400, 214] width 64 height 13
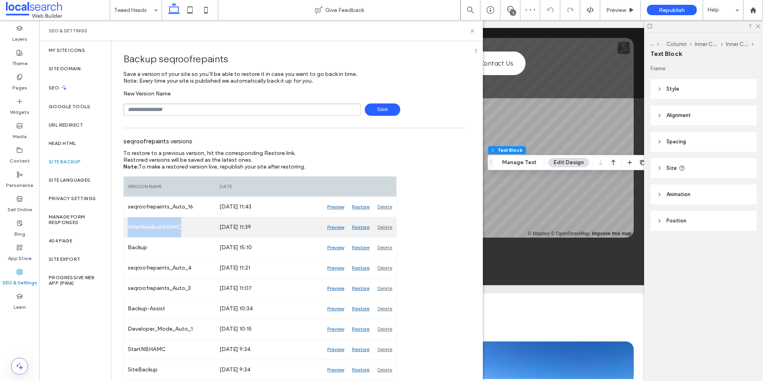
drag, startPoint x: 147, startPoint y: 224, endPoint x: 128, endPoint y: 225, distance: 19.2
click at [128, 225] on div "AfterNewBuildHAMC" at bounding box center [170, 227] width 92 height 20
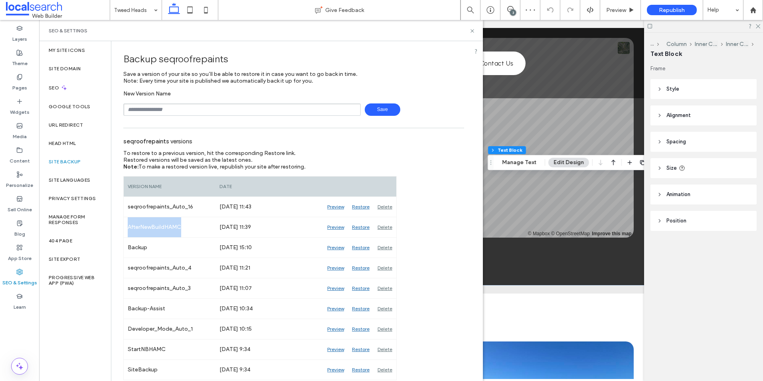
copy div "AfterNewBuildHAMC"
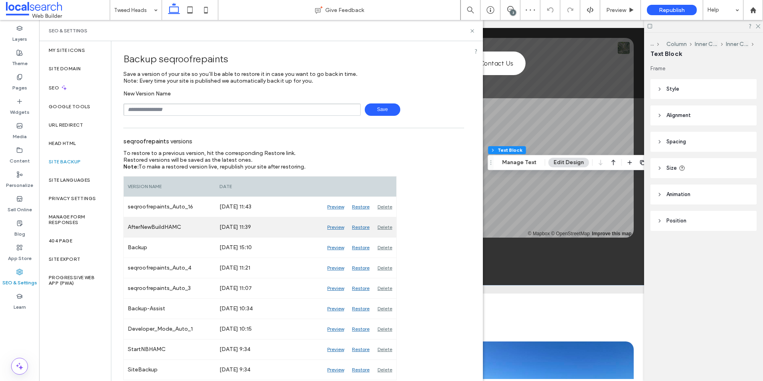
click at [388, 226] on div "Delete" at bounding box center [385, 227] width 23 height 20
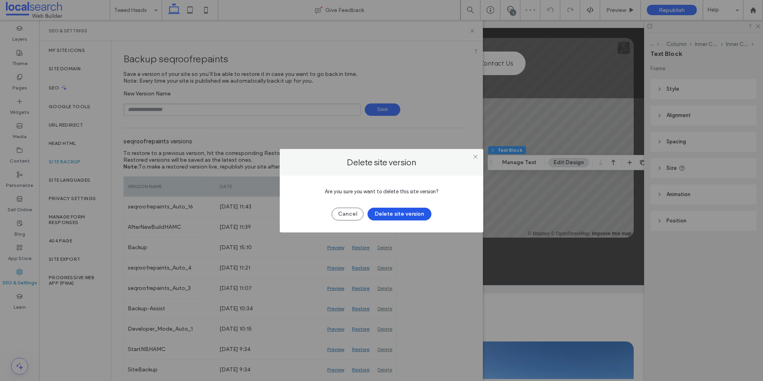
click at [395, 216] on button "Delete site version" at bounding box center [400, 214] width 64 height 13
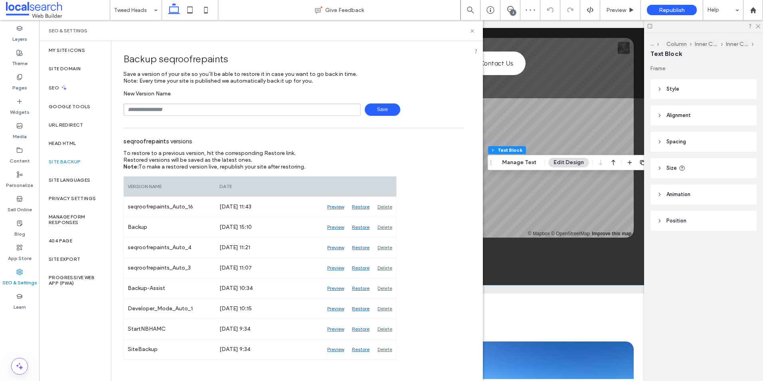
click at [207, 108] on input "text" at bounding box center [242, 109] width 238 height 12
paste input "**********"
type input "**********"
click at [374, 108] on span "Save" at bounding box center [383, 109] width 36 height 12
click at [471, 31] on icon at bounding box center [472, 31] width 6 height 6
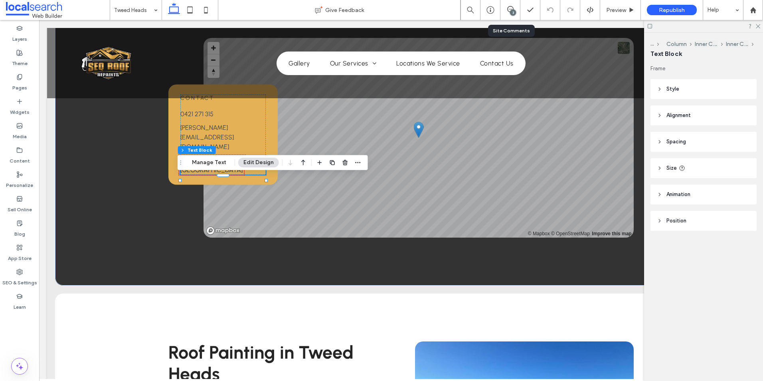
click at [512, 12] on div "3" at bounding box center [513, 13] width 6 height 6
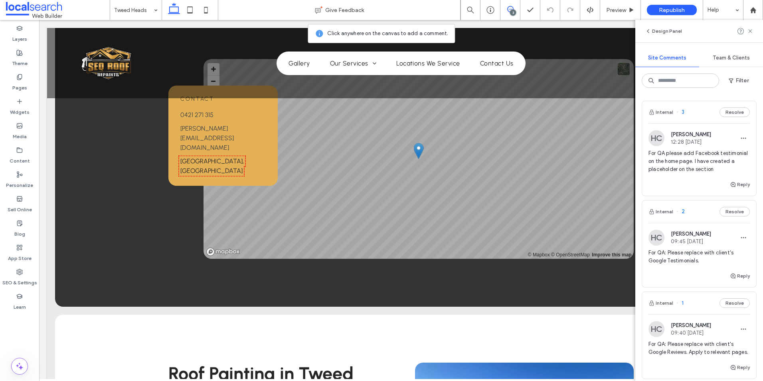
scroll to position [679, 0]
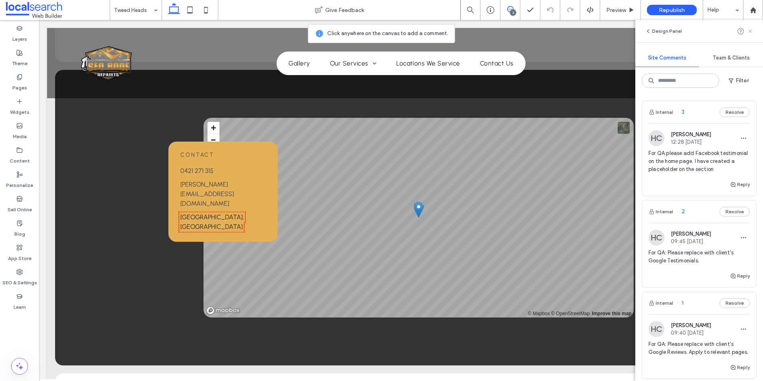
click at [751, 30] on icon at bounding box center [750, 31] width 6 height 6
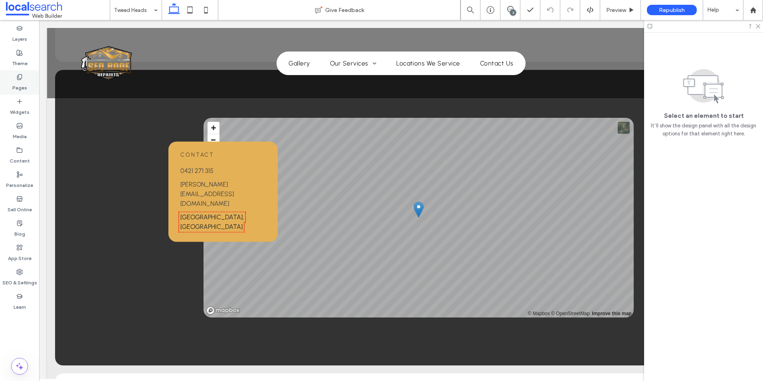
click at [8, 80] on div "Pages" at bounding box center [19, 82] width 39 height 24
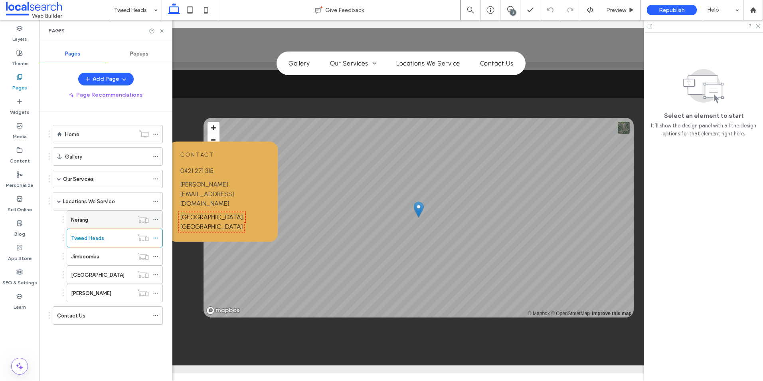
click at [115, 220] on div "Nerang" at bounding box center [102, 220] width 62 height 8
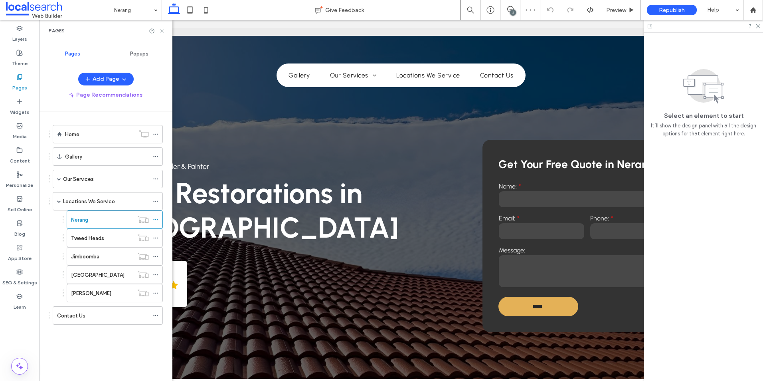
click at [162, 30] on icon at bounding box center [162, 31] width 6 height 6
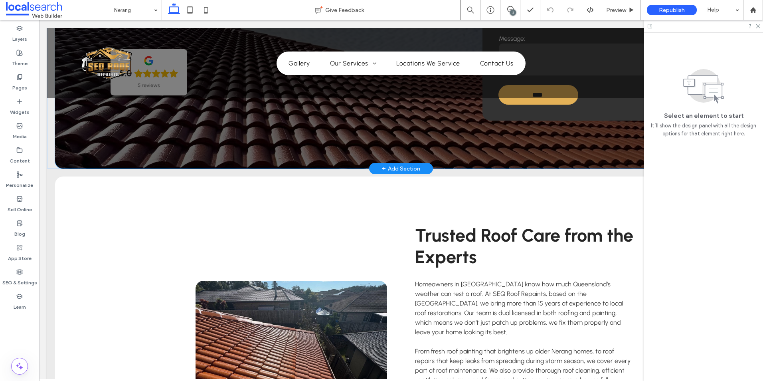
scroll to position [240, 0]
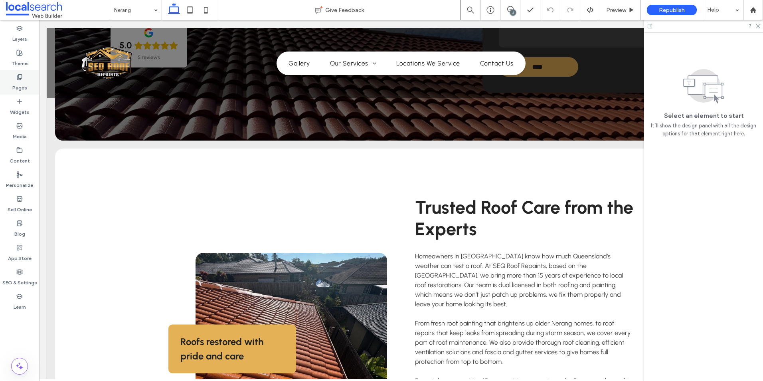
click at [28, 75] on div "Pages" at bounding box center [19, 82] width 39 height 24
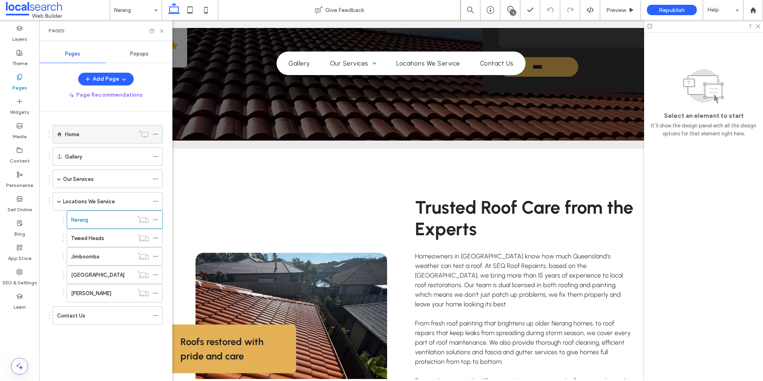
click at [99, 135] on div "Home" at bounding box center [100, 134] width 70 height 8
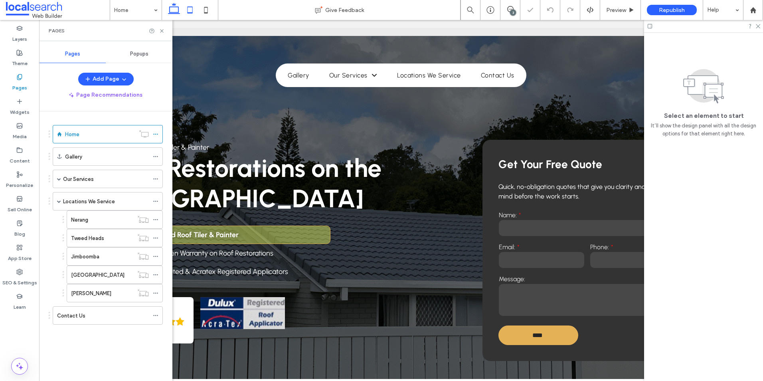
click at [193, 12] on icon at bounding box center [190, 10] width 16 height 16
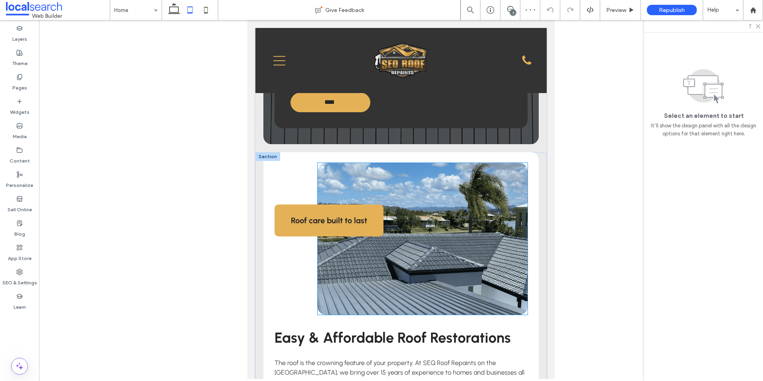
scroll to position [433, 0]
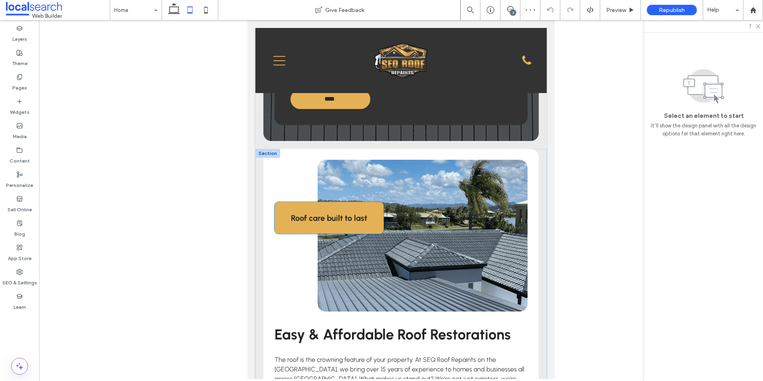
click at [300, 211] on div "Roof care built to last" at bounding box center [329, 218] width 109 height 32
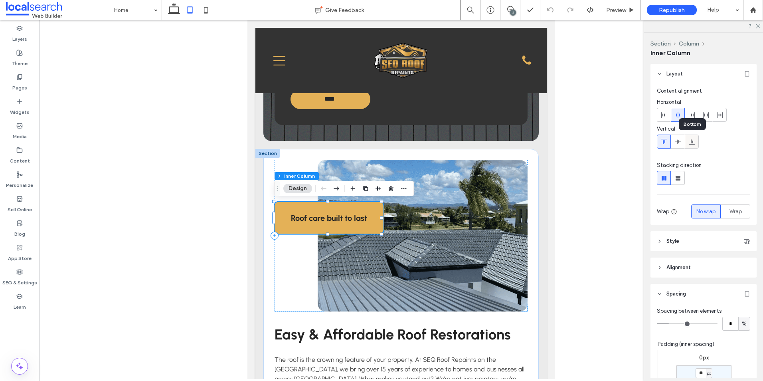
click at [688, 141] on div at bounding box center [691, 141] width 13 height 13
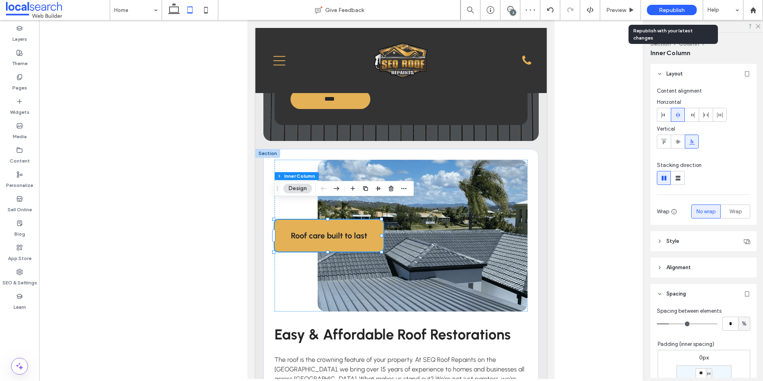
click at [673, 10] on span "Republish" at bounding box center [672, 10] width 26 height 7
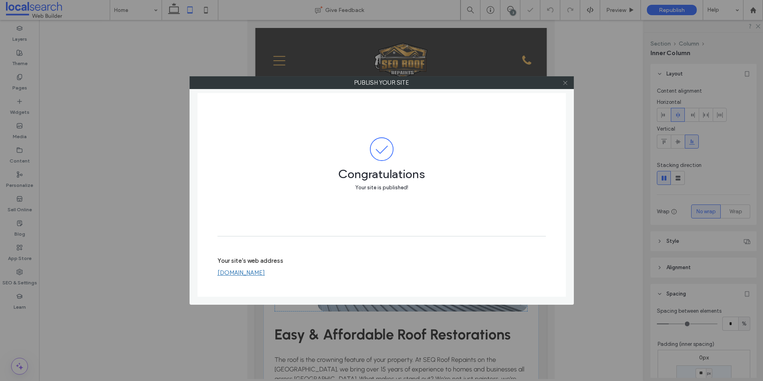
click at [568, 84] on icon at bounding box center [565, 83] width 6 height 6
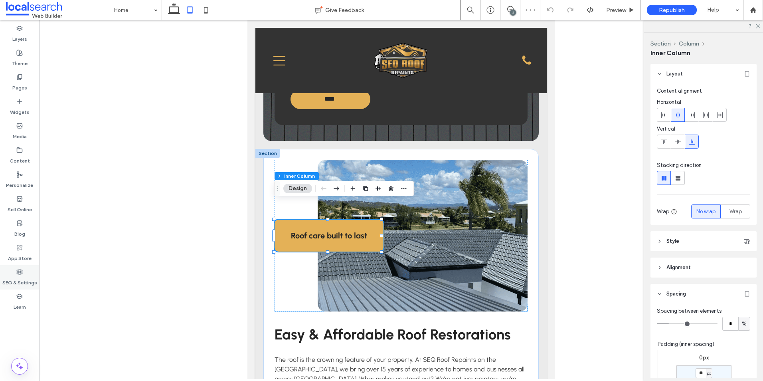
click at [16, 281] on label "SEO & Settings" at bounding box center [19, 280] width 35 height 11
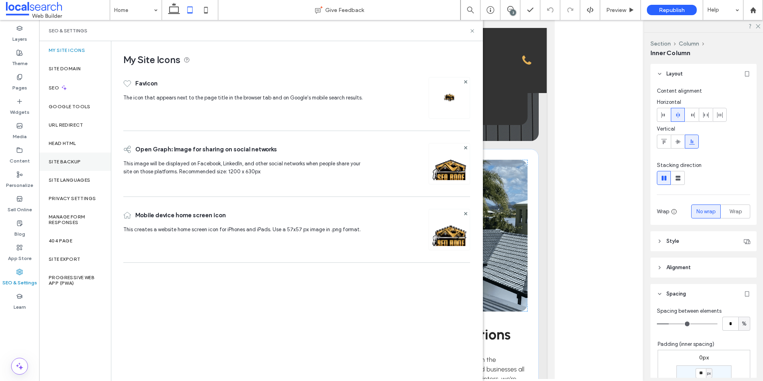
click at [59, 158] on div "Site Backup" at bounding box center [75, 161] width 72 height 18
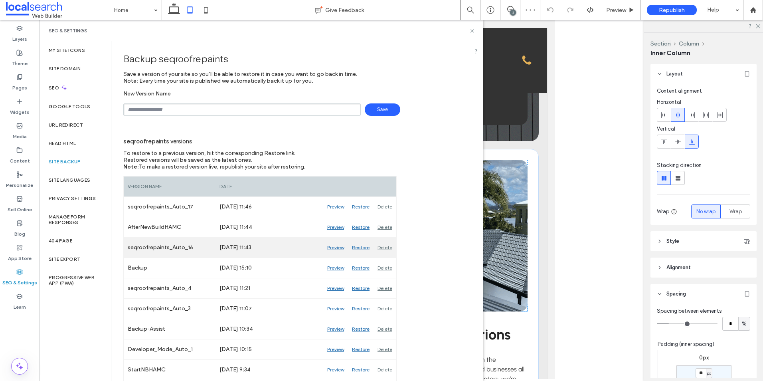
click at [386, 246] on div "Delete" at bounding box center [385, 248] width 23 height 20
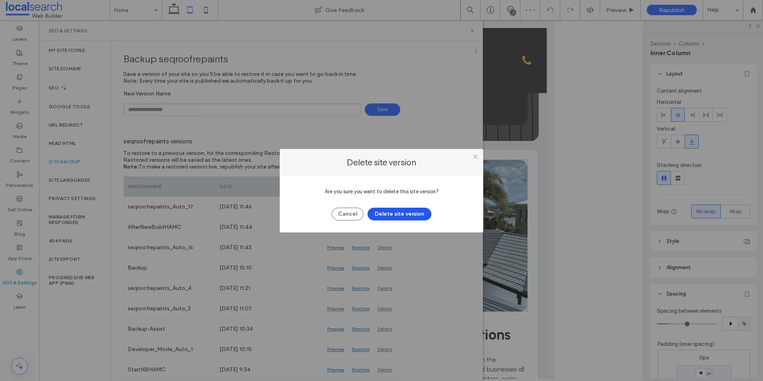
click at [395, 215] on button "Delete site version" at bounding box center [400, 214] width 64 height 13
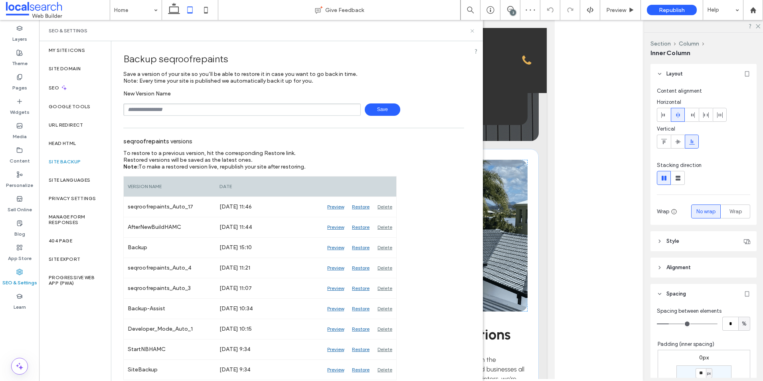
click at [474, 30] on icon at bounding box center [472, 31] width 6 height 6
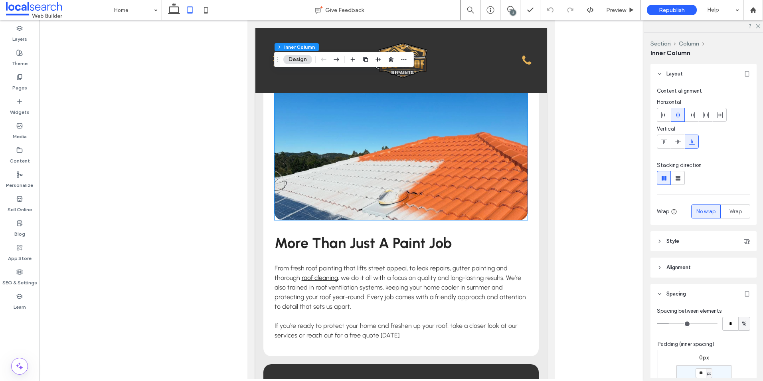
scroll to position [1711, 0]
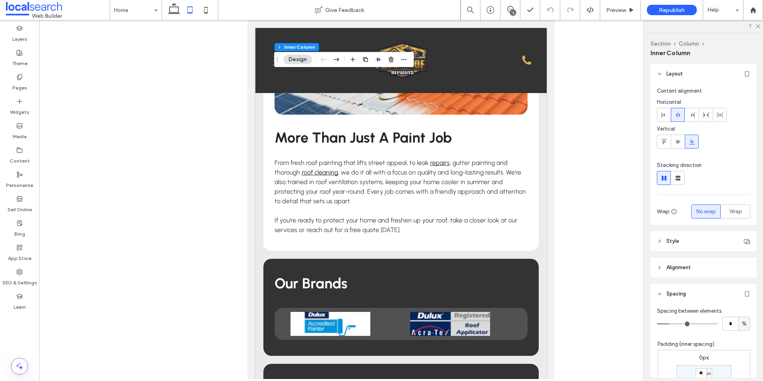
click at [209, 10] on icon at bounding box center [206, 10] width 16 height 16
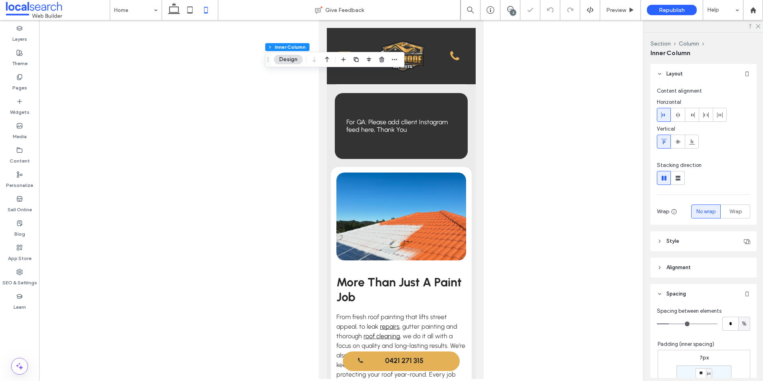
type input "***"
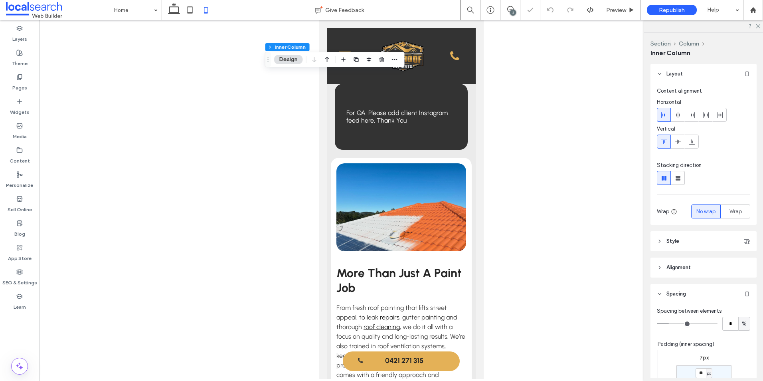
scroll to position [2057, 0]
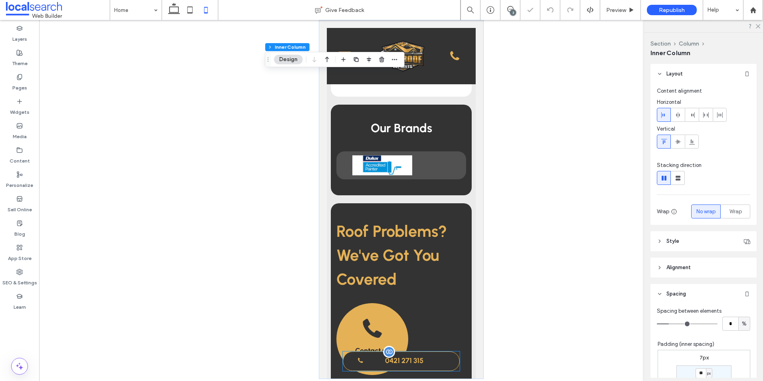
click at [418, 362] on span "0421 271 315" at bounding box center [404, 360] width 38 height 17
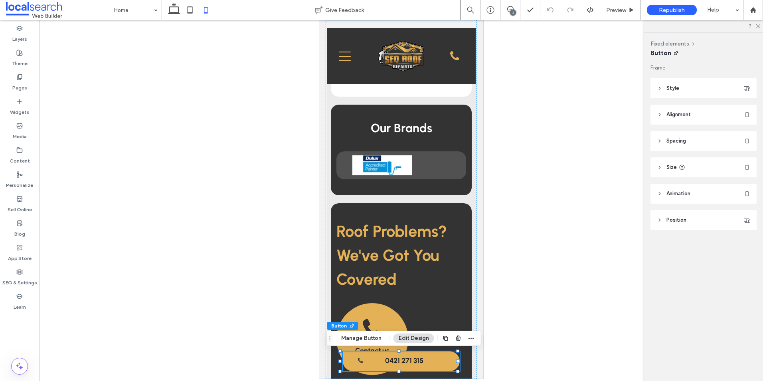
click at [678, 84] on header "Style" at bounding box center [704, 88] width 106 height 20
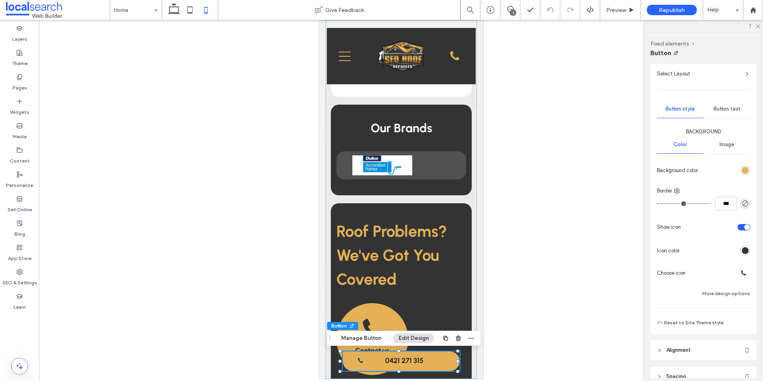
scroll to position [120, 0]
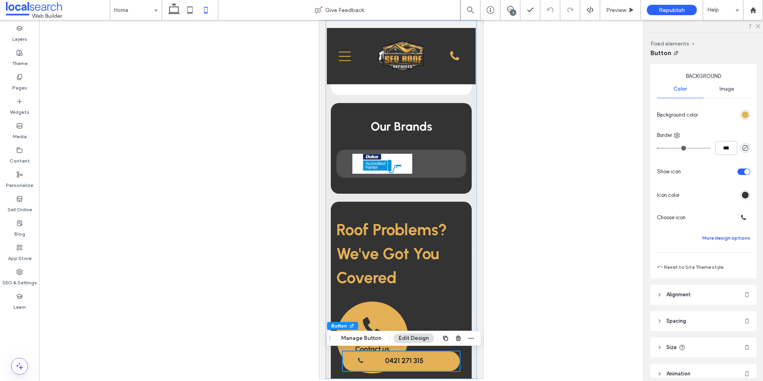
click at [729, 236] on button "More design options" at bounding box center [727, 238] width 48 height 10
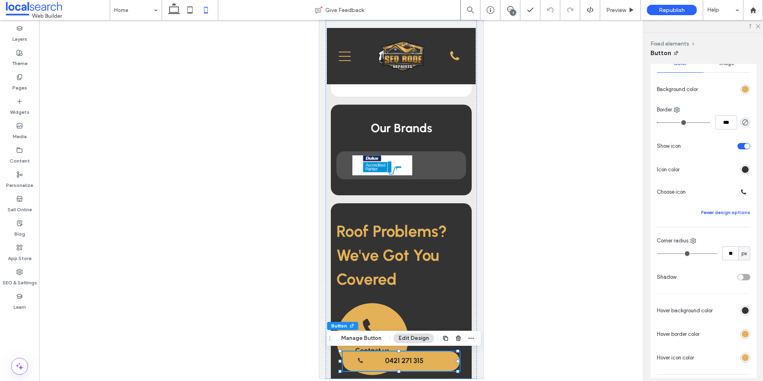
scroll to position [160, 0]
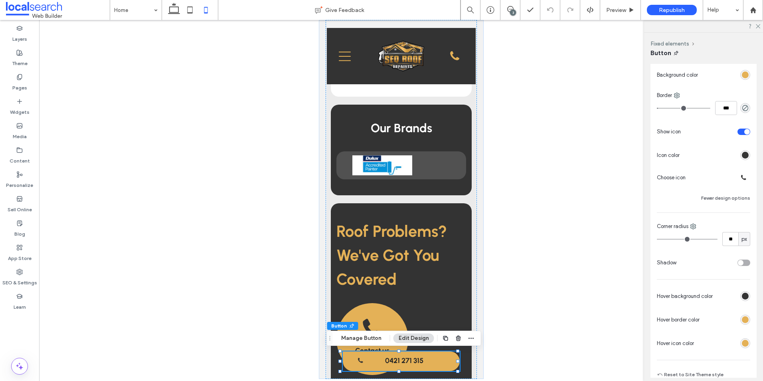
click at [741, 263] on div "toggle" at bounding box center [744, 262] width 13 height 6
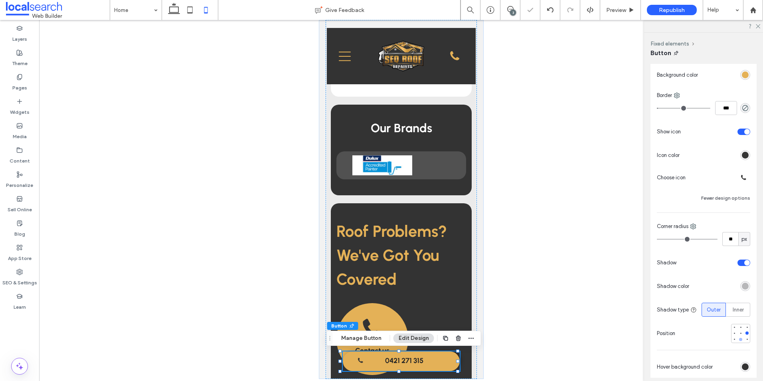
click at [738, 339] on div at bounding box center [741, 340] width 6 height 6
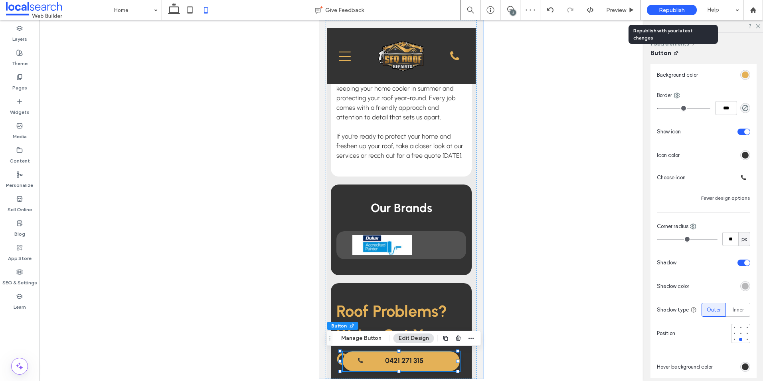
click at [674, 11] on span "Republish" at bounding box center [672, 10] width 26 height 7
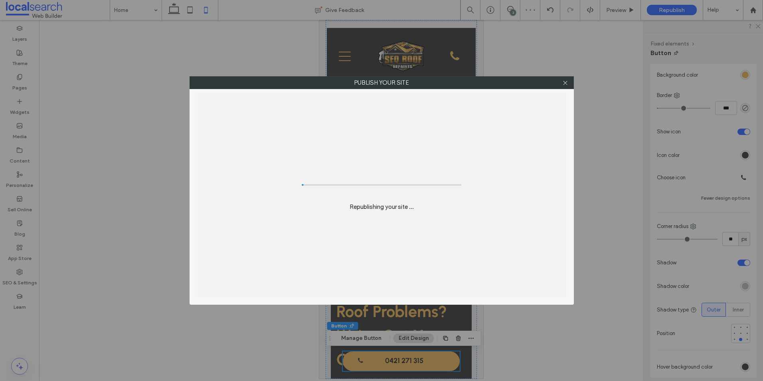
scroll to position [1978, 0]
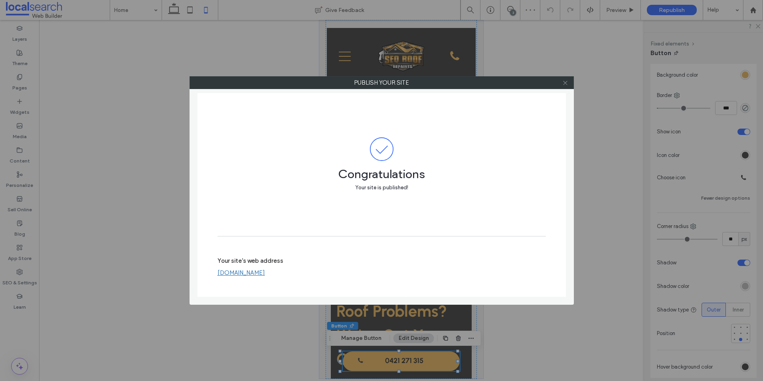
click at [564, 80] on icon at bounding box center [565, 83] width 6 height 6
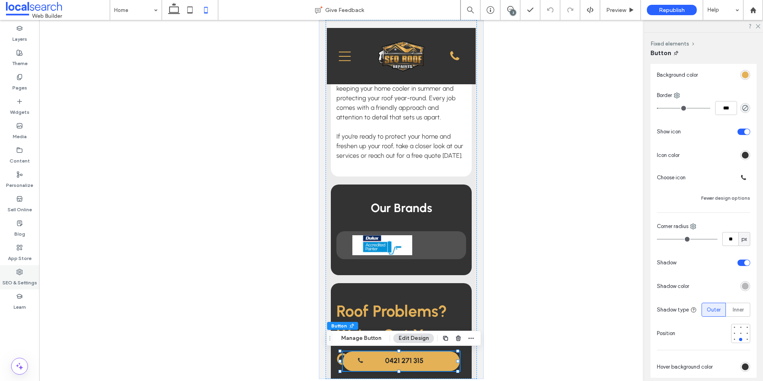
click at [24, 273] on div "SEO & Settings" at bounding box center [19, 277] width 39 height 24
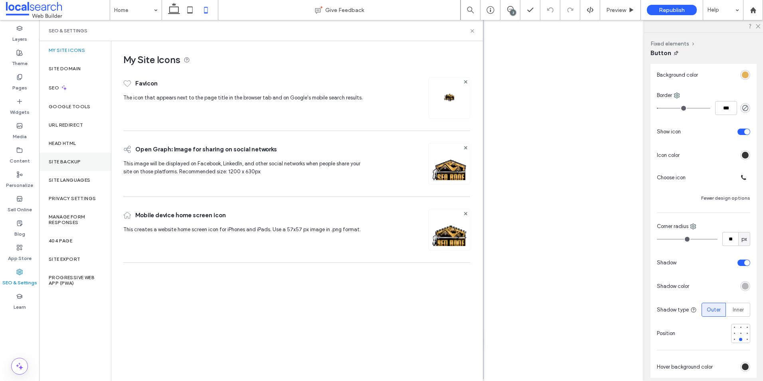
click at [64, 159] on label "Site Backup" at bounding box center [65, 162] width 32 height 6
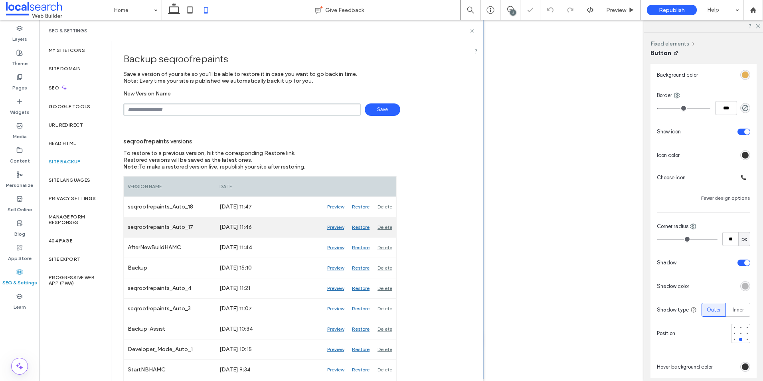
scroll to position [1987, 0]
click at [380, 226] on div "Delete" at bounding box center [385, 227] width 23 height 20
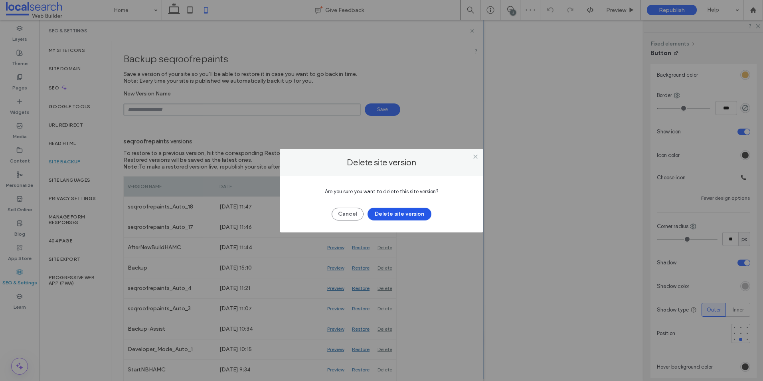
click at [388, 211] on button "Delete site version" at bounding box center [400, 214] width 64 height 13
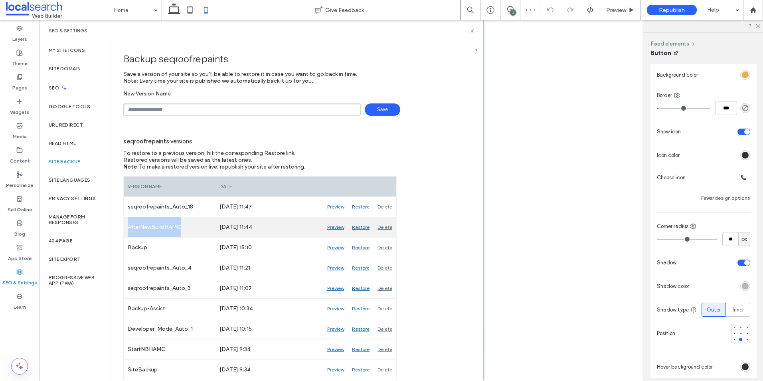
drag, startPoint x: 186, startPoint y: 225, endPoint x: 127, endPoint y: 225, distance: 58.3
click at [127, 225] on div "AfterNewBuildHAMC" at bounding box center [170, 227] width 92 height 20
copy div "AfterNewBuildHAMC"
click at [383, 228] on div "Delete" at bounding box center [385, 227] width 23 height 20
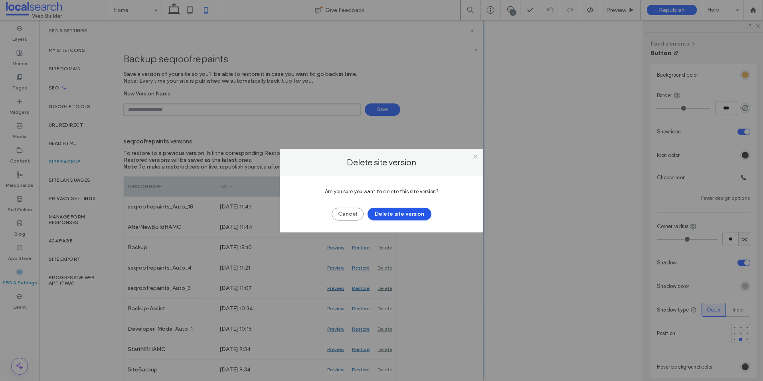
click at [393, 211] on button "Delete site version" at bounding box center [400, 214] width 64 height 13
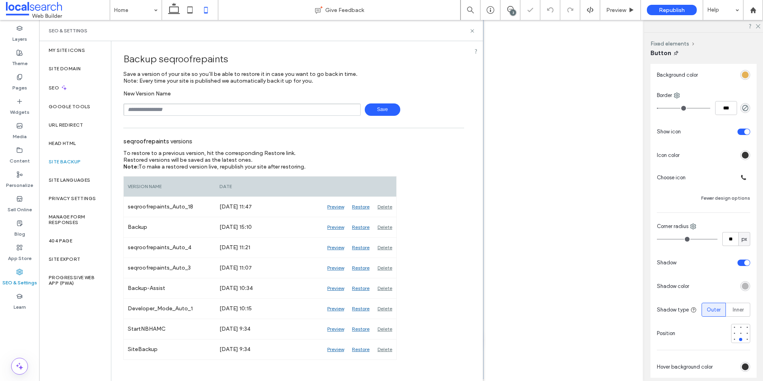
click at [164, 105] on input "text" at bounding box center [242, 109] width 238 height 12
paste input "**********"
type input "**********"
click at [378, 112] on span "Save" at bounding box center [383, 109] width 36 height 12
drag, startPoint x: 473, startPoint y: 30, endPoint x: 86, endPoint y: 2, distance: 387.8
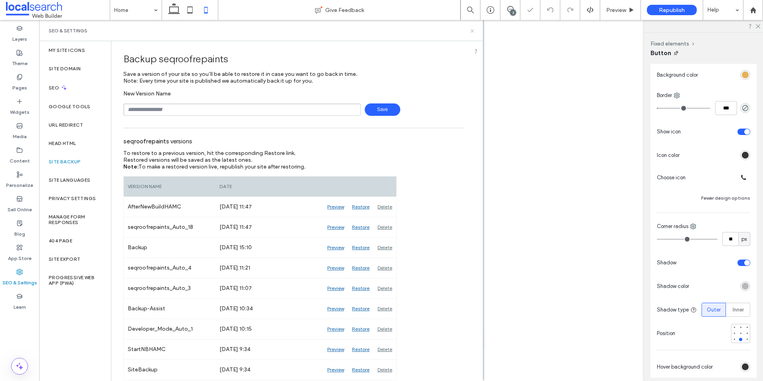
click at [473, 30] on icon at bounding box center [472, 31] width 6 height 6
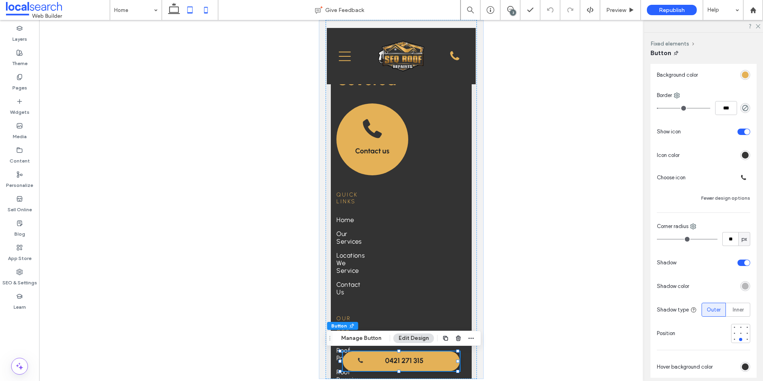
click at [194, 10] on icon at bounding box center [190, 10] width 16 height 16
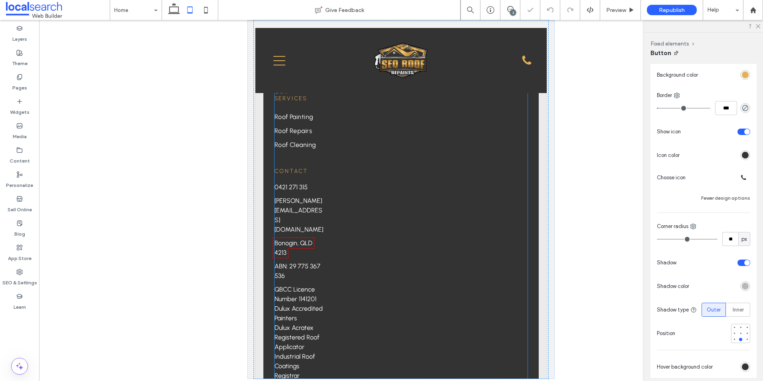
scroll to position [2202, 0]
click at [287, 200] on span "[PERSON_NAME][EMAIL_ADDRESS][DOMAIN_NAME]" at bounding box center [299, 215] width 49 height 36
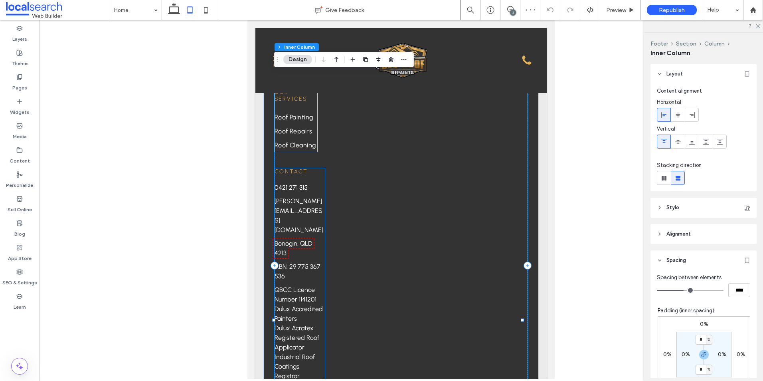
click at [300, 262] on p "ABN: 29 775 367 536" at bounding box center [300, 271] width 51 height 19
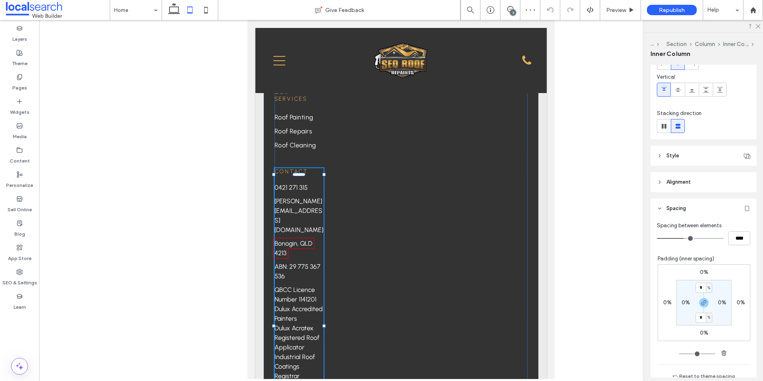
scroll to position [147, 0]
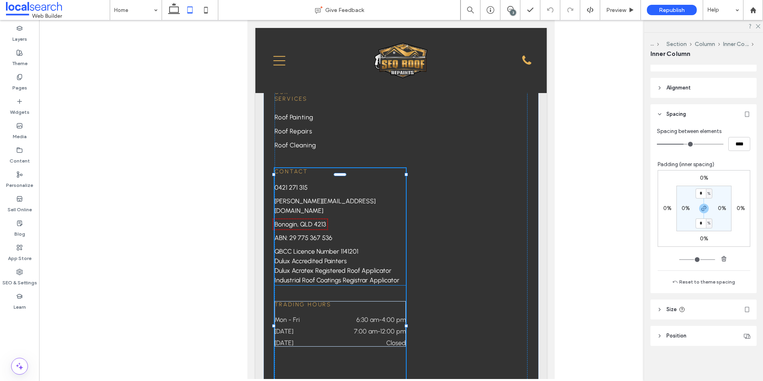
drag, startPoint x: 324, startPoint y: 317, endPoint x: 406, endPoint y: 311, distance: 82.5
click at [406, 311] on div "Roof Problems? ﻿ We've Got You Covered Contact us Quick Links Home Our Services…" at bounding box center [400, 264] width 275 height 782
type input "**"
type input "****"
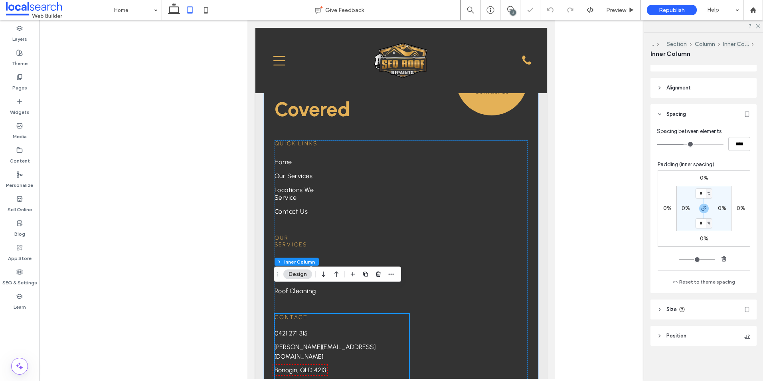
scroll to position [2042, 0]
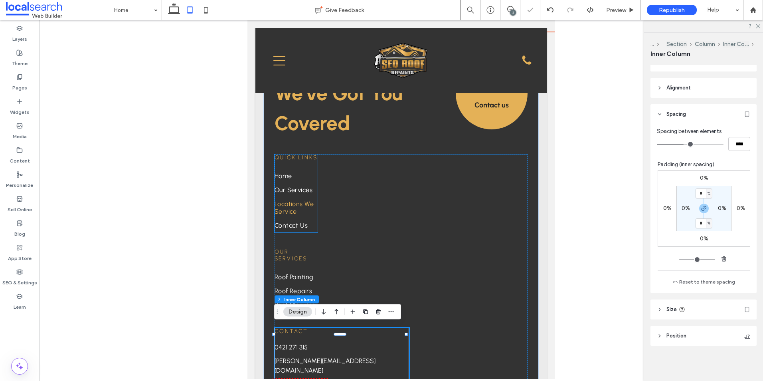
click at [290, 205] on span "Locations We Service" at bounding box center [296, 207] width 43 height 15
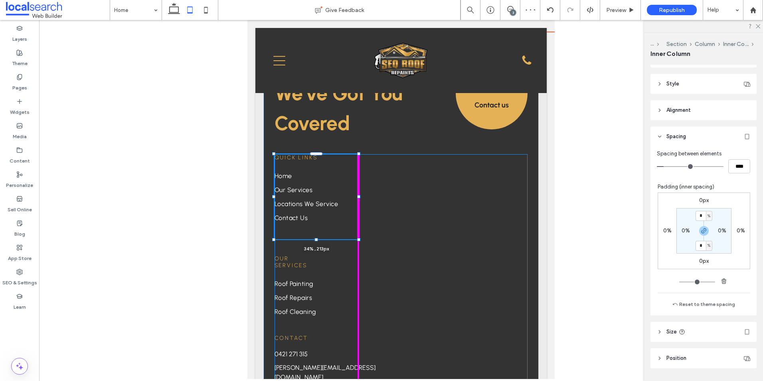
scroll to position [147, 0]
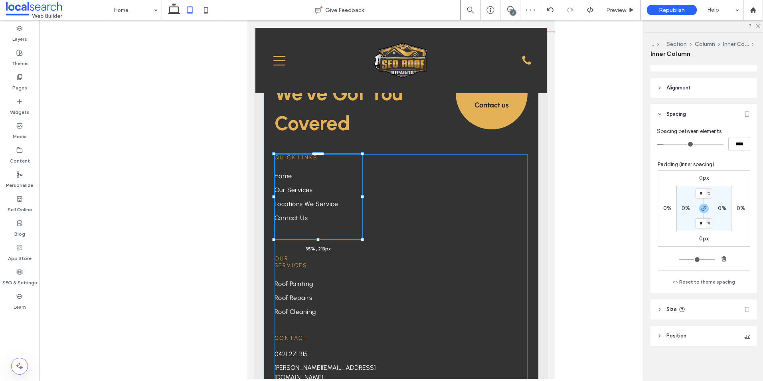
drag, startPoint x: 317, startPoint y: 186, endPoint x: 364, endPoint y: 191, distance: 46.5
click at [363, 189] on div "Roof Problems? ﻿ We've Got You Covered Contact us Quick Links Home Our Services…" at bounding box center [400, 364] width 275 height 665
type input "**"
type input "****"
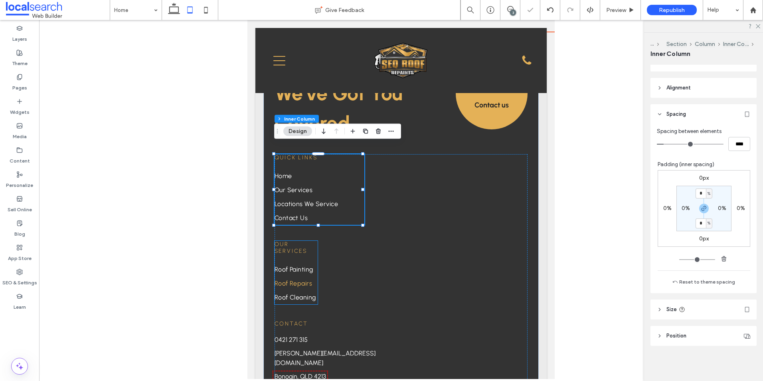
click at [297, 279] on span "Roof Repairs" at bounding box center [294, 283] width 38 height 8
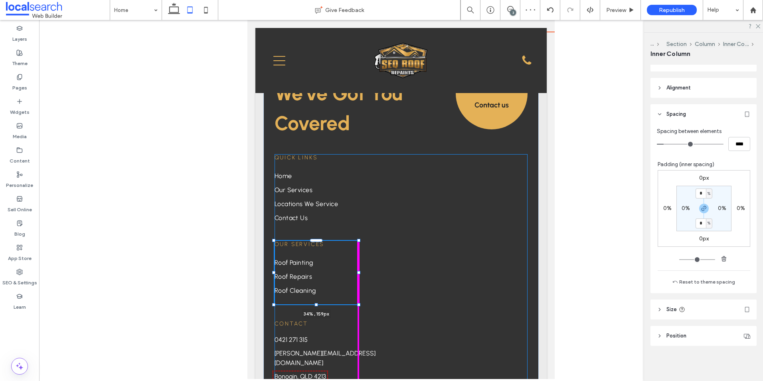
drag, startPoint x: 318, startPoint y: 262, endPoint x: 358, endPoint y: 261, distance: 40.7
click at [358, 271] on div at bounding box center [358, 272] width 3 height 3
type input "**"
type input "****"
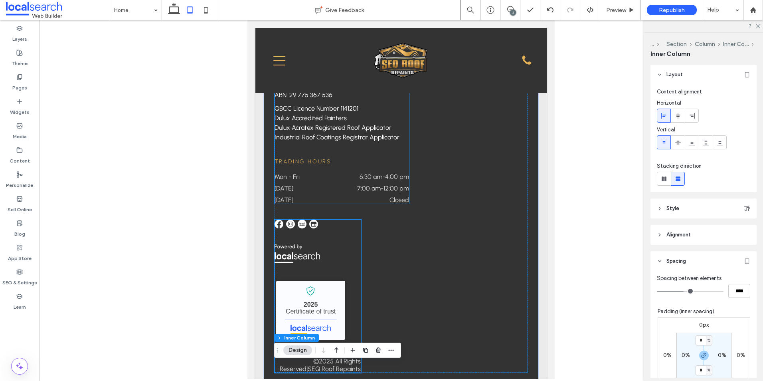
scroll to position [2162, 0]
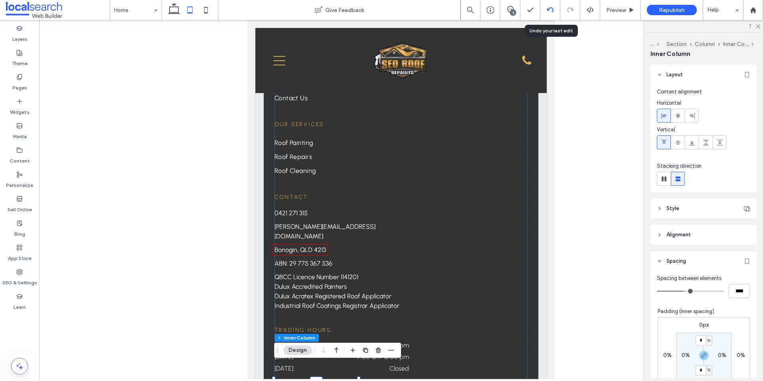
click at [551, 3] on div at bounding box center [550, 10] width 20 height 20
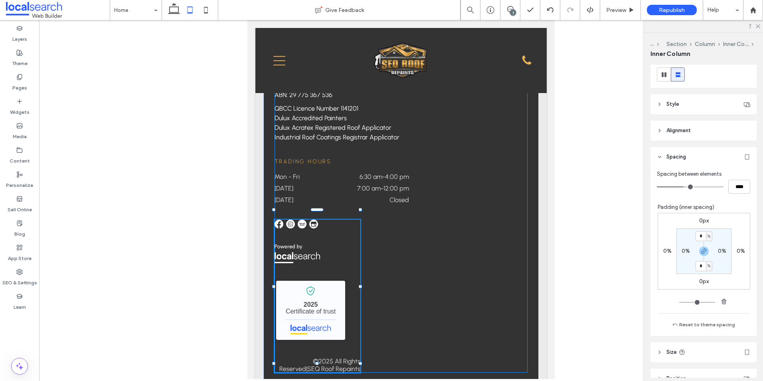
scroll to position [147, 0]
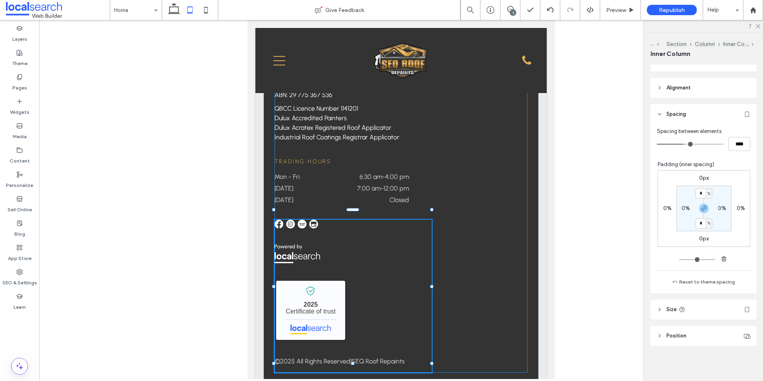
drag, startPoint x: 358, startPoint y: 277, endPoint x: 431, endPoint y: 281, distance: 73.1
click at [275, 210] on div at bounding box center [274, 210] width 0 height 0
type input "**"
type input "****"
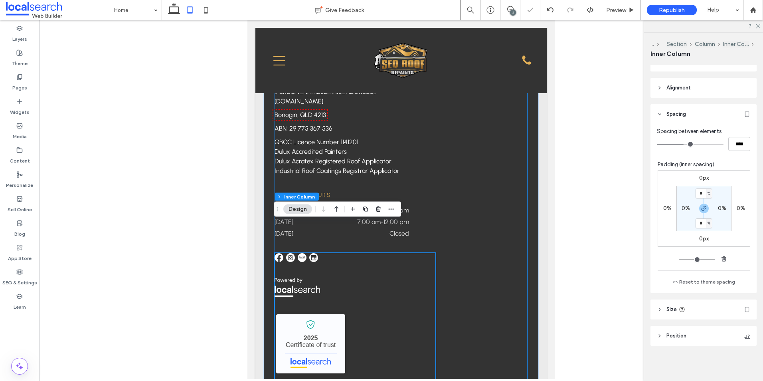
scroll to position [2283, 0]
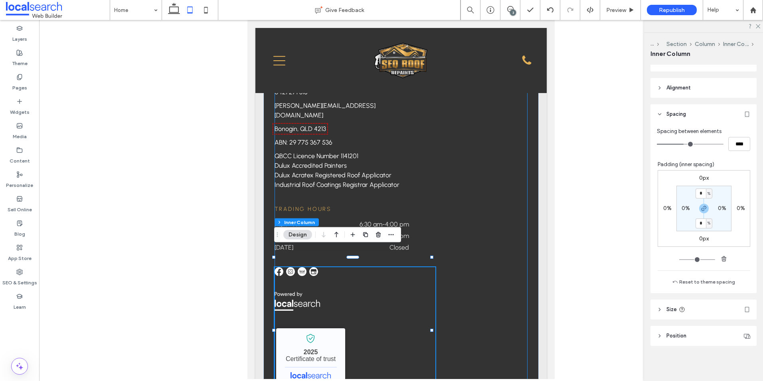
click at [470, 210] on div "Quick Links Home Our Services Locations We Service Contact Us Our Services Roof…" at bounding box center [401, 162] width 253 height 499
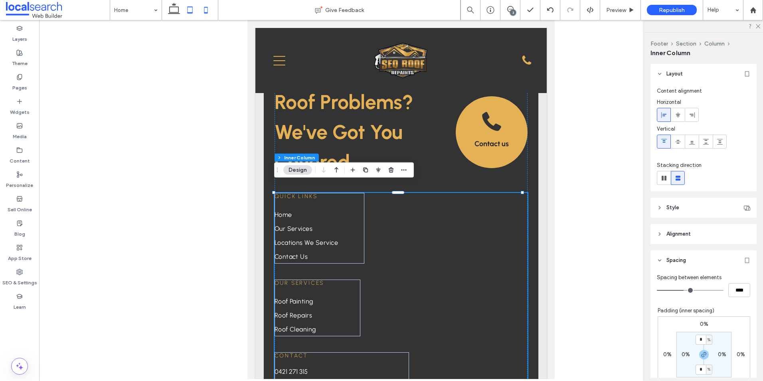
click at [202, 1] on span at bounding box center [206, 10] width 16 height 20
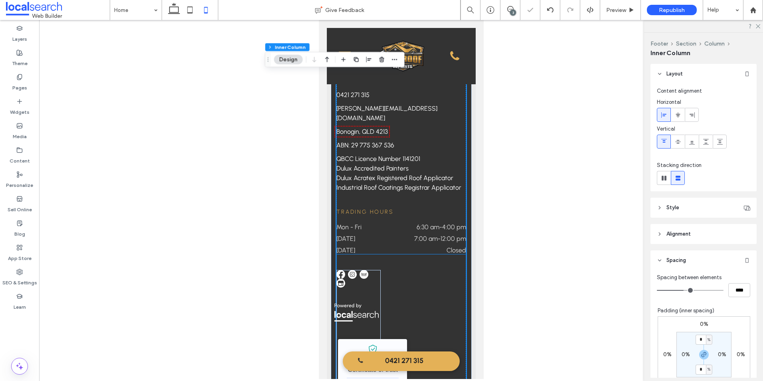
scroll to position [2677, 0]
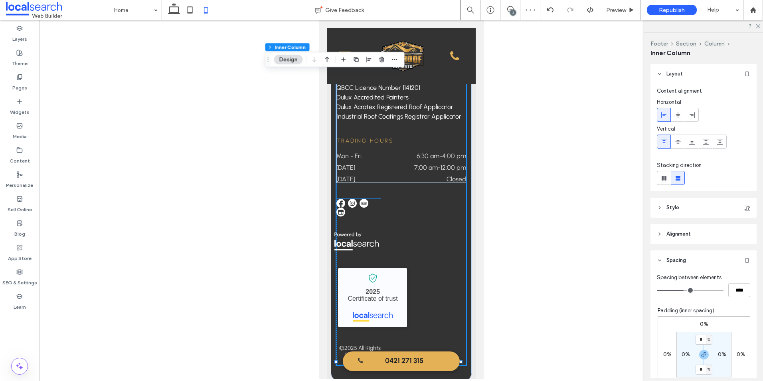
click at [364, 232] on div "SEQ Roof Repaints - Localsearch verified business 2025 Certificate of trust © 2…" at bounding box center [358, 282] width 44 height 166
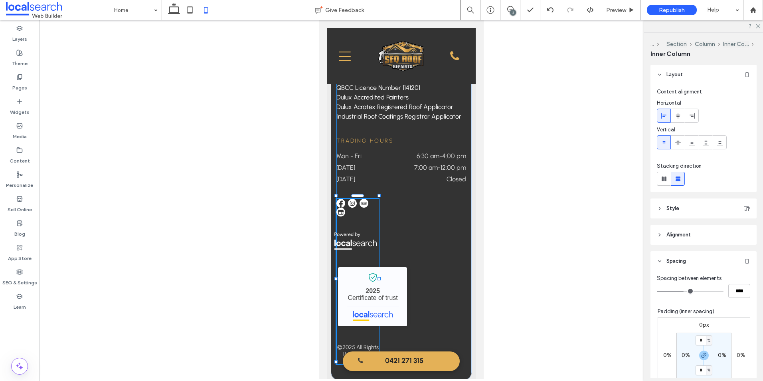
scroll to position [147, 0]
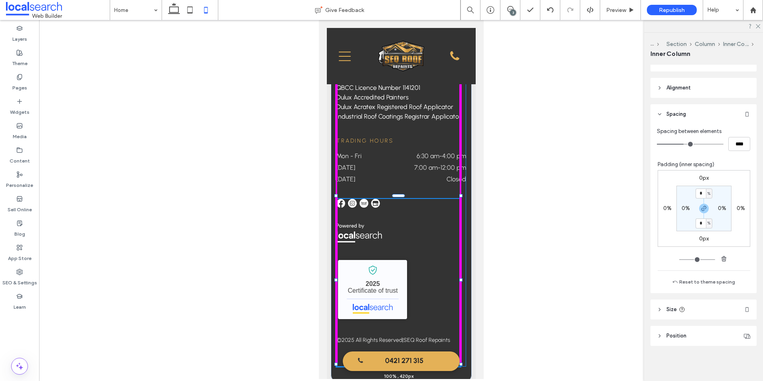
drag, startPoint x: 379, startPoint y: 176, endPoint x: 461, endPoint y: 174, distance: 81.9
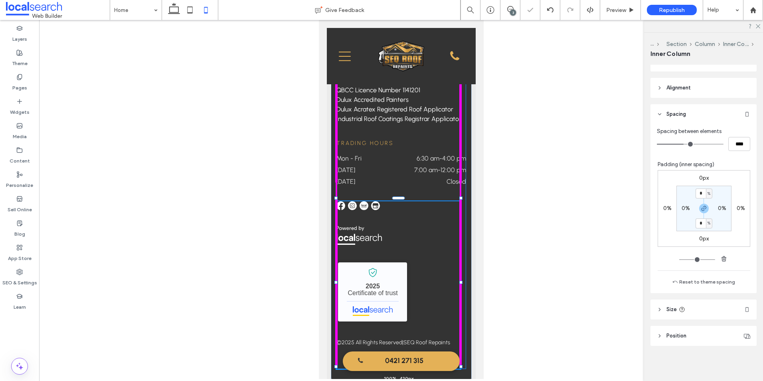
type input "***"
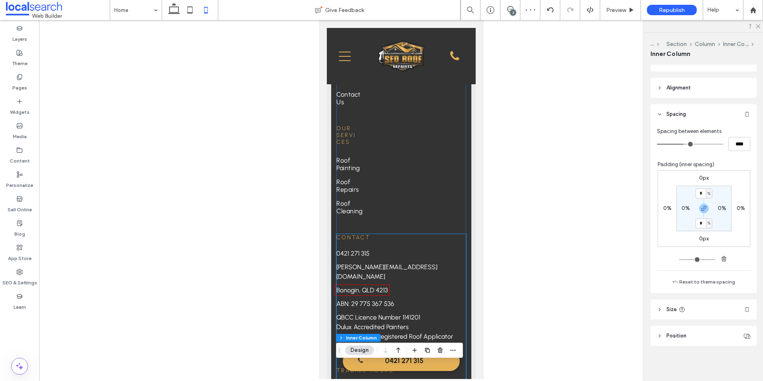
scroll to position [2419, 0]
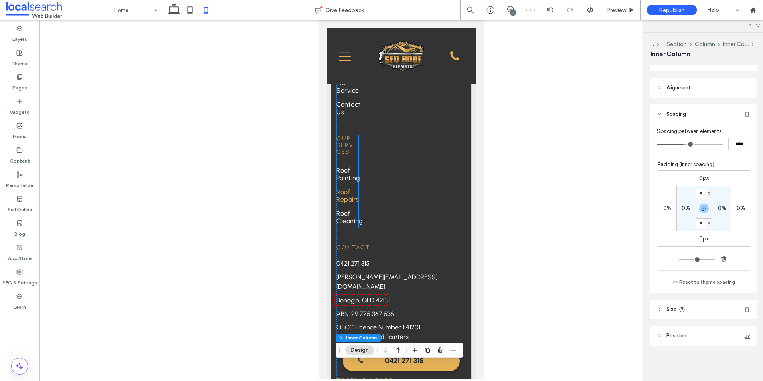
click at [345, 188] on span "Roof Repairs" at bounding box center [349, 195] width 26 height 15
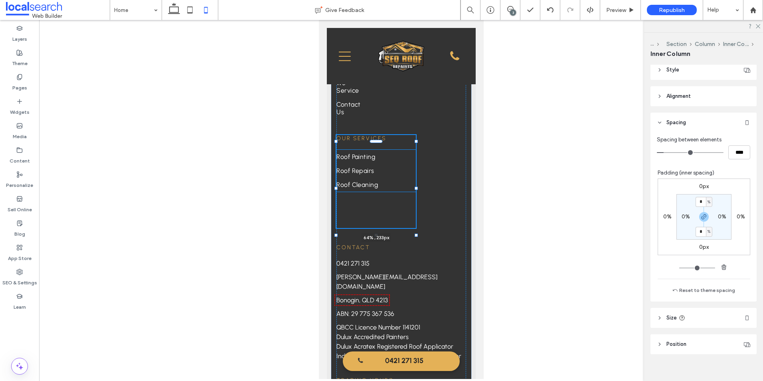
scroll to position [147, 0]
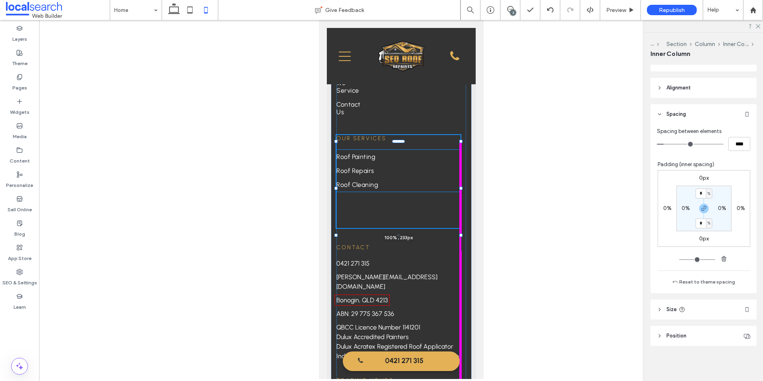
drag, startPoint x: 358, startPoint y: 166, endPoint x: 465, endPoint y: 167, distance: 107.8
click at [465, 167] on div "Roof Problems? ﻿ We've Got You Covered Contact us Quick Links Home Our Services…" at bounding box center [401, 233] width 149 height 818
type input "***"
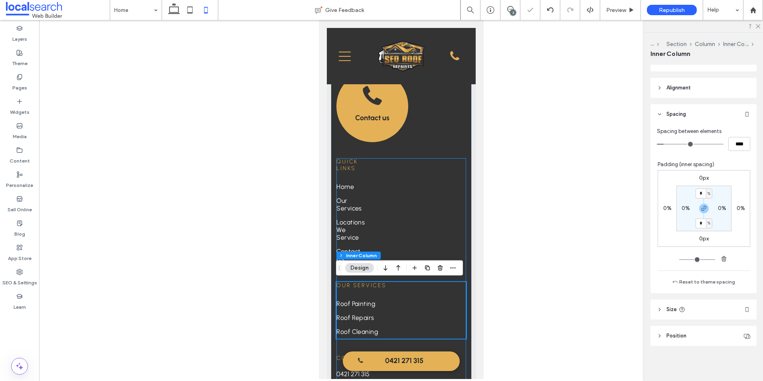
scroll to position [2277, 0]
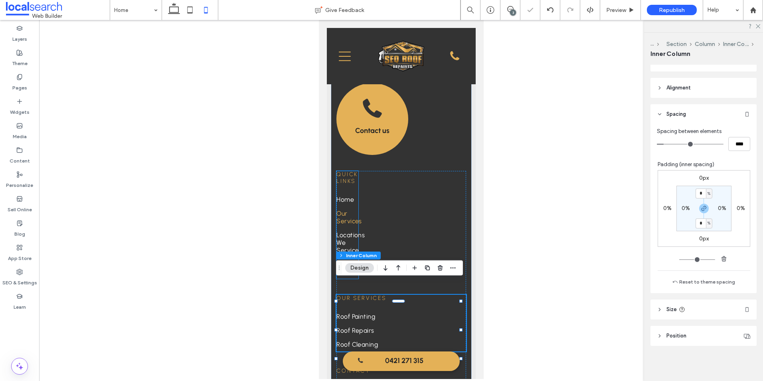
click at [348, 210] on span "Our Services" at bounding box center [350, 217] width 28 height 15
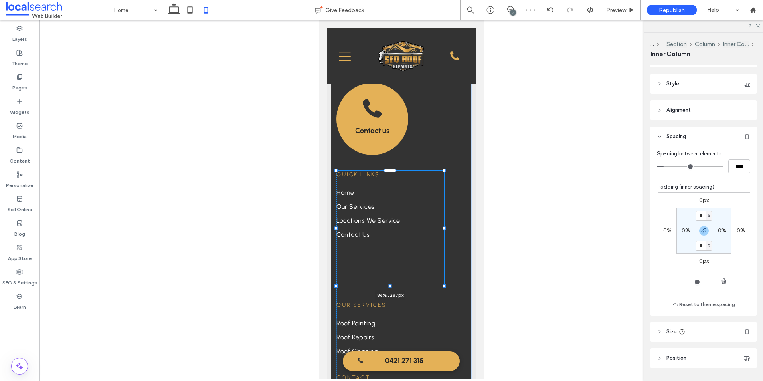
scroll to position [147, 0]
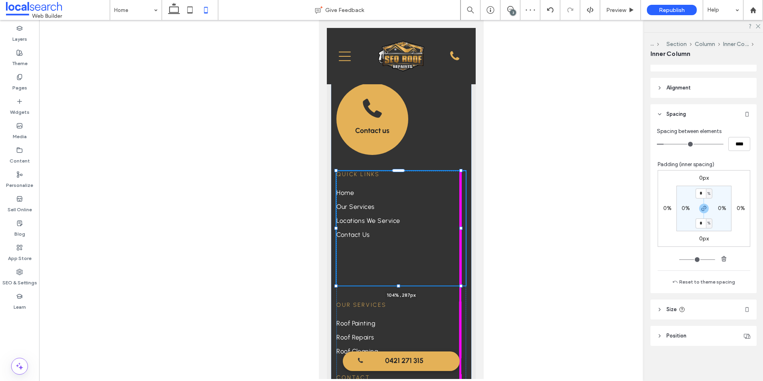
drag, startPoint x: 358, startPoint y: 207, endPoint x: 467, endPoint y: 207, distance: 109.0
click at [467, 207] on div "Roof Problems? ﻿ We've Got You Covered Contact us Quick Links Home Our Services…" at bounding box center [401, 377] width 149 height 789
type input "***"
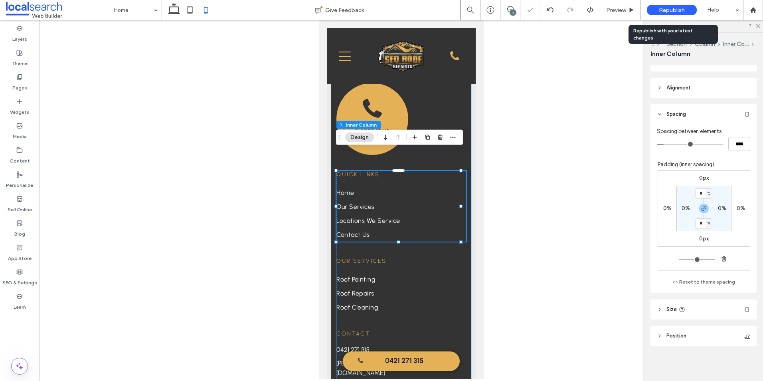
click at [661, 12] on span "Republish" at bounding box center [672, 10] width 26 height 7
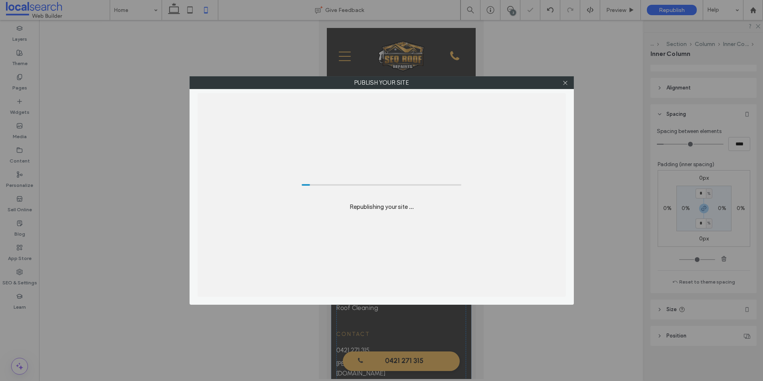
scroll to position [2287, 0]
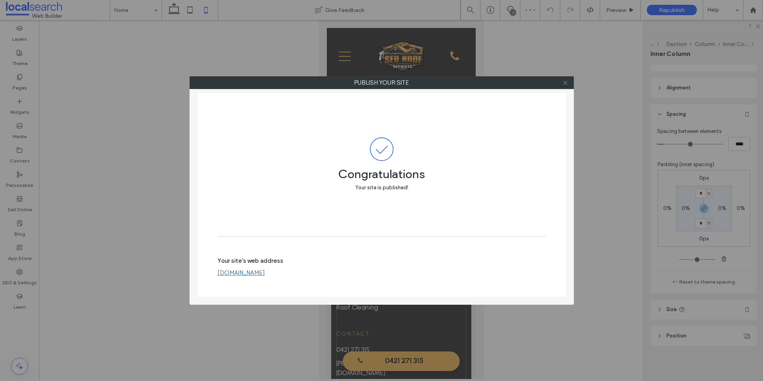
click at [564, 83] on icon at bounding box center [565, 83] width 6 height 6
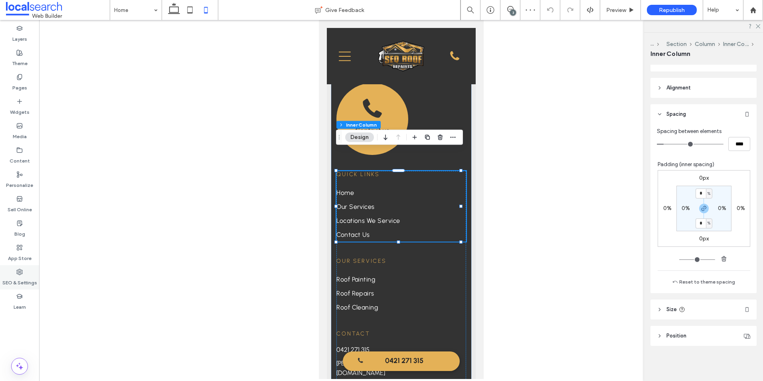
click at [15, 273] on div "SEO & Settings" at bounding box center [19, 277] width 39 height 24
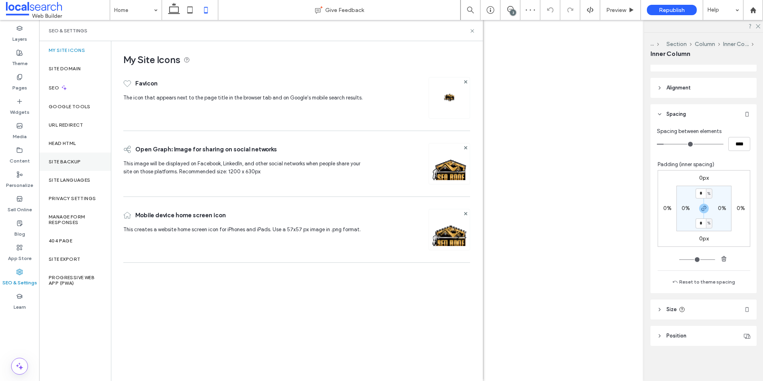
click at [79, 162] on label "Site Backup" at bounding box center [65, 162] width 32 height 6
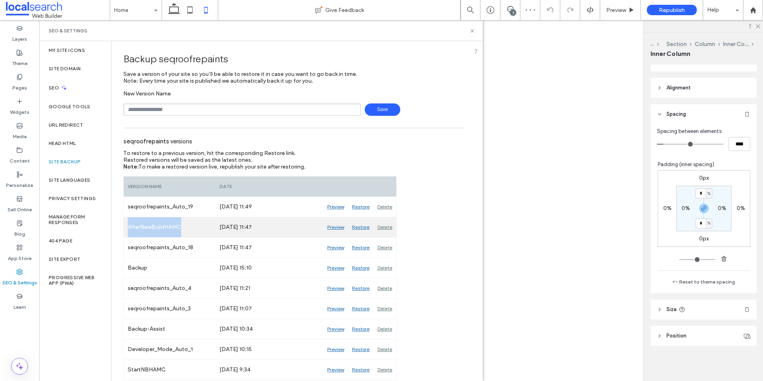
drag, startPoint x: 187, startPoint y: 227, endPoint x: 128, endPoint y: 228, distance: 59.1
click at [128, 228] on div "AfterNewBuildHAMC" at bounding box center [170, 227] width 92 height 20
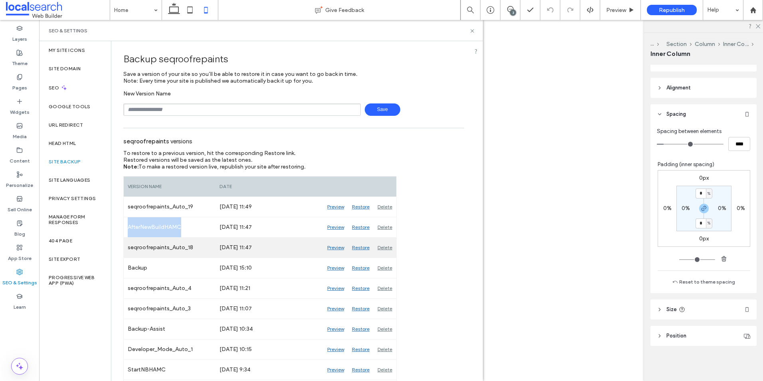
copy div "AfterNewBuildHAMC"
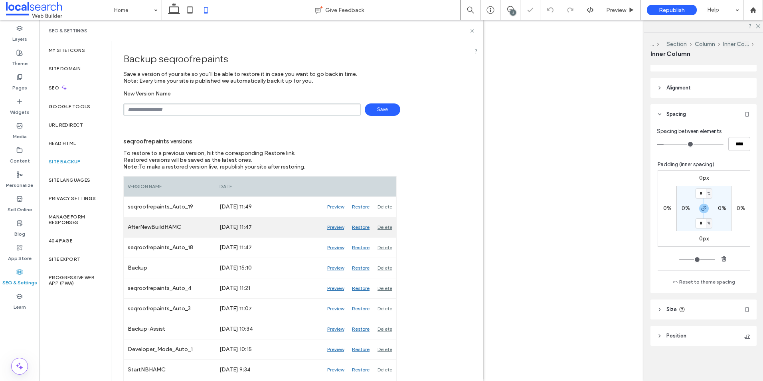
click at [382, 229] on div "Delete" at bounding box center [385, 227] width 23 height 20
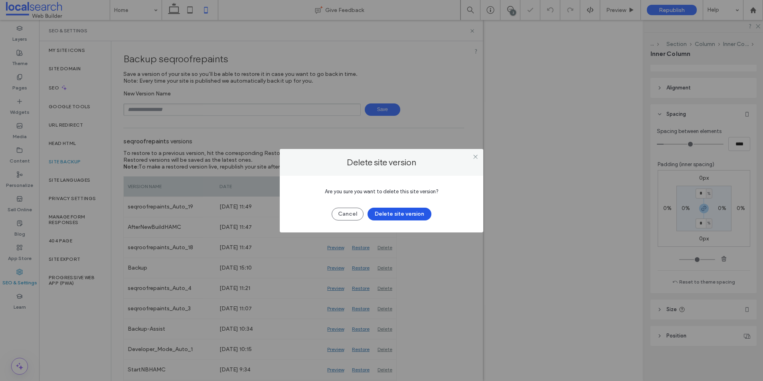
click at [399, 212] on button "Delete site version" at bounding box center [400, 214] width 64 height 13
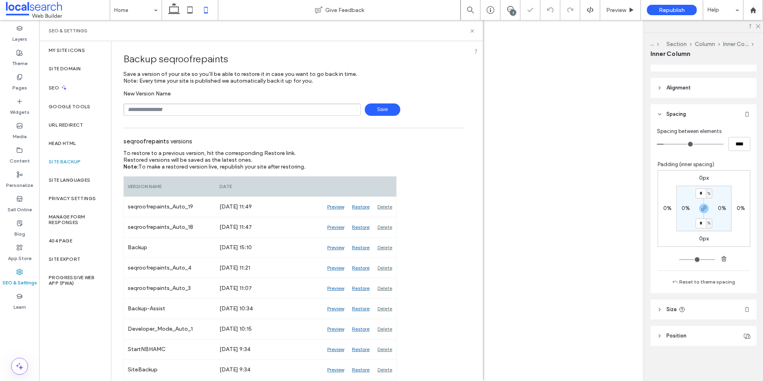
click at [224, 109] on input "text" at bounding box center [242, 109] width 238 height 12
paste input "**********"
type input "**********"
click at [377, 106] on span "Save" at bounding box center [383, 109] width 36 height 12
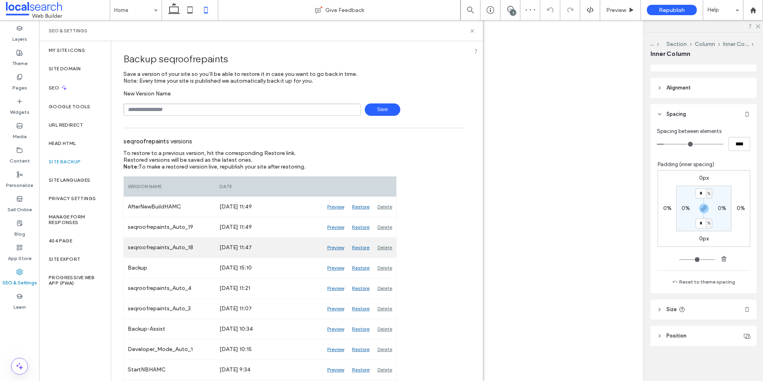
click at [383, 247] on div "Delete" at bounding box center [385, 248] width 23 height 20
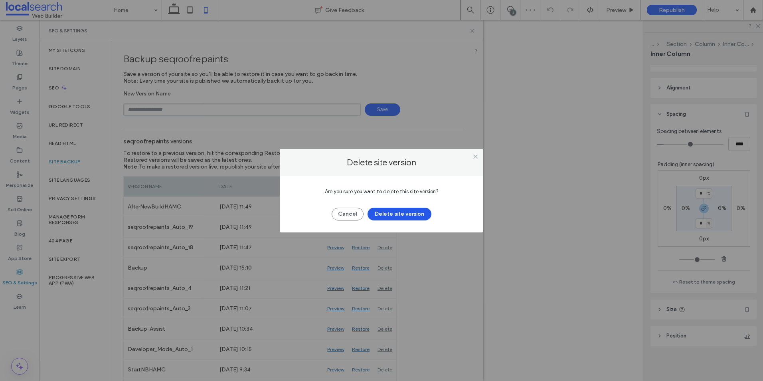
click at [394, 215] on button "Delete site version" at bounding box center [400, 214] width 64 height 13
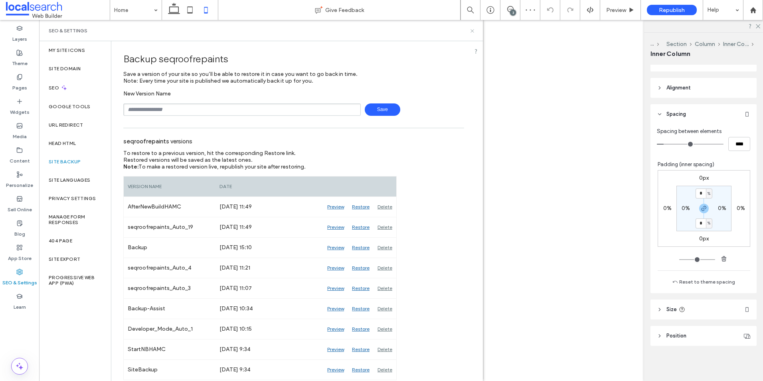
click at [474, 32] on icon at bounding box center [472, 31] width 6 height 6
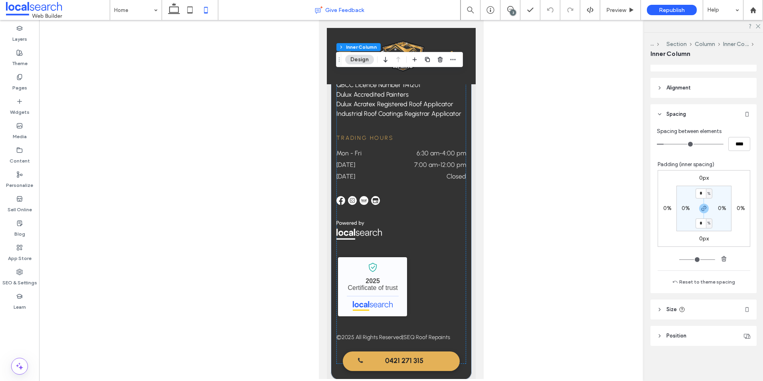
scroll to position [2578, 0]
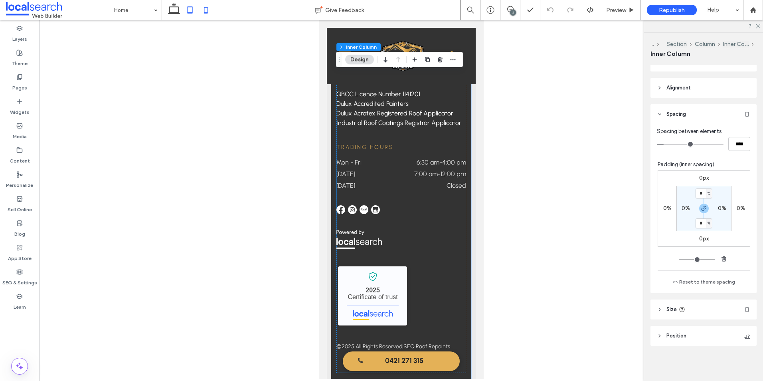
click at [191, 10] on icon at bounding box center [190, 10] width 16 height 16
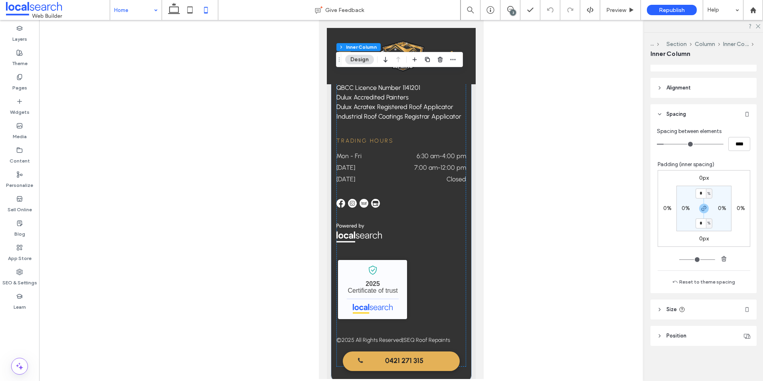
type input "**"
type input "****"
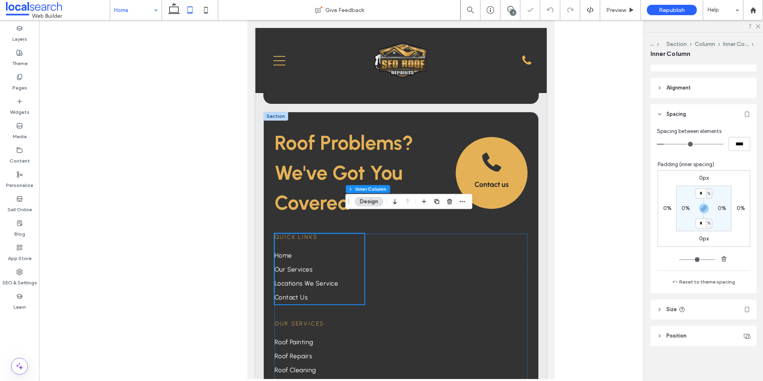
scroll to position [1972, 0]
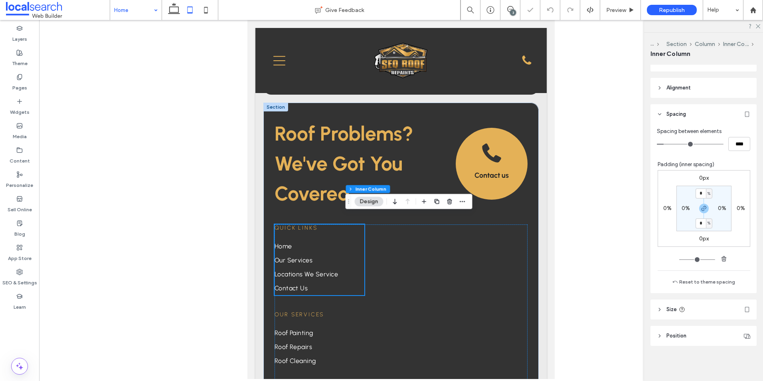
drag, startPoint x: 130, startPoint y: 10, endPoint x: 131, endPoint y: 18, distance: 8.1
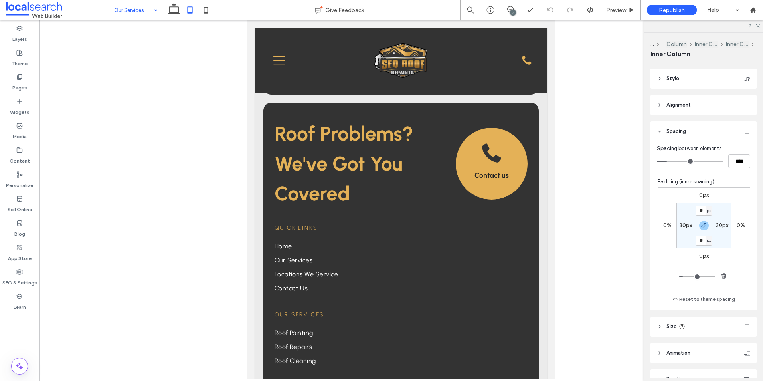
scroll to position [160, 0]
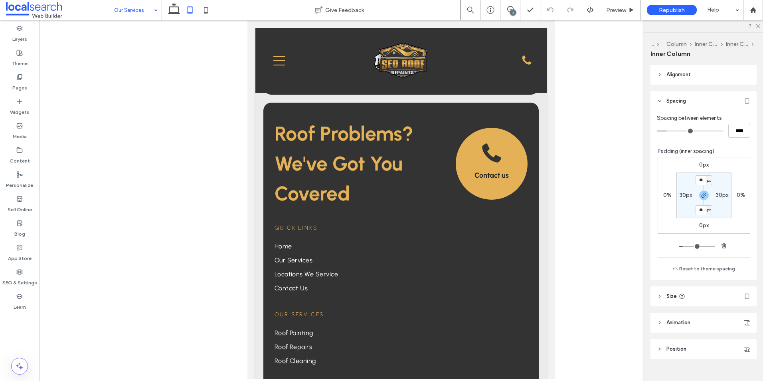
type input "***"
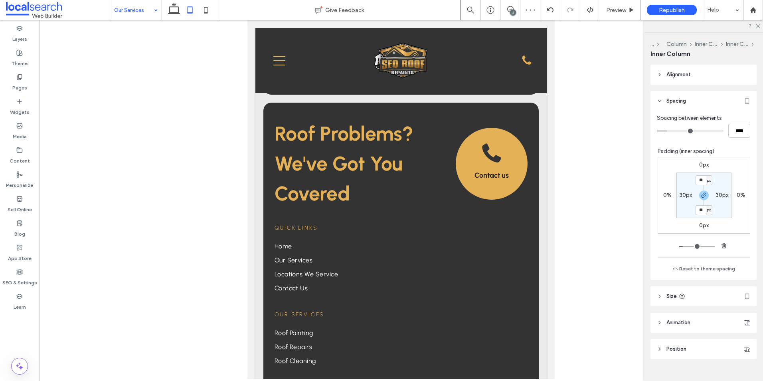
type input "***"
click at [176, 10] on icon at bounding box center [174, 10] width 16 height 16
type input "**"
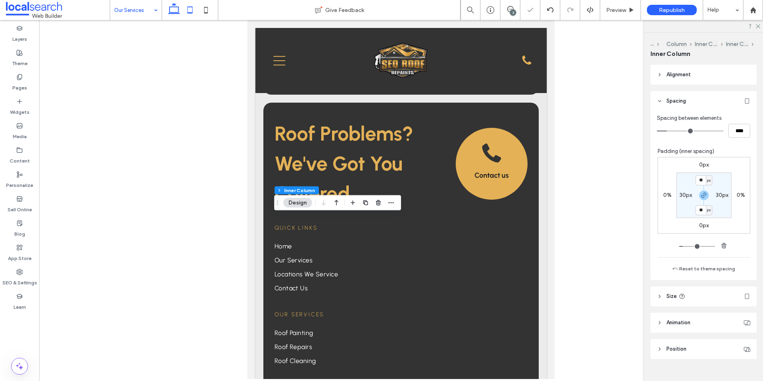
type input "**"
type input "*"
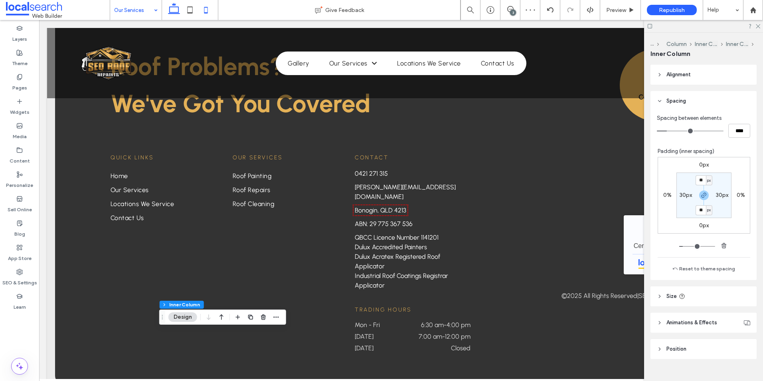
click at [206, 11] on icon at bounding box center [206, 10] width 16 height 16
type input "***"
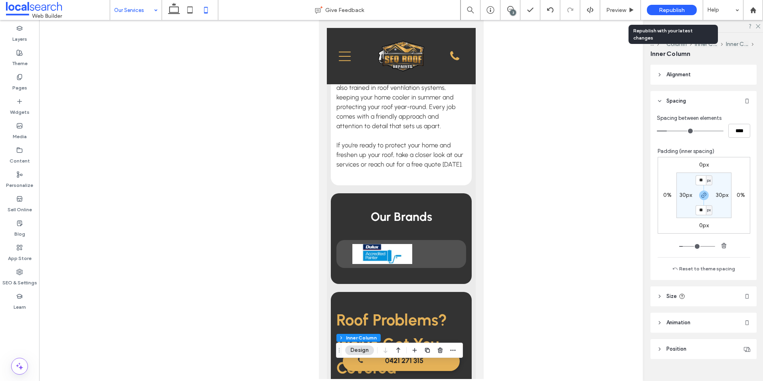
click at [670, 11] on span "Republish" at bounding box center [672, 10] width 26 height 7
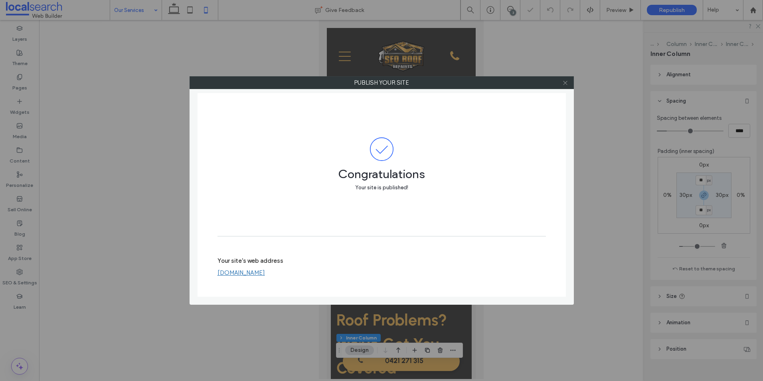
click at [564, 83] on icon at bounding box center [565, 83] width 6 height 6
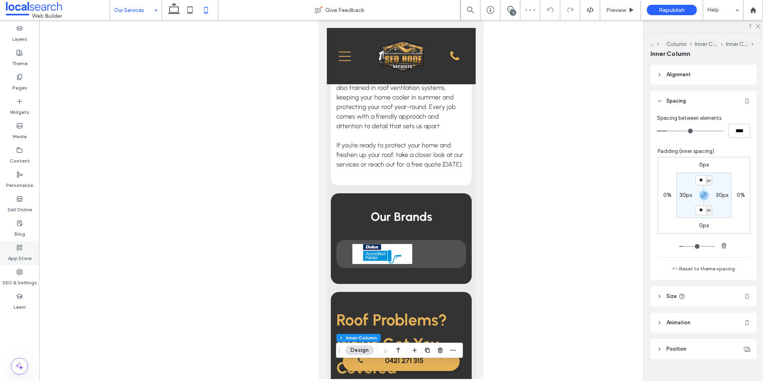
drag, startPoint x: 24, startPoint y: 271, endPoint x: 34, endPoint y: 265, distance: 11.3
click at [24, 271] on div "SEO & Settings" at bounding box center [19, 277] width 39 height 24
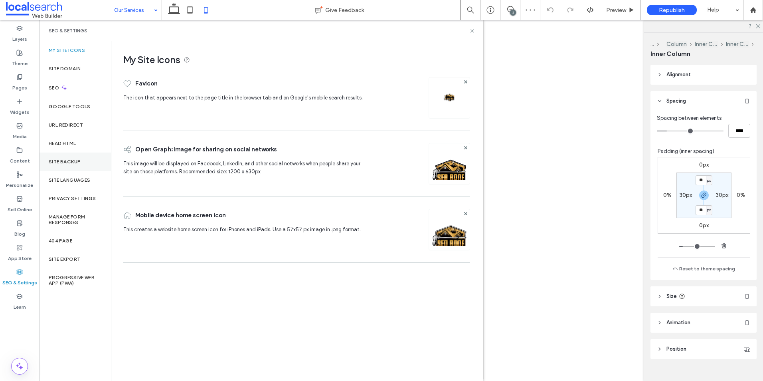
click at [72, 159] on label "Site Backup" at bounding box center [65, 162] width 32 height 6
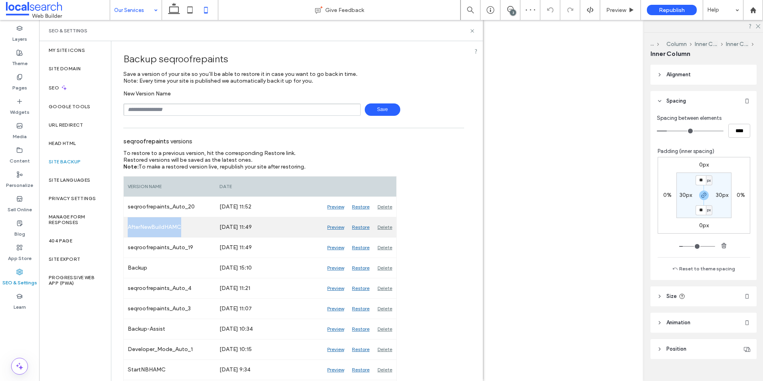
drag, startPoint x: 187, startPoint y: 228, endPoint x: 129, endPoint y: 226, distance: 58.3
click at [129, 226] on div "AfterNewBuildHAMC" at bounding box center [170, 227] width 92 height 20
copy div "AfterNewBuildHAMC"
click at [386, 227] on div "Delete" at bounding box center [385, 227] width 23 height 20
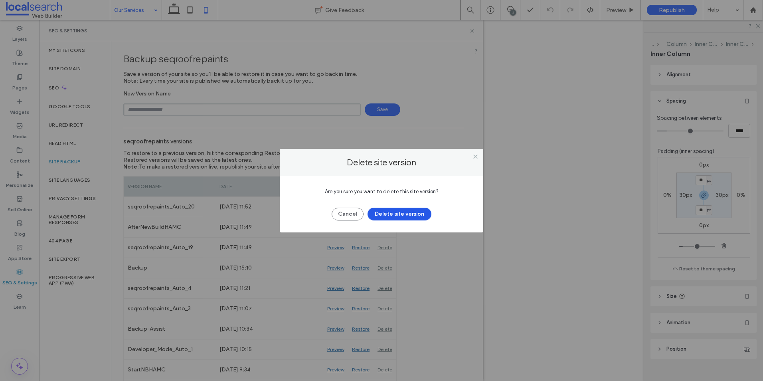
click at [387, 214] on button "Delete site version" at bounding box center [400, 214] width 64 height 13
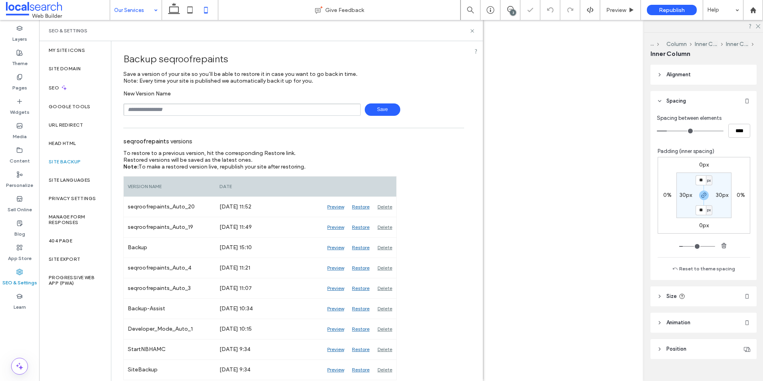
click at [158, 106] on input "text" at bounding box center [242, 109] width 238 height 12
paste input "**********"
type input "**********"
click at [376, 106] on span "Save" at bounding box center [383, 109] width 36 height 12
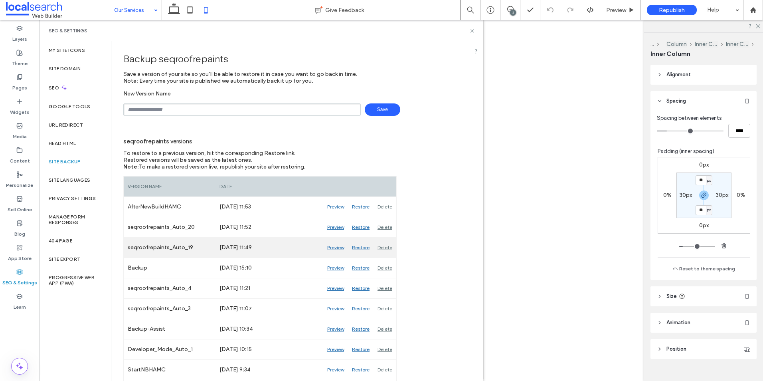
click at [388, 245] on div "Delete" at bounding box center [385, 248] width 23 height 20
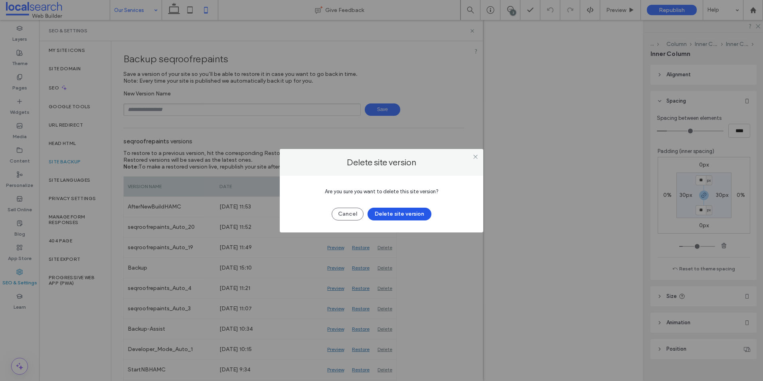
click at [390, 215] on button "Delete site version" at bounding box center [400, 214] width 64 height 13
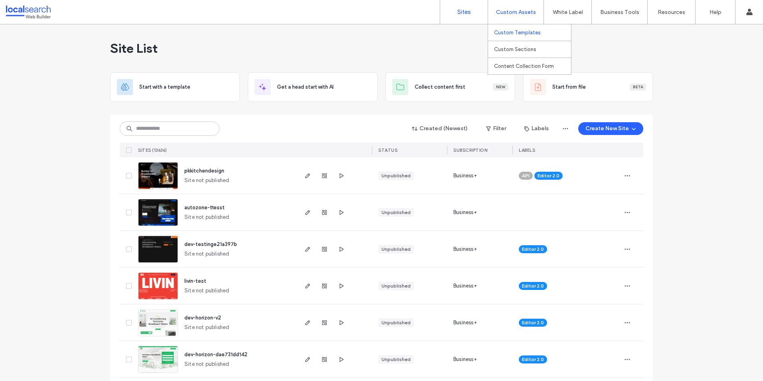
click at [522, 29] on link "Custom Templates" at bounding box center [532, 32] width 77 height 16
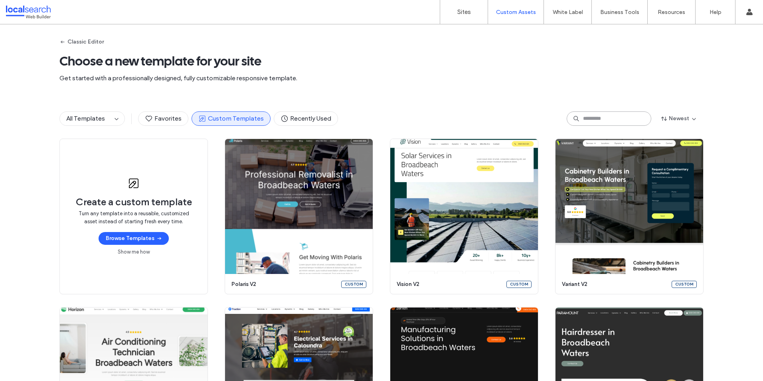
click at [613, 124] on input at bounding box center [609, 118] width 85 height 14
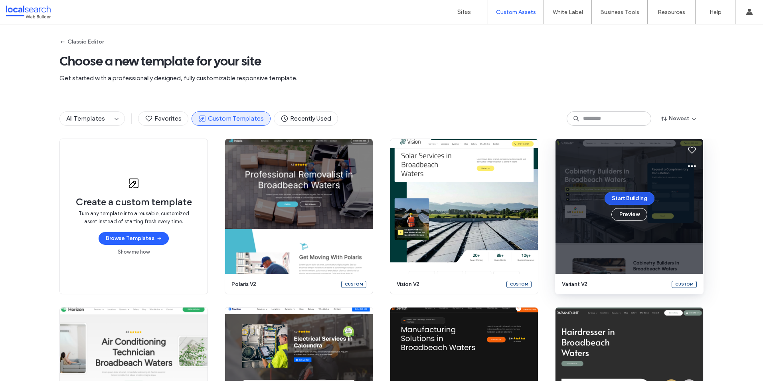
click at [614, 195] on button "Start Building" at bounding box center [630, 198] width 50 height 13
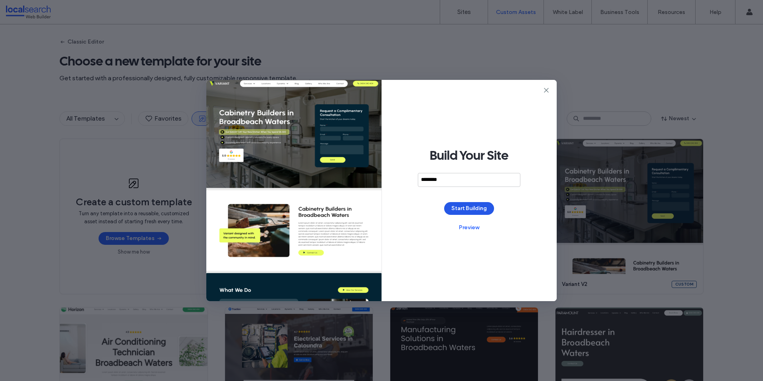
type input "********"
click at [452, 212] on button "Start Building" at bounding box center [469, 208] width 50 height 13
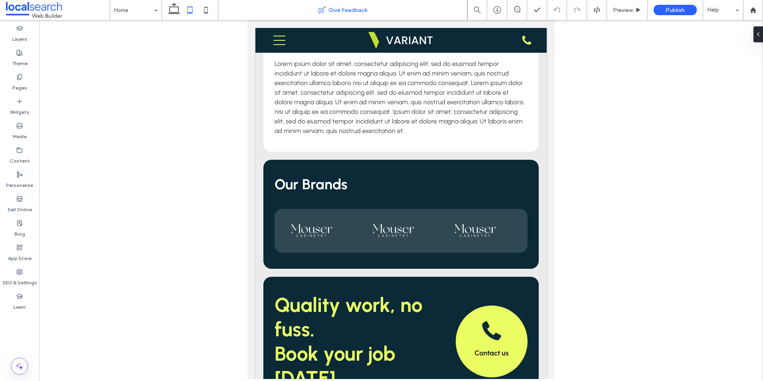
scroll to position [1551, 0]
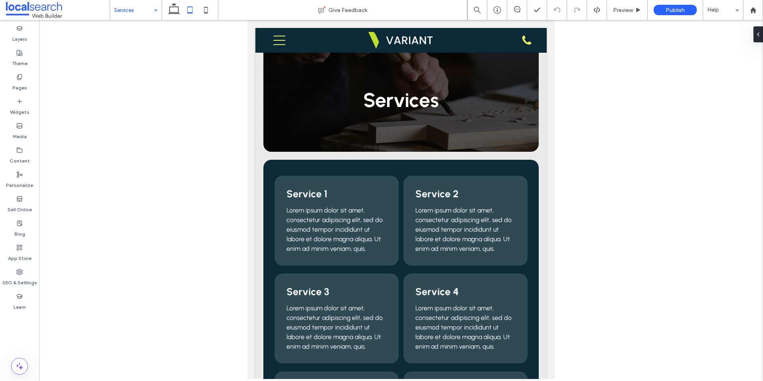
scroll to position [160, 0]
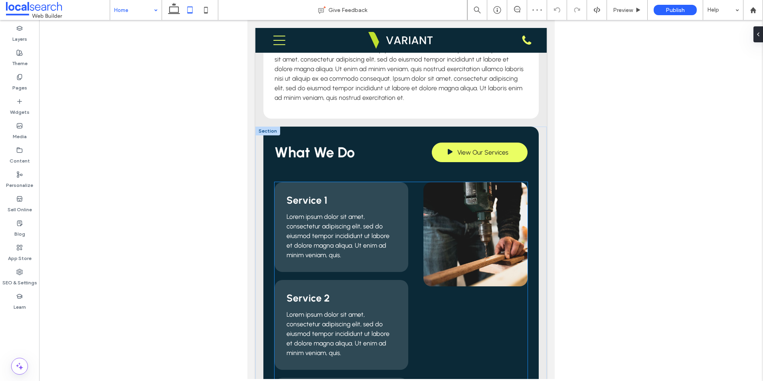
scroll to position [679, 0]
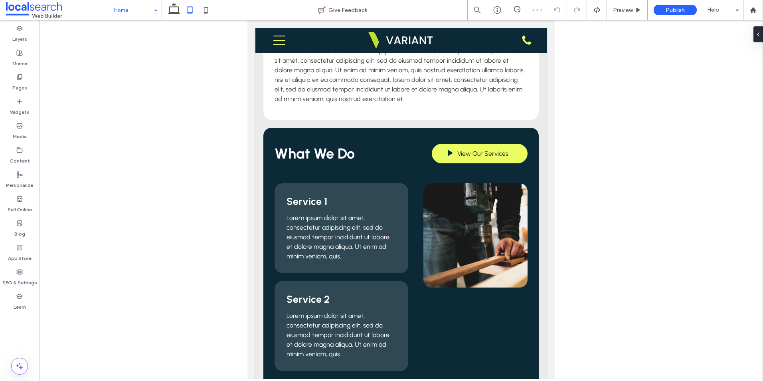
click at [139, 5] on input at bounding box center [134, 10] width 40 height 20
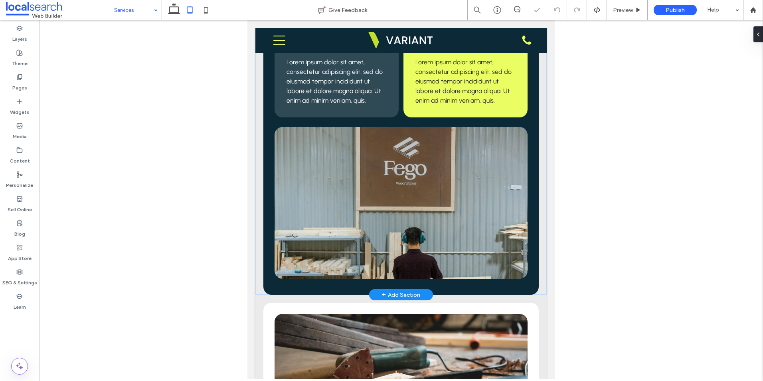
scroll to position [359, 0]
